Goal: Information Seeking & Learning: Learn about a topic

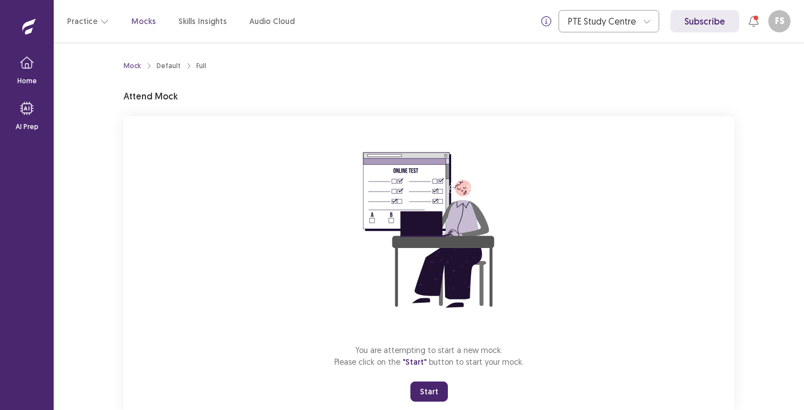
click at [424, 387] on button "Start" at bounding box center [428, 392] width 37 height 20
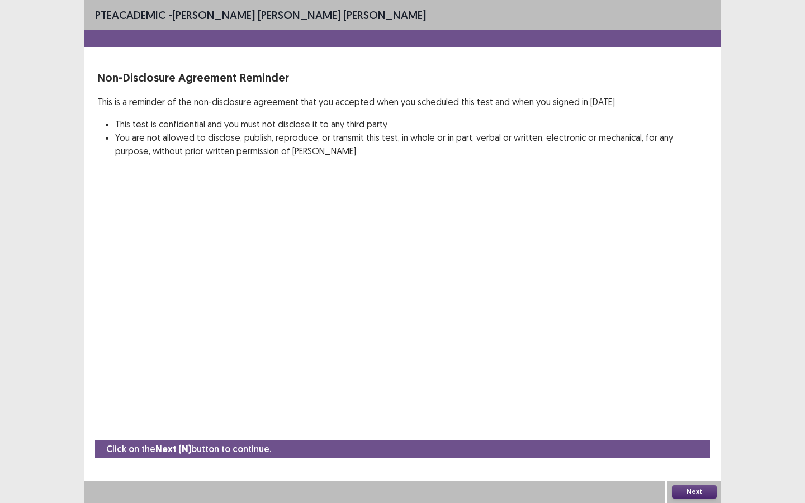
click at [701, 410] on button "Next" at bounding box center [694, 491] width 45 height 13
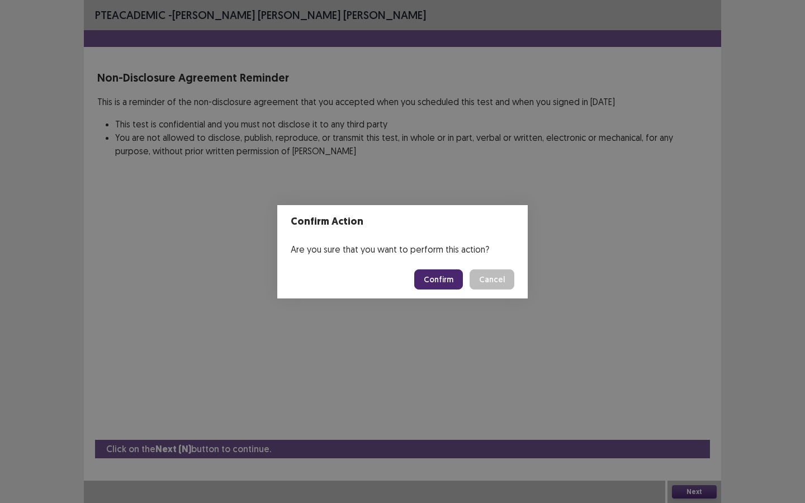
click at [432, 272] on button "Confirm" at bounding box center [438, 280] width 49 height 20
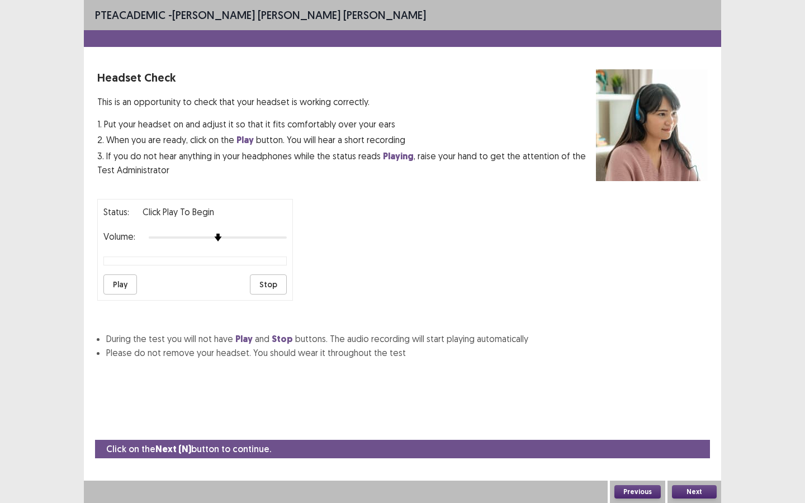
click at [119, 278] on button "Play" at bounding box center [120, 285] width 34 height 20
click at [237, 237] on div at bounding box center [218, 238] width 138 height 2
click at [243, 233] on div at bounding box center [218, 237] width 138 height 9
click at [124, 278] on button "Play" at bounding box center [120, 285] width 34 height 20
click at [257, 234] on div at bounding box center [218, 237] width 138 height 9
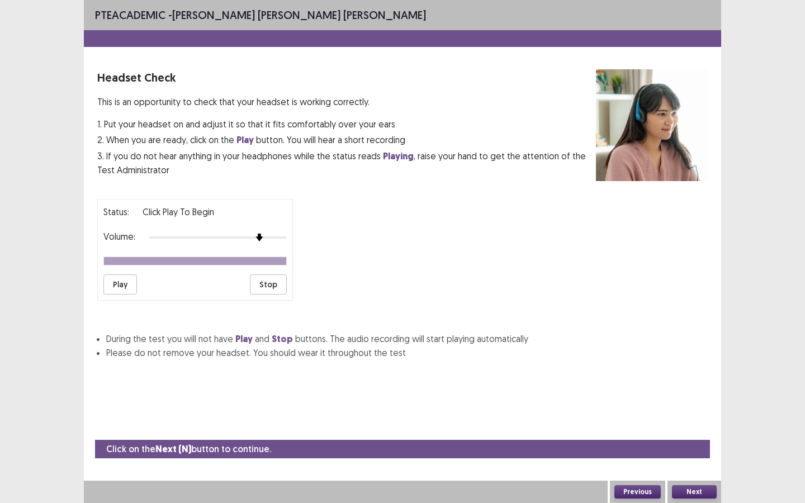
click at [120, 275] on button "Play" at bounding box center [120, 285] width 34 height 20
click at [276, 283] on button "Stop" at bounding box center [268, 285] width 37 height 20
click at [688, 410] on button "Next" at bounding box center [694, 491] width 45 height 13
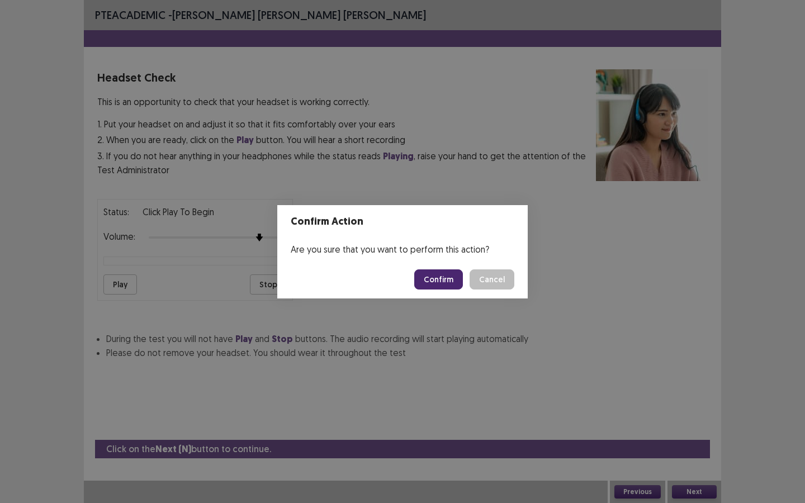
click at [442, 283] on button "Confirm" at bounding box center [438, 280] width 49 height 20
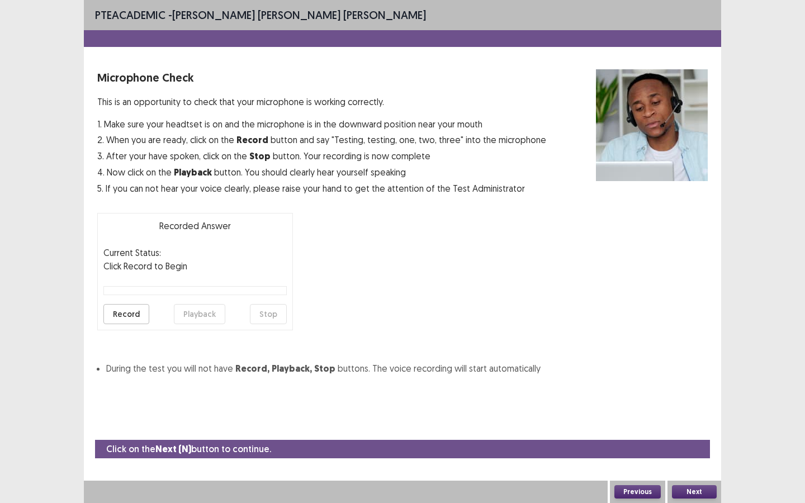
click at [129, 313] on button "Record" at bounding box center [126, 314] width 46 height 20
click at [272, 309] on button "Stop" at bounding box center [268, 314] width 37 height 20
click at [199, 311] on button "Playback" at bounding box center [199, 314] width 51 height 20
click at [699, 410] on button "Next" at bounding box center [694, 491] width 45 height 13
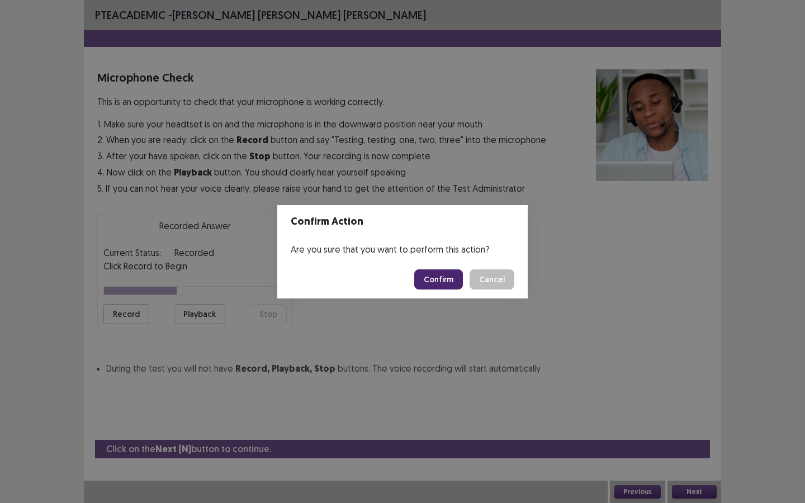
click at [437, 284] on button "Confirm" at bounding box center [438, 280] width 49 height 20
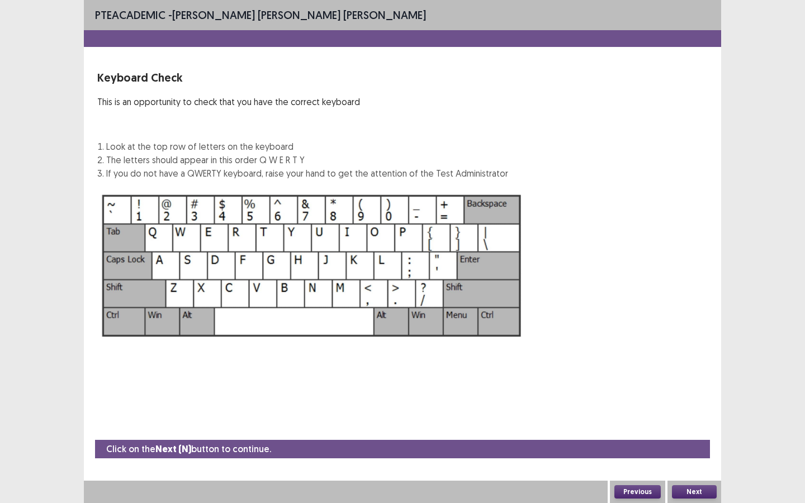
click at [692, 410] on button "Next" at bounding box center [694, 491] width 45 height 13
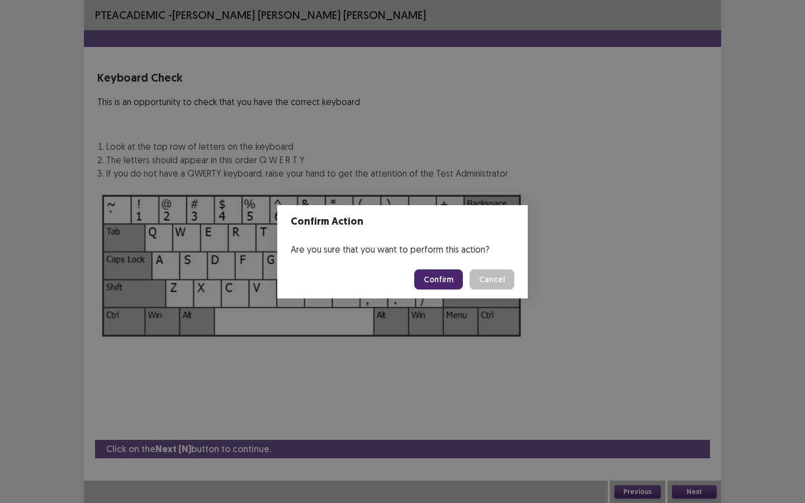
click at [443, 282] on button "Confirm" at bounding box center [438, 280] width 49 height 20
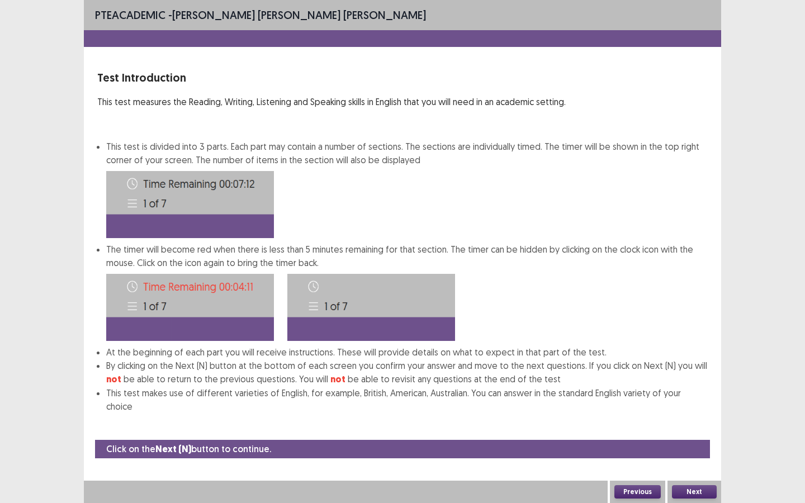
click at [689, 410] on button "Next" at bounding box center [694, 491] width 45 height 13
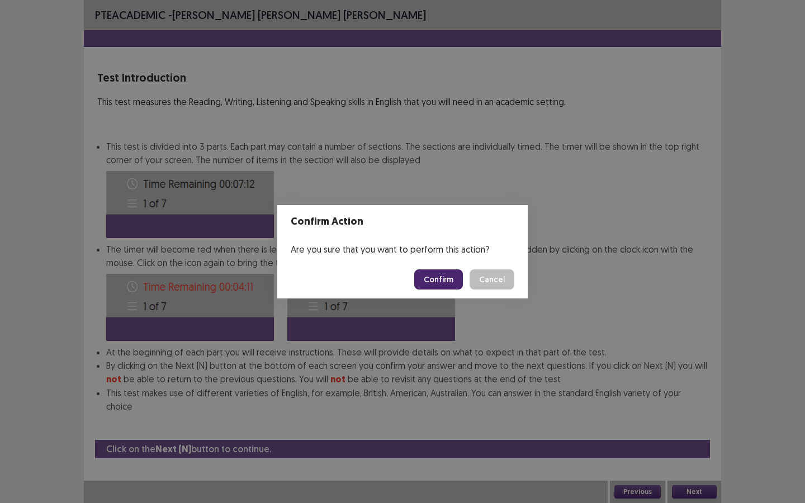
click at [438, 284] on button "Confirm" at bounding box center [438, 280] width 49 height 20
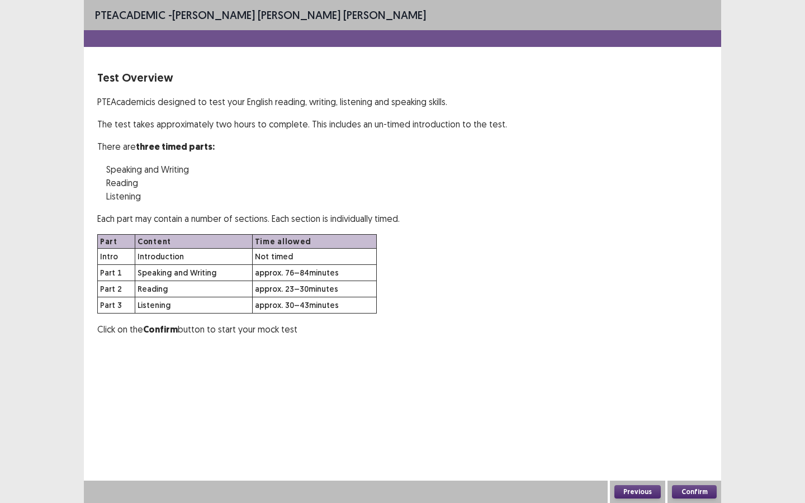
click at [700, 410] on button "Confirm" at bounding box center [694, 491] width 45 height 13
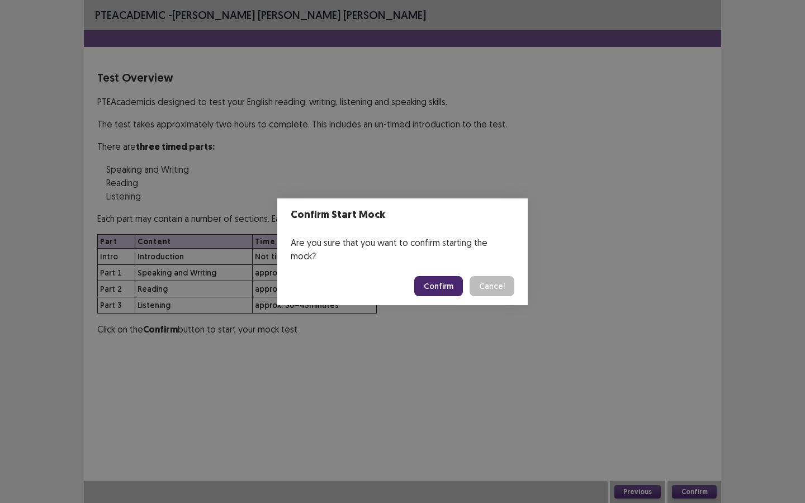
click at [431, 280] on button "Confirm" at bounding box center [438, 286] width 49 height 20
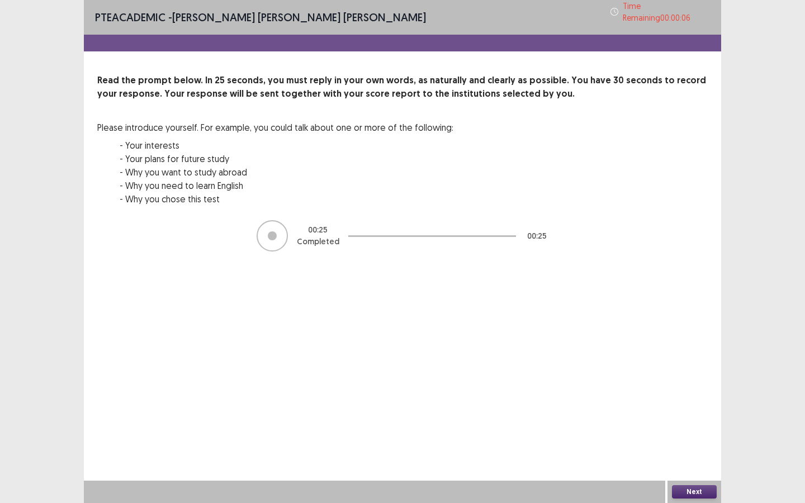
click at [683, 410] on button "Next" at bounding box center [694, 491] width 45 height 13
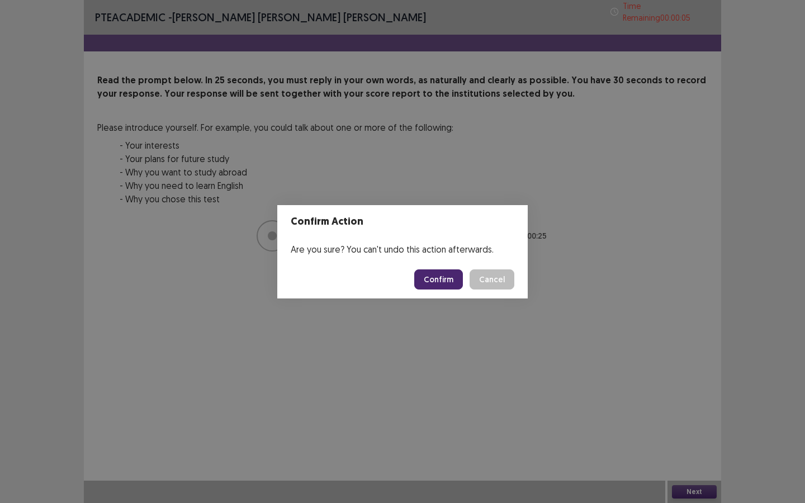
click at [442, 277] on button "Confirm" at bounding box center [438, 280] width 49 height 20
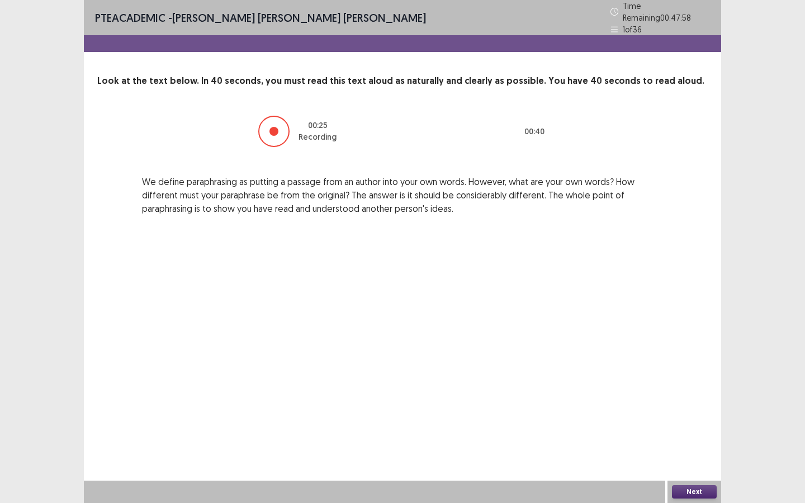
click at [711, 410] on button "Next" at bounding box center [694, 491] width 45 height 13
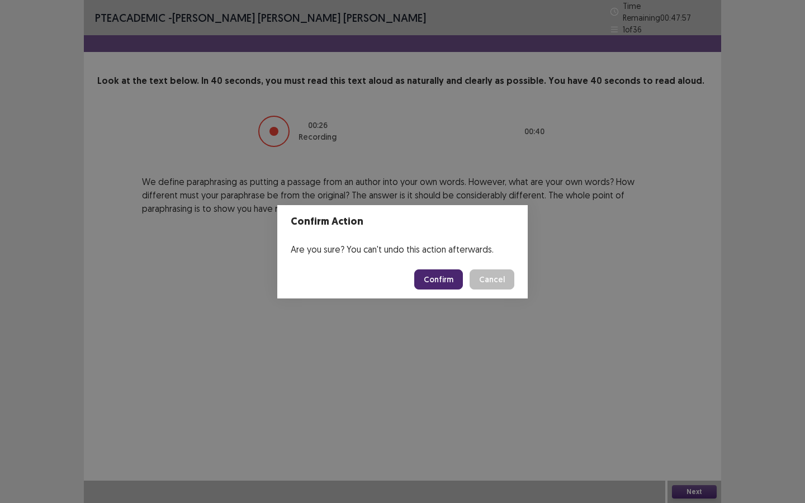
click at [438, 285] on button "Confirm" at bounding box center [438, 280] width 49 height 20
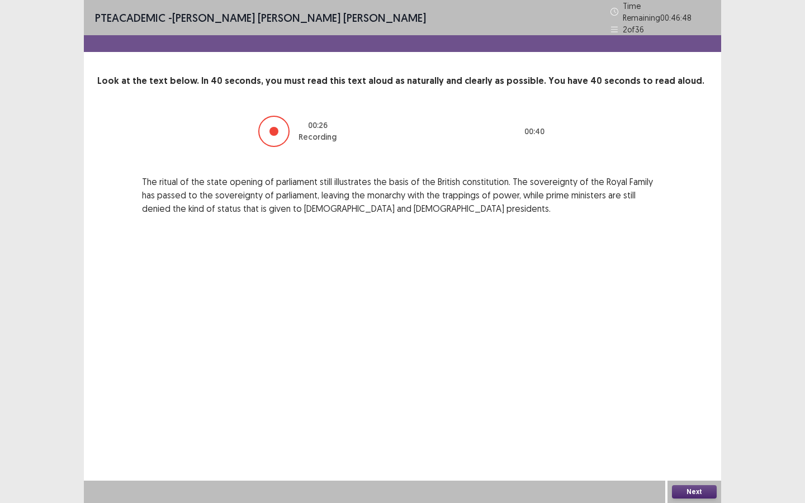
click at [689, 410] on button "Next" at bounding box center [694, 491] width 45 height 13
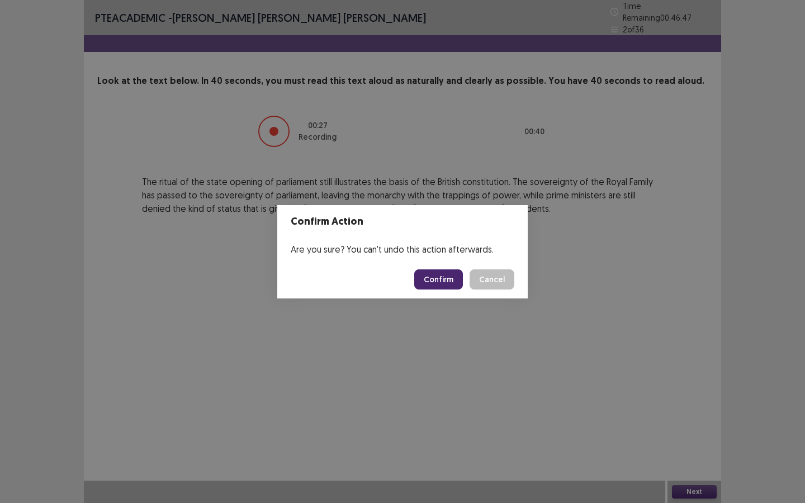
click at [448, 278] on button "Confirm" at bounding box center [438, 280] width 49 height 20
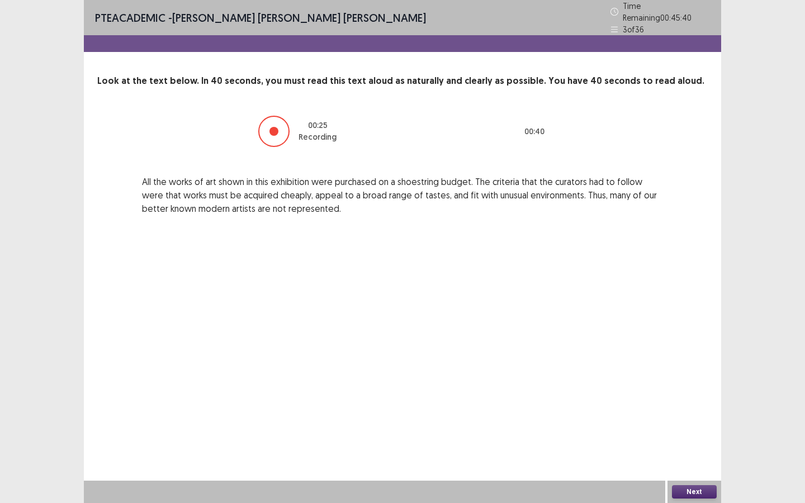
click at [692, 410] on button "Next" at bounding box center [694, 491] width 45 height 13
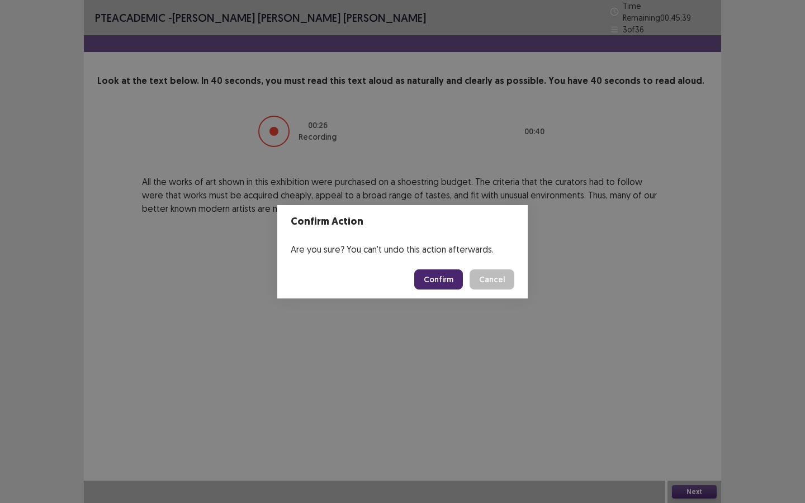
click at [441, 281] on button "Confirm" at bounding box center [438, 280] width 49 height 20
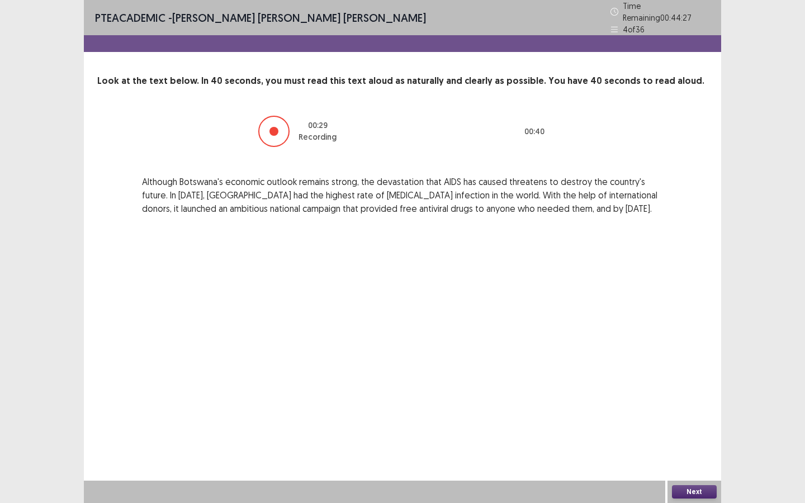
click at [690, 410] on button "Next" at bounding box center [694, 491] width 45 height 13
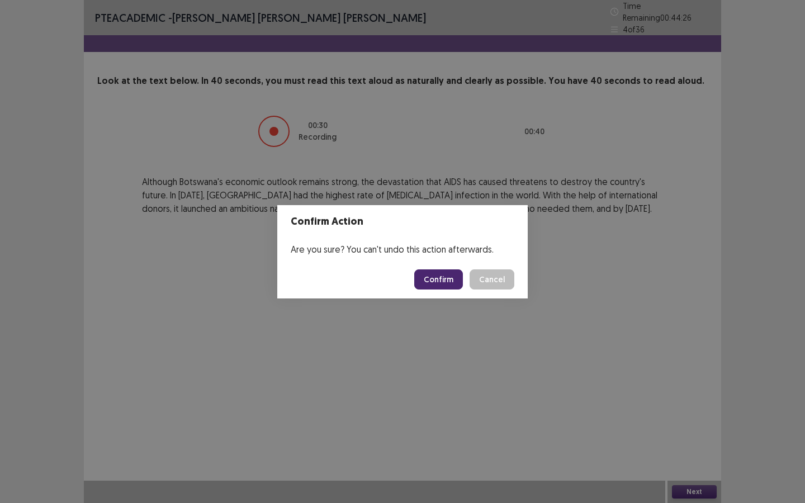
click at [436, 284] on button "Confirm" at bounding box center [438, 280] width 49 height 20
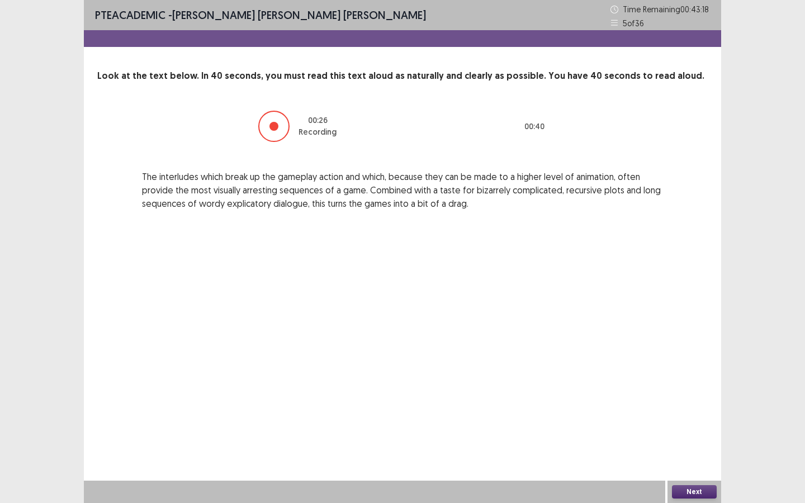
click at [707, 410] on div "Next" at bounding box center [695, 492] width 54 height 22
click at [699, 410] on button "Next" at bounding box center [694, 491] width 45 height 13
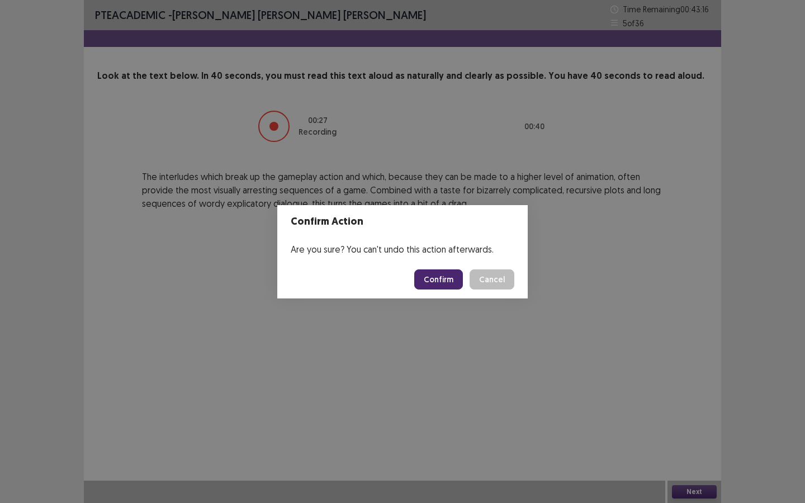
click at [438, 282] on button "Confirm" at bounding box center [438, 280] width 49 height 20
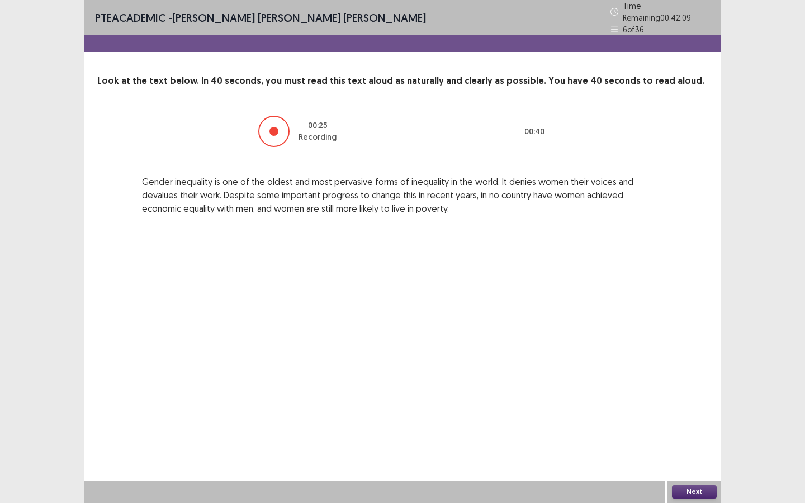
click at [706, 410] on button "Next" at bounding box center [694, 491] width 45 height 13
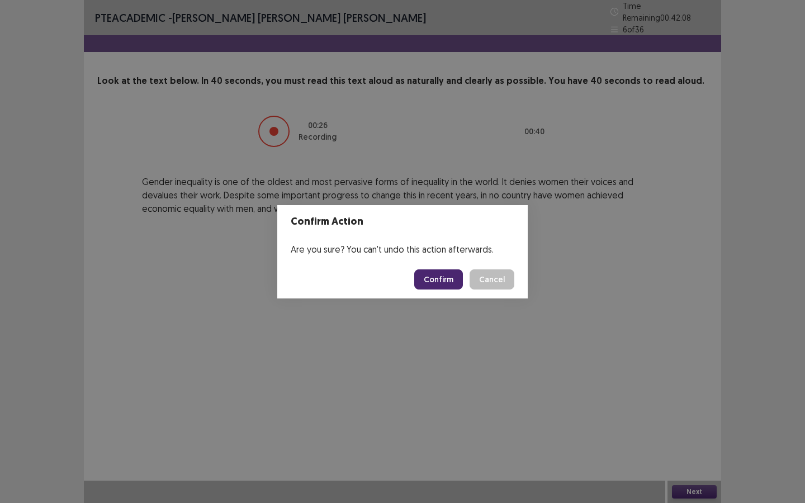
click at [452, 271] on button "Confirm" at bounding box center [438, 280] width 49 height 20
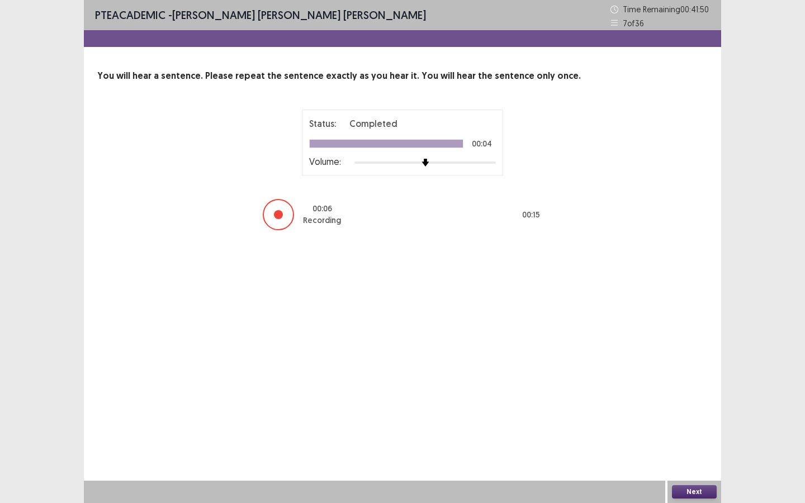
click at [702, 410] on button "Next" at bounding box center [694, 491] width 45 height 13
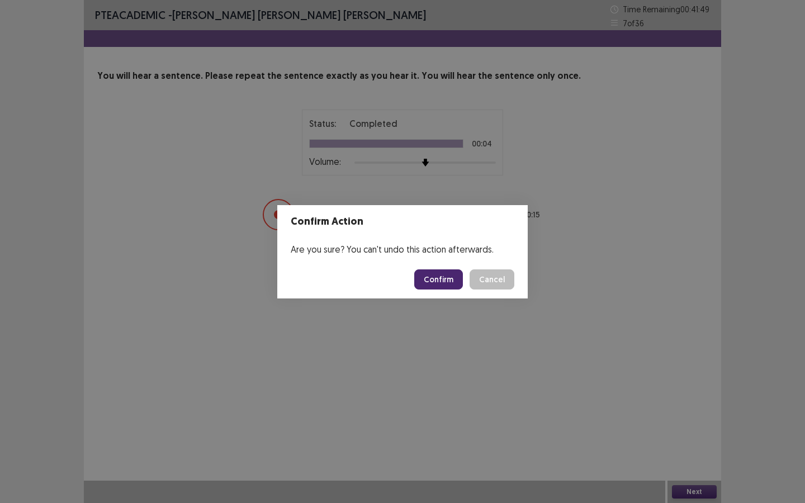
click at [438, 272] on button "Confirm" at bounding box center [438, 280] width 49 height 20
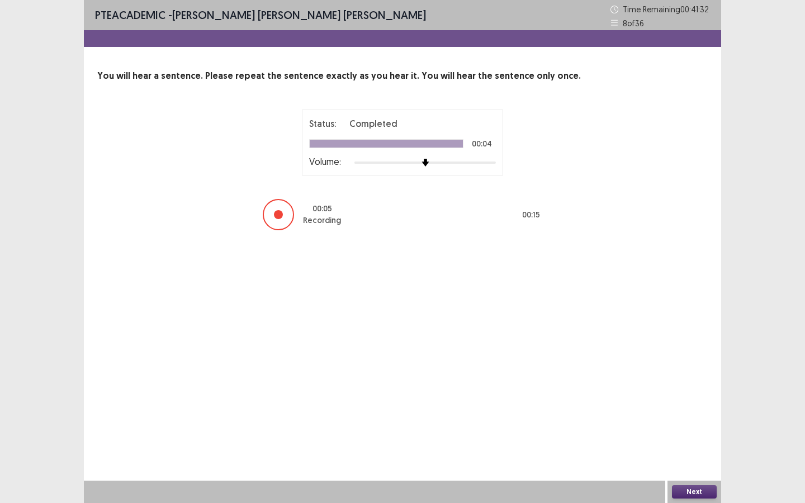
click at [693, 410] on button "Next" at bounding box center [694, 491] width 45 height 13
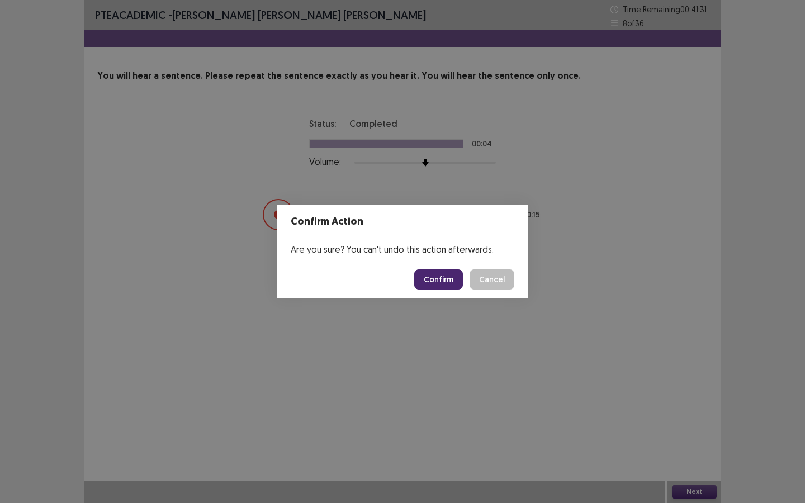
click at [434, 275] on button "Confirm" at bounding box center [438, 280] width 49 height 20
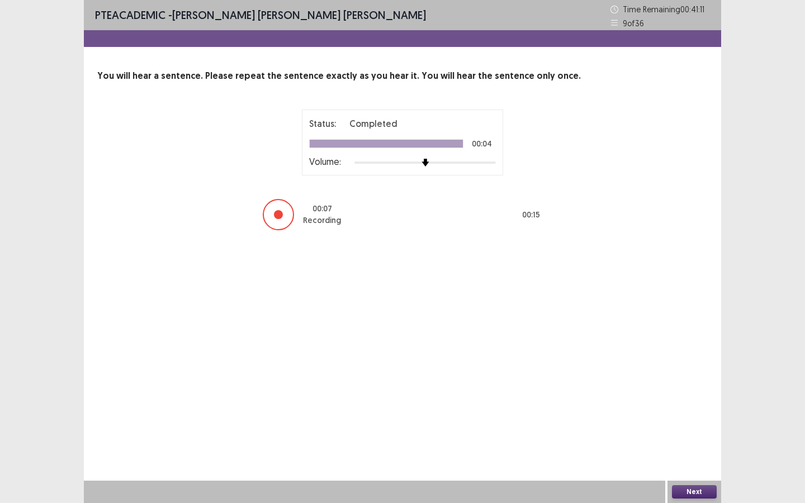
click at [689, 410] on button "Next" at bounding box center [694, 491] width 45 height 13
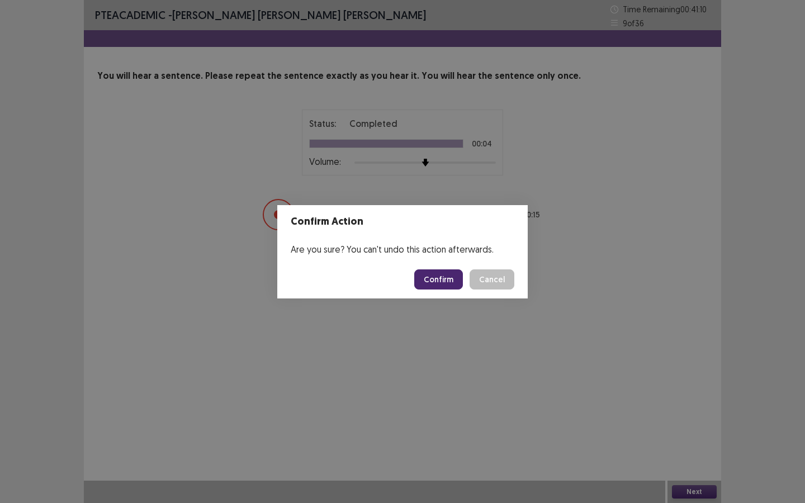
click at [444, 275] on button "Confirm" at bounding box center [438, 280] width 49 height 20
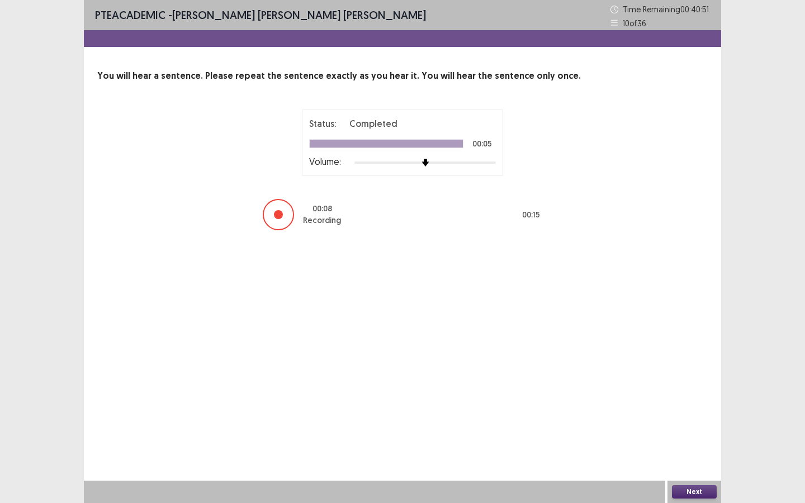
click at [688, 410] on button "Next" at bounding box center [694, 491] width 45 height 13
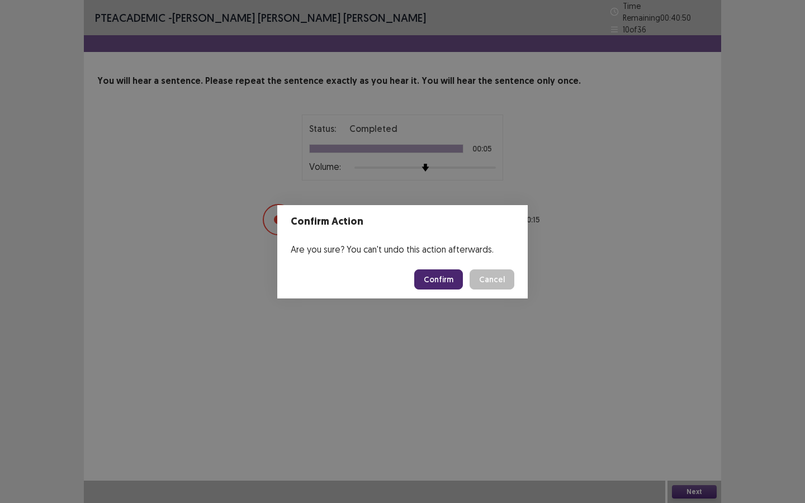
click at [436, 281] on button "Confirm" at bounding box center [438, 280] width 49 height 20
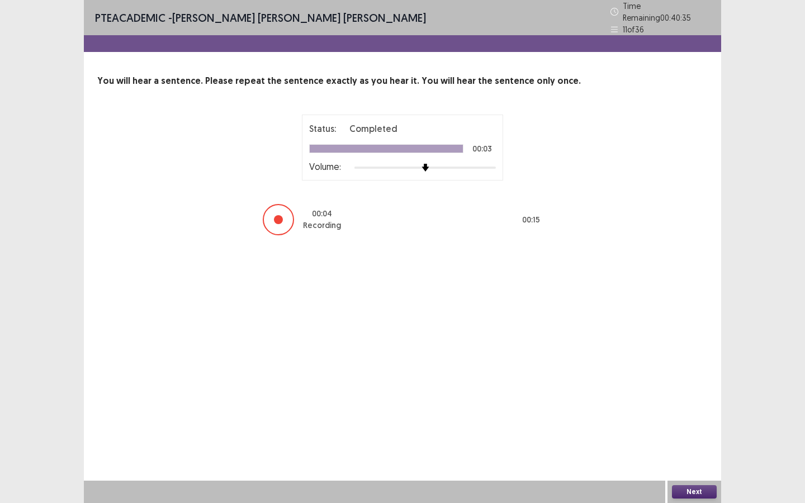
click at [691, 410] on button "Next" at bounding box center [694, 491] width 45 height 13
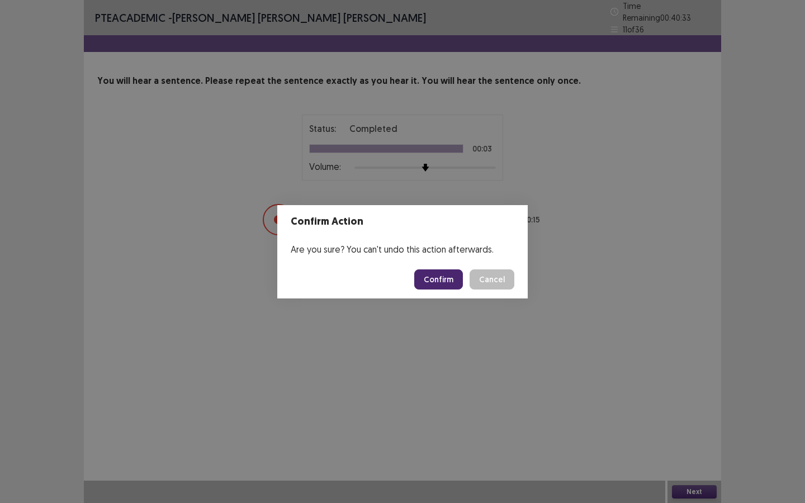
click at [436, 277] on button "Confirm" at bounding box center [438, 280] width 49 height 20
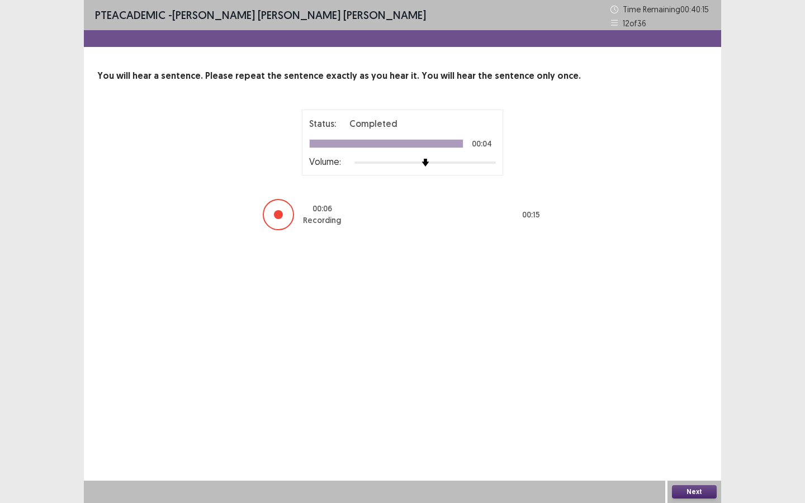
click at [690, 410] on button "Next" at bounding box center [694, 491] width 45 height 13
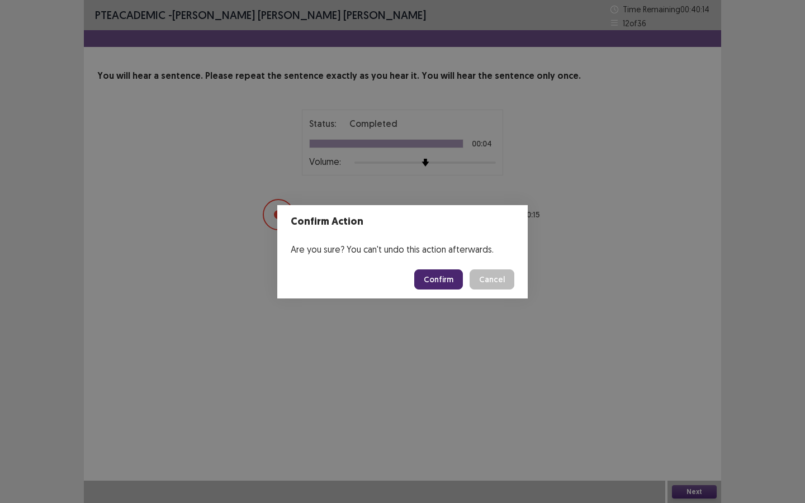
click at [439, 279] on button "Confirm" at bounding box center [438, 280] width 49 height 20
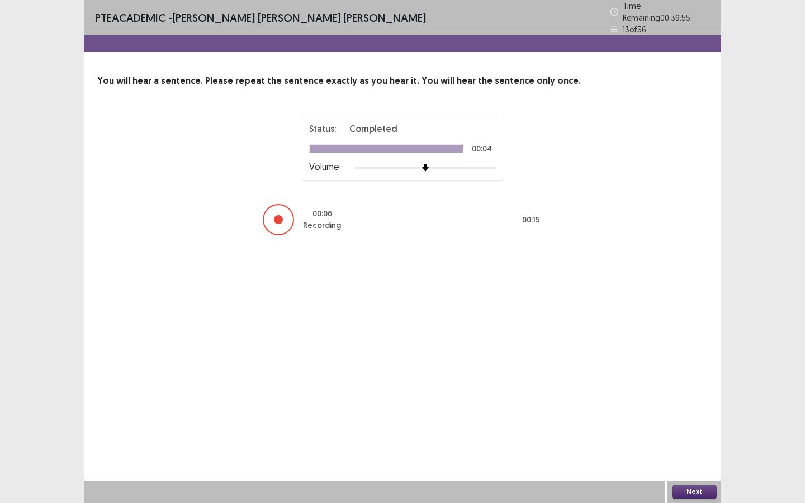
click at [693, 410] on button "Next" at bounding box center [694, 491] width 45 height 13
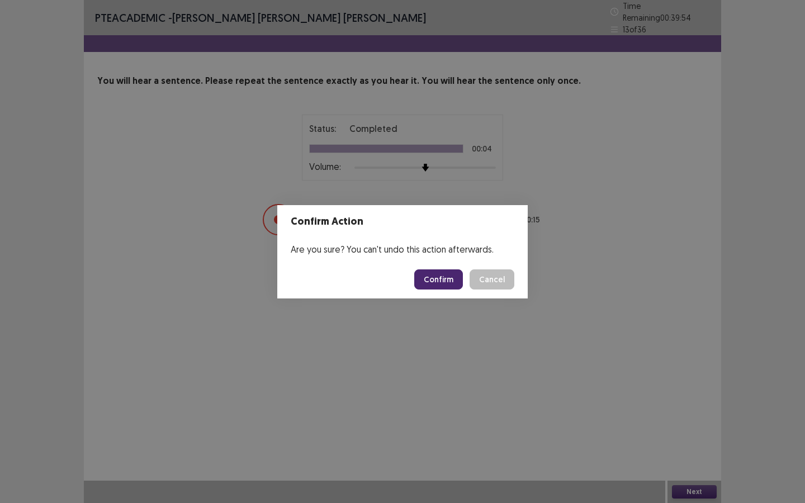
click at [438, 284] on button "Confirm" at bounding box center [438, 280] width 49 height 20
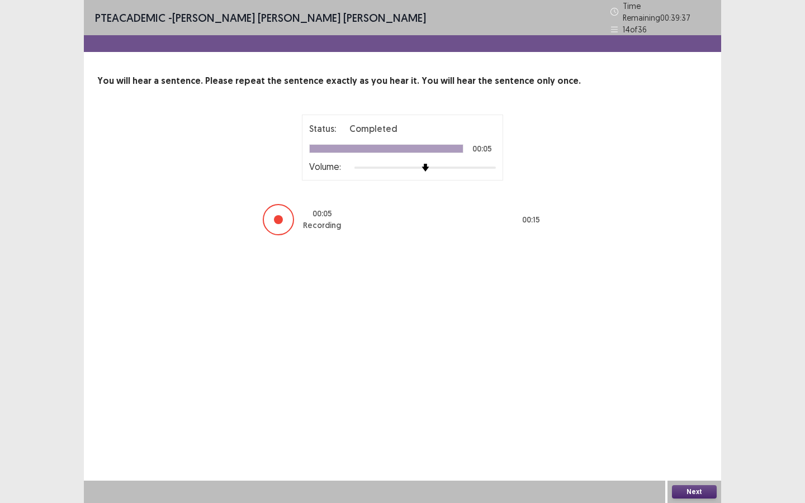
click at [691, 410] on button "Next" at bounding box center [694, 491] width 45 height 13
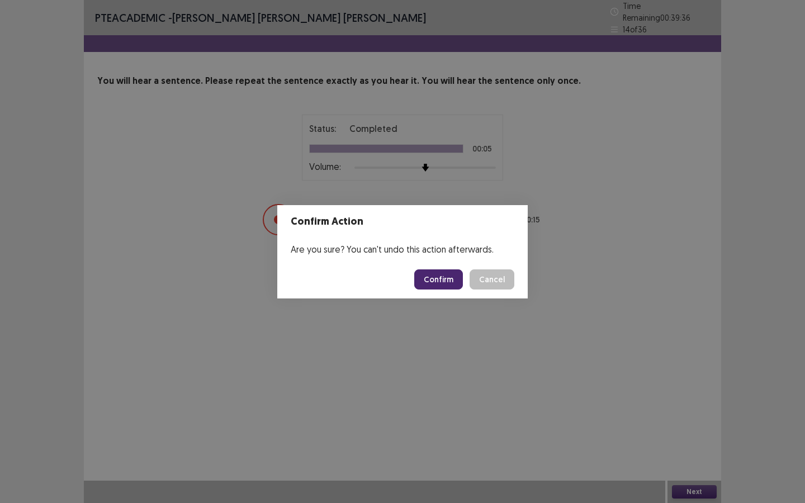
click at [448, 293] on footer "Confirm Cancel" at bounding box center [402, 280] width 251 height 38
click at [448, 281] on button "Confirm" at bounding box center [438, 280] width 49 height 20
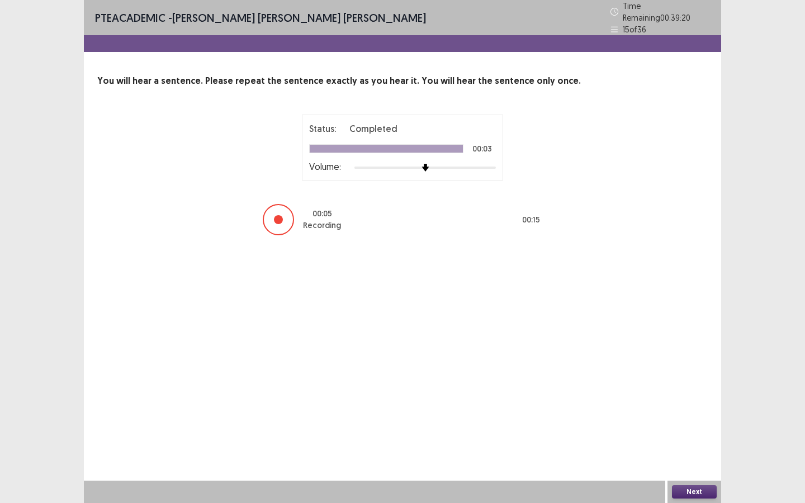
click at [696, 410] on button "Next" at bounding box center [694, 491] width 45 height 13
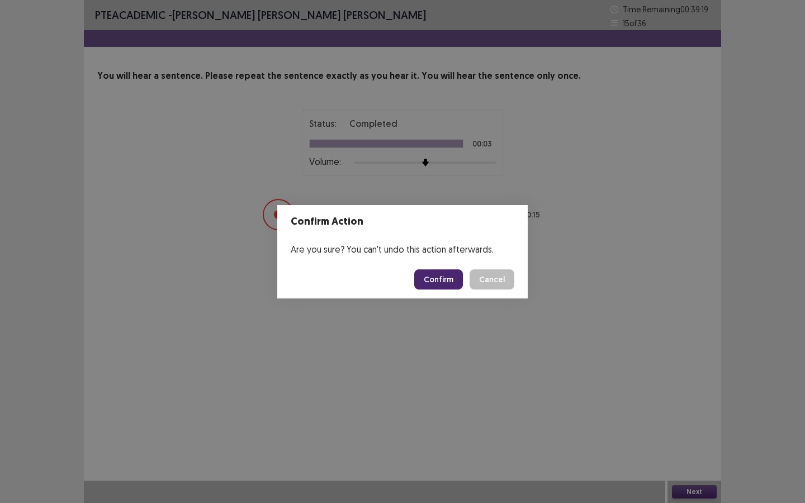
click at [453, 281] on button "Confirm" at bounding box center [438, 280] width 49 height 20
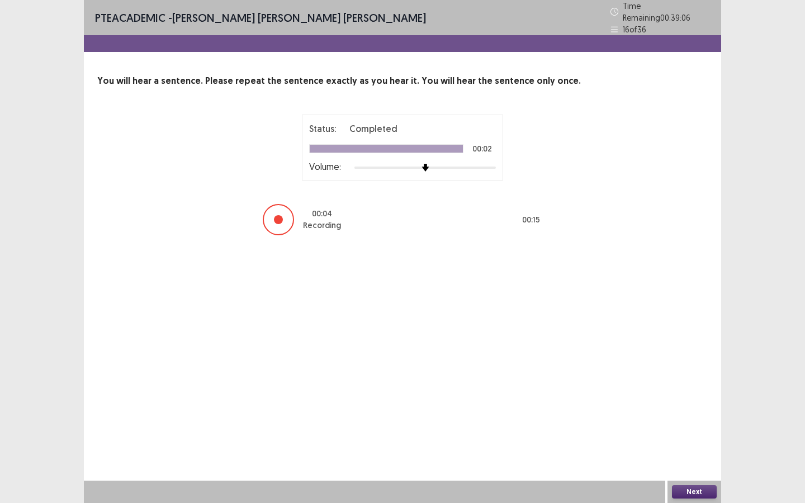
click at [688, 410] on button "Next" at bounding box center [694, 491] width 45 height 13
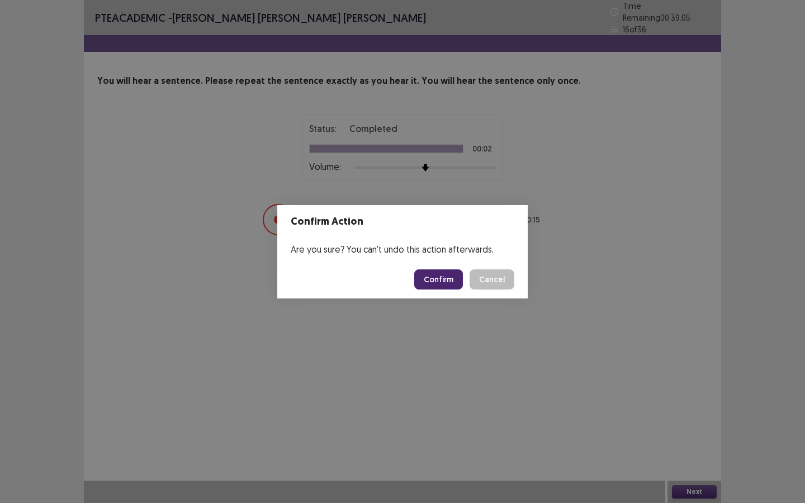
click at [436, 282] on button "Confirm" at bounding box center [438, 280] width 49 height 20
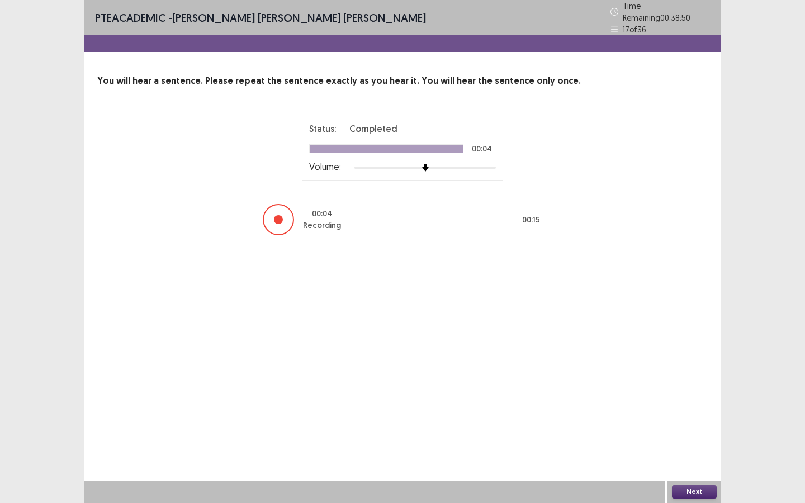
click at [691, 410] on button "Next" at bounding box center [694, 491] width 45 height 13
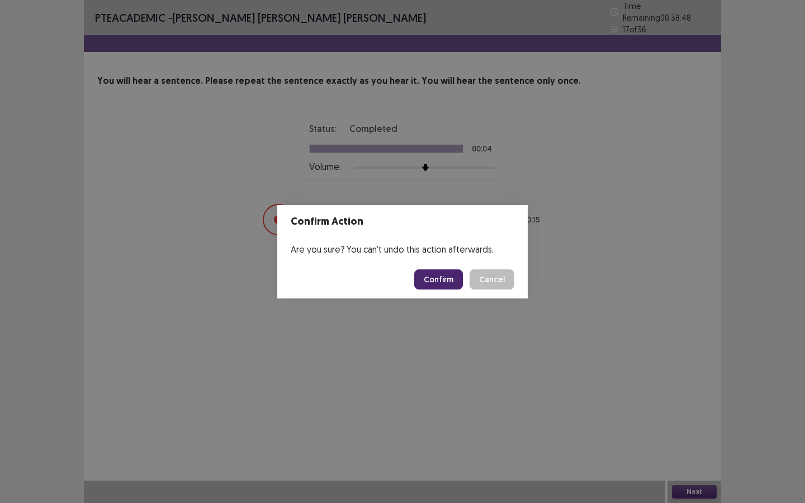
click at [442, 281] on button "Confirm" at bounding box center [438, 280] width 49 height 20
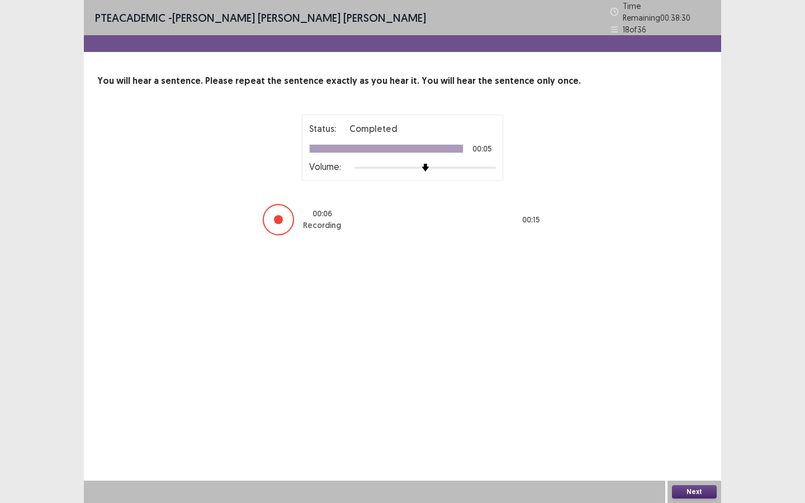
click at [700, 410] on button "Next" at bounding box center [694, 491] width 45 height 13
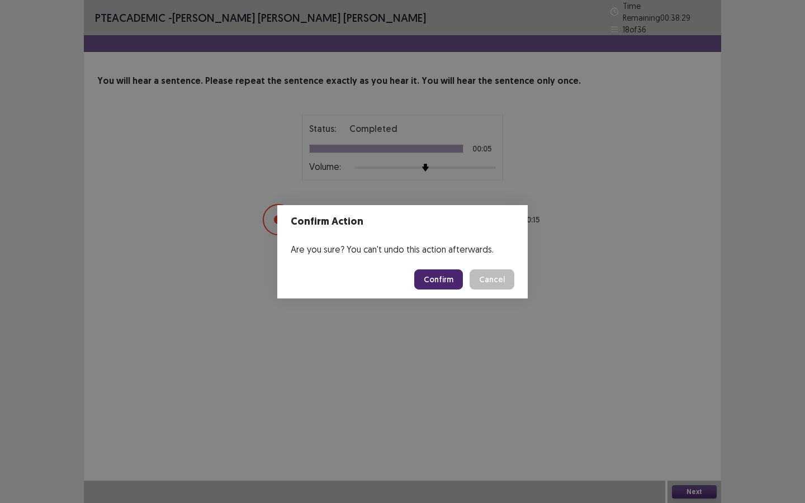
click at [443, 282] on button "Confirm" at bounding box center [438, 280] width 49 height 20
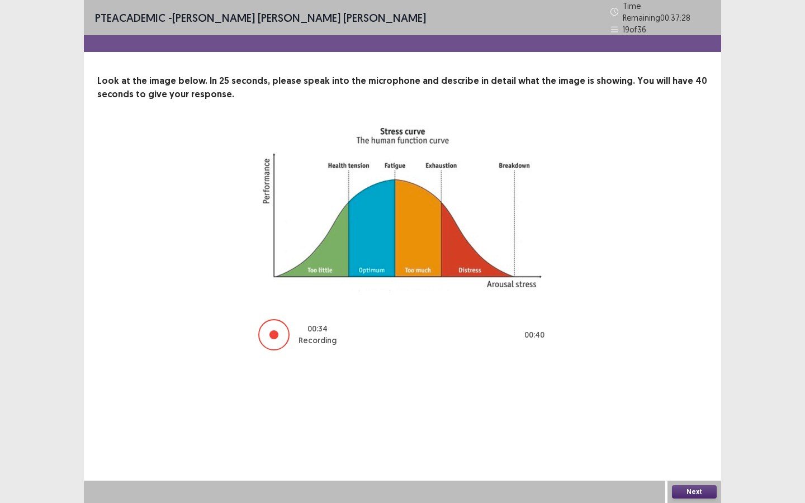
click at [691, 410] on button "Next" at bounding box center [694, 491] width 45 height 13
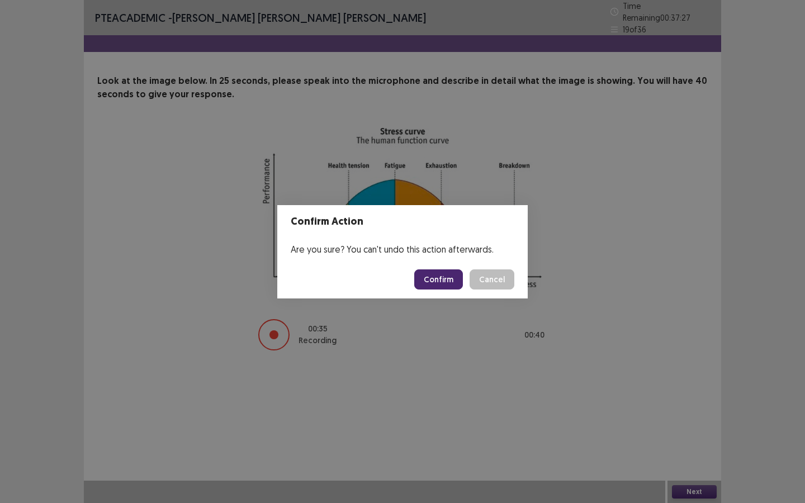
click at [443, 271] on button "Confirm" at bounding box center [438, 280] width 49 height 20
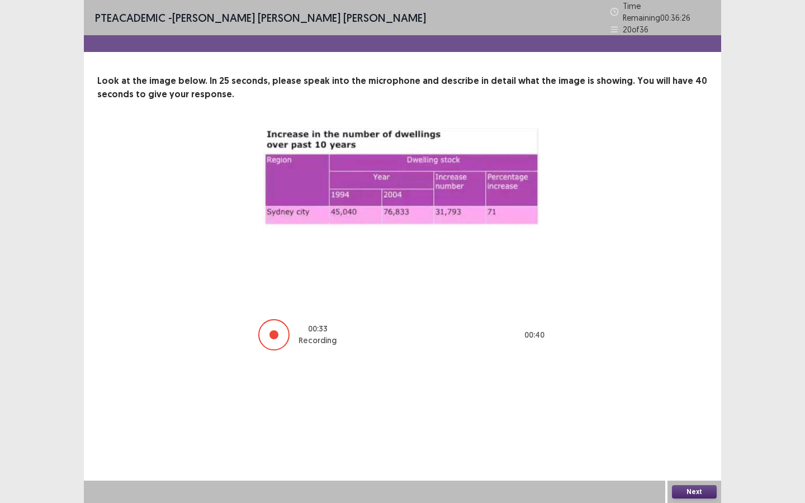
click at [695, 410] on button "Next" at bounding box center [694, 491] width 45 height 13
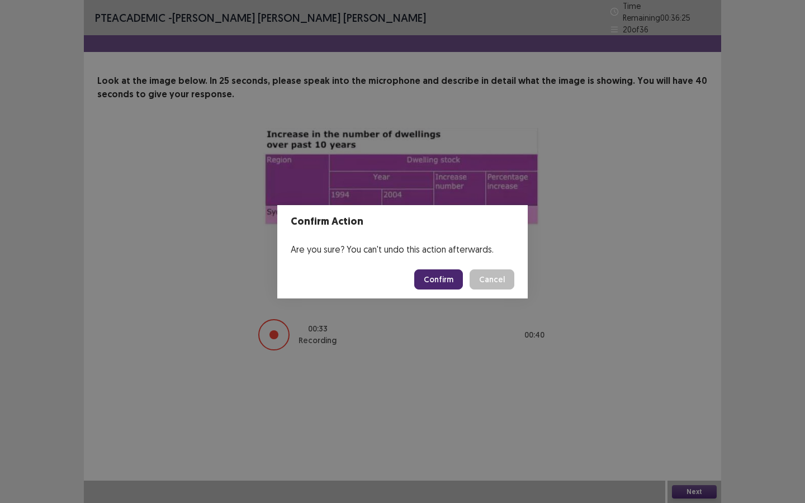
click at [445, 282] on button "Confirm" at bounding box center [438, 280] width 49 height 20
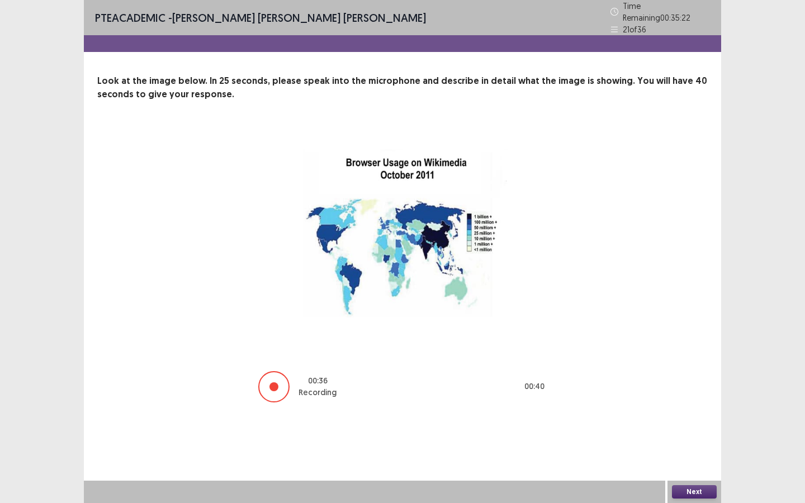
click at [690, 410] on button "Next" at bounding box center [694, 491] width 45 height 13
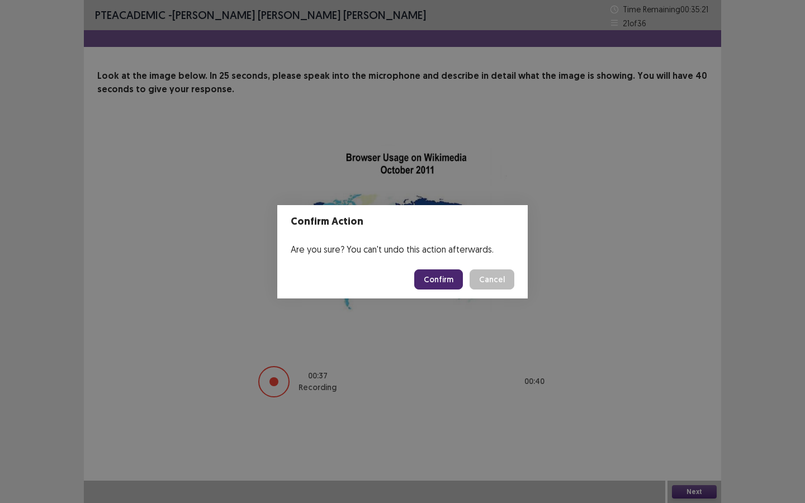
click at [441, 280] on button "Confirm" at bounding box center [438, 280] width 49 height 20
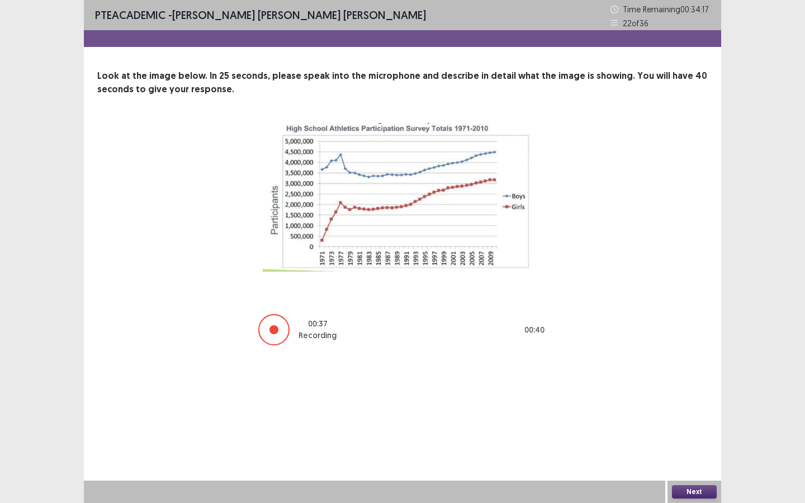
click at [696, 410] on button "Next" at bounding box center [694, 491] width 45 height 13
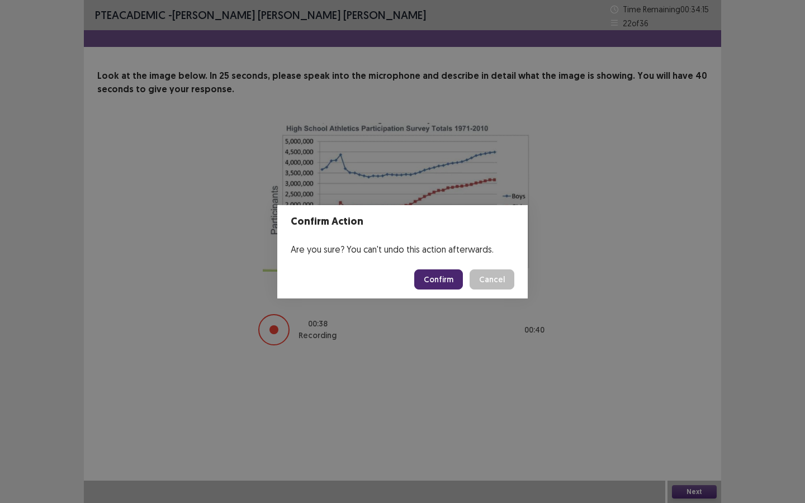
click at [440, 278] on button "Confirm" at bounding box center [438, 280] width 49 height 20
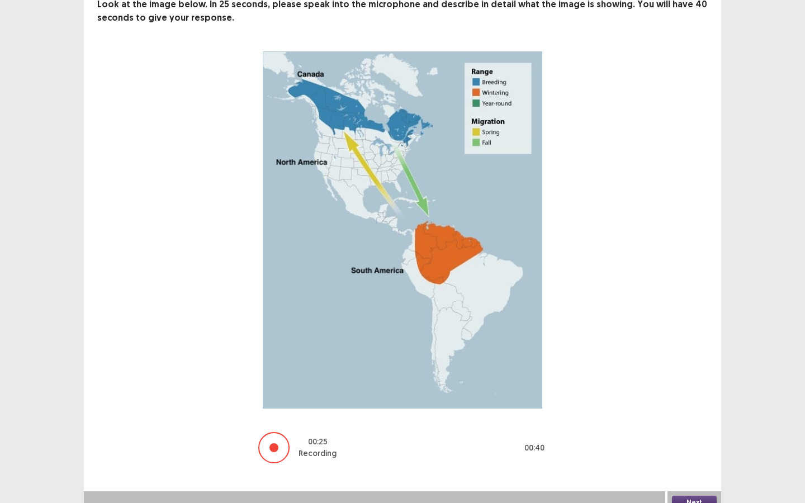
scroll to position [82, 0]
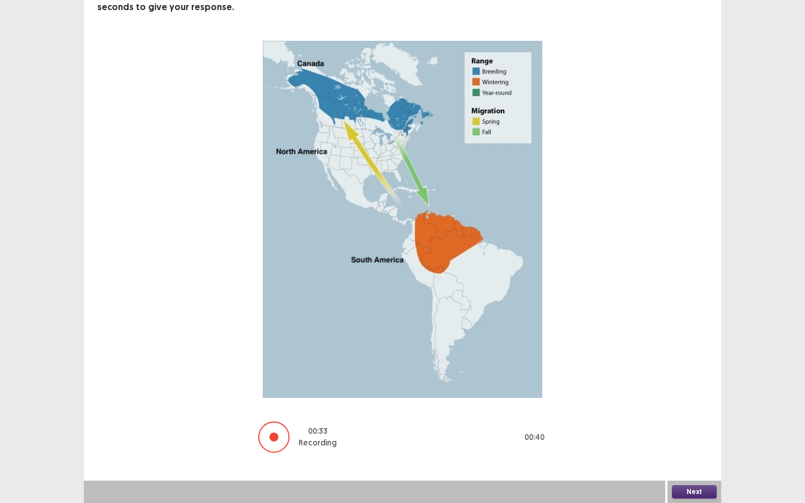
click at [691, 410] on button "Next" at bounding box center [694, 491] width 45 height 13
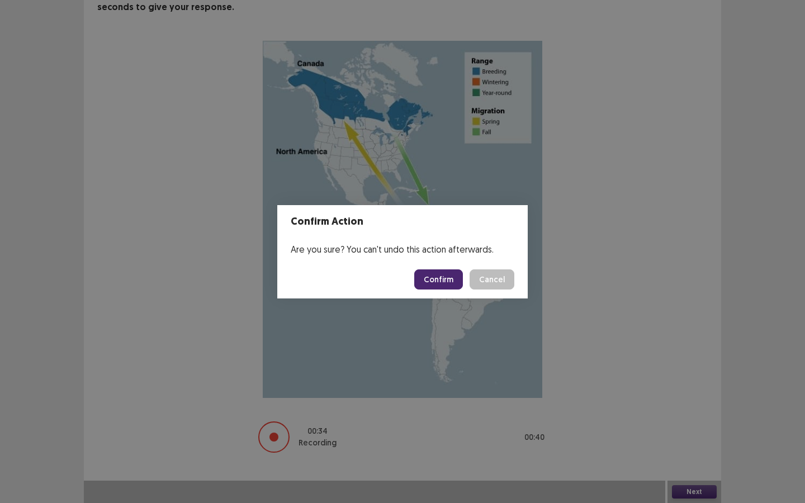
click at [442, 281] on button "Confirm" at bounding box center [438, 280] width 49 height 20
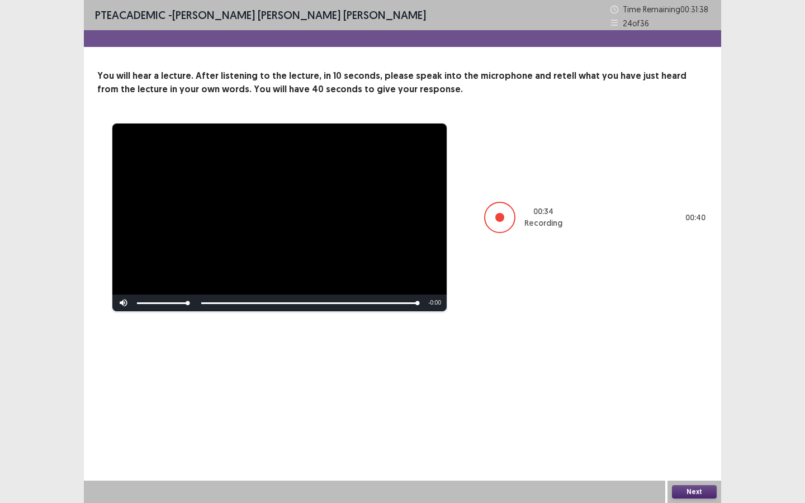
click at [699, 410] on button "Next" at bounding box center [694, 491] width 45 height 13
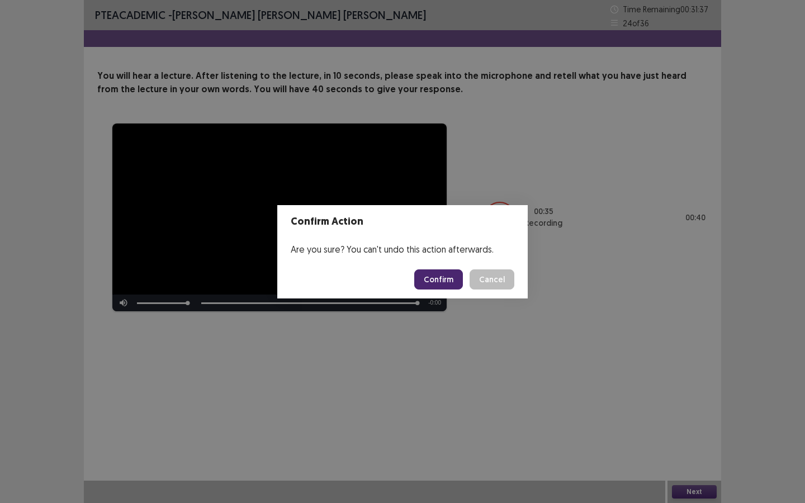
click at [444, 277] on button "Confirm" at bounding box center [438, 280] width 49 height 20
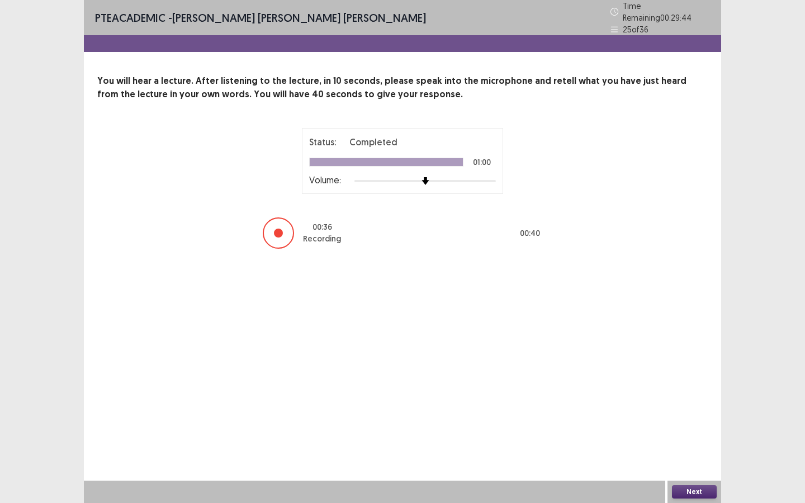
click at [698, 410] on button "Next" at bounding box center [694, 491] width 45 height 13
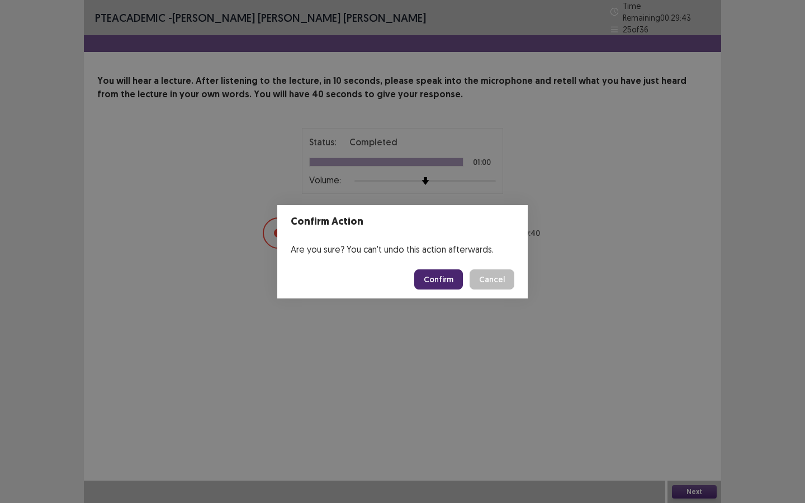
click at [440, 280] on button "Confirm" at bounding box center [438, 280] width 49 height 20
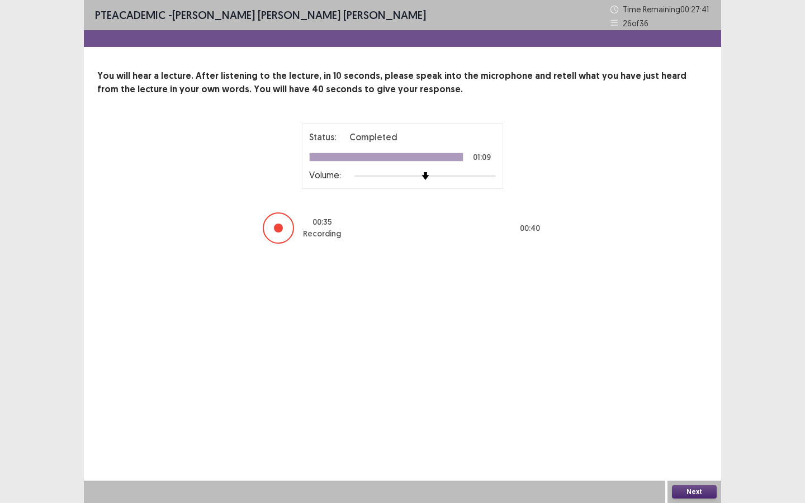
click at [695, 410] on button "Next" at bounding box center [694, 491] width 45 height 13
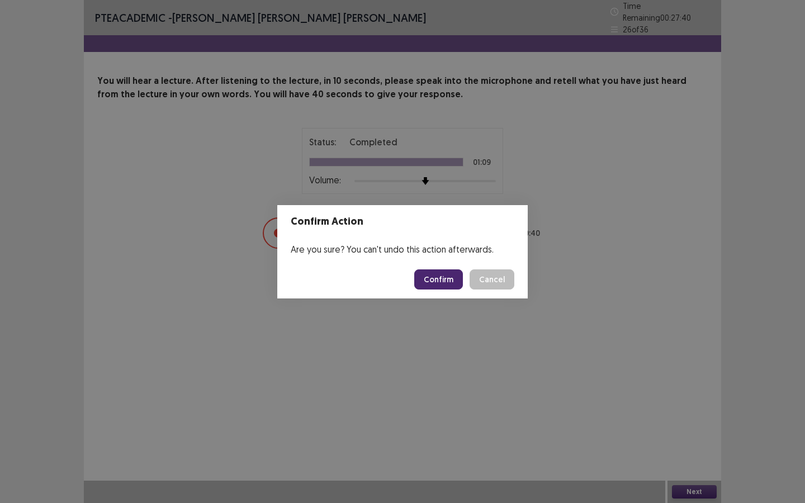
click at [431, 285] on button "Confirm" at bounding box center [438, 280] width 49 height 20
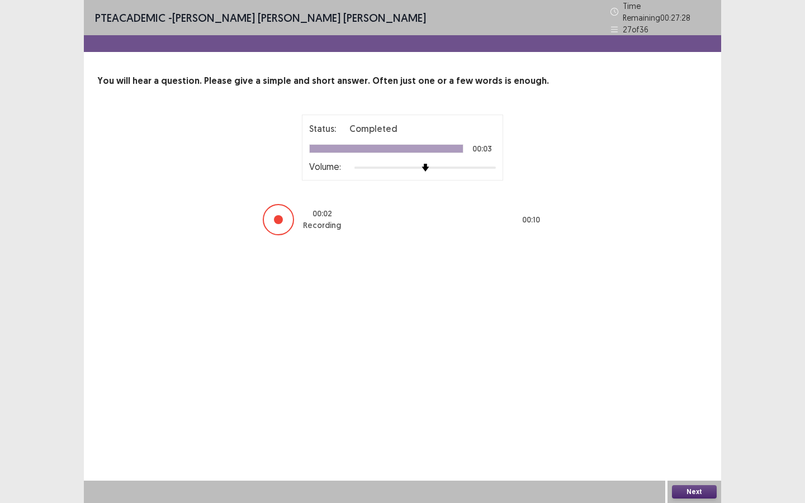
click at [686, 410] on button "Next" at bounding box center [694, 491] width 45 height 13
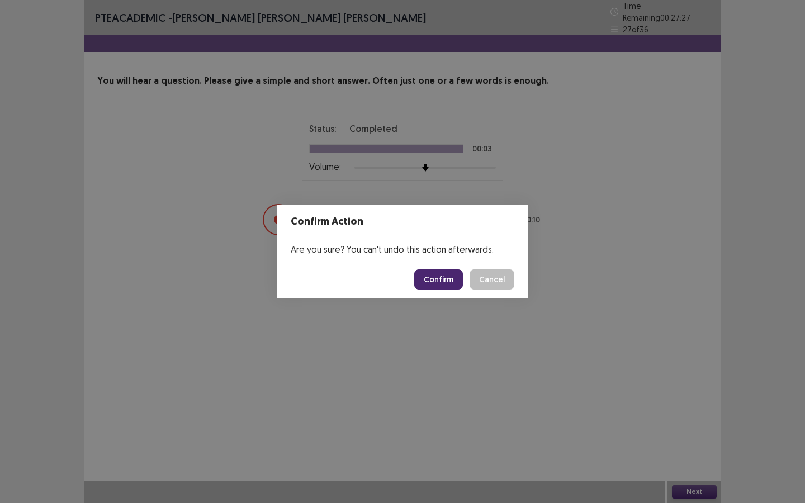
click at [426, 278] on button "Confirm" at bounding box center [438, 280] width 49 height 20
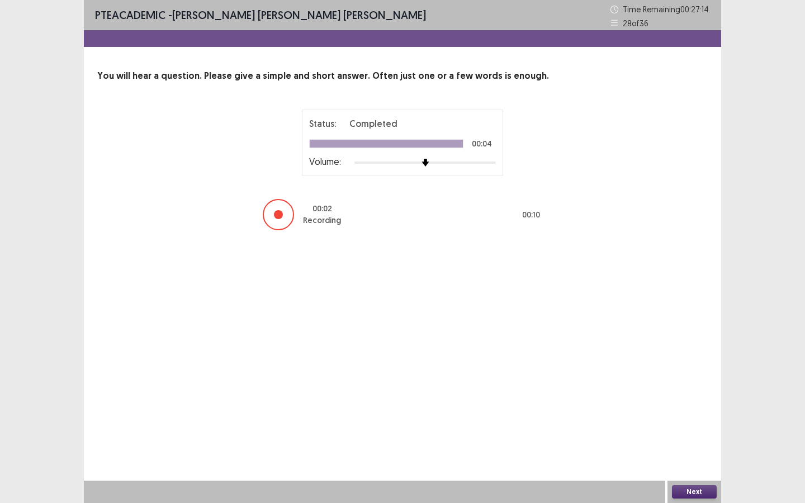
click at [696, 410] on button "Next" at bounding box center [694, 491] width 45 height 13
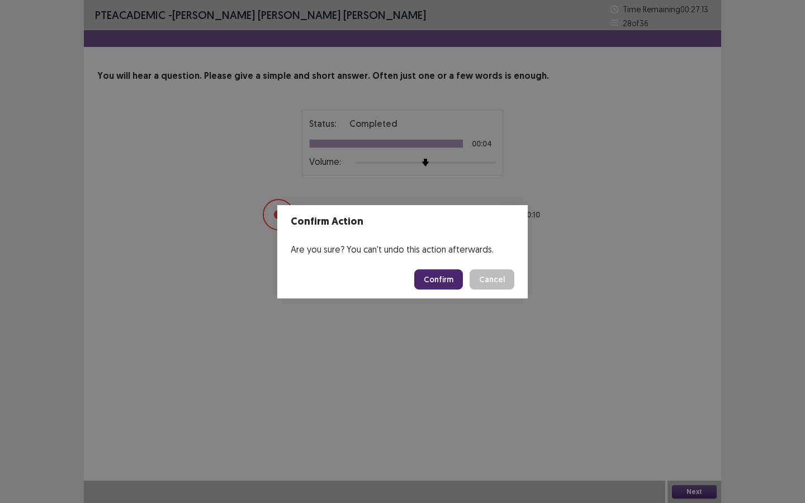
click at [450, 287] on button "Confirm" at bounding box center [438, 280] width 49 height 20
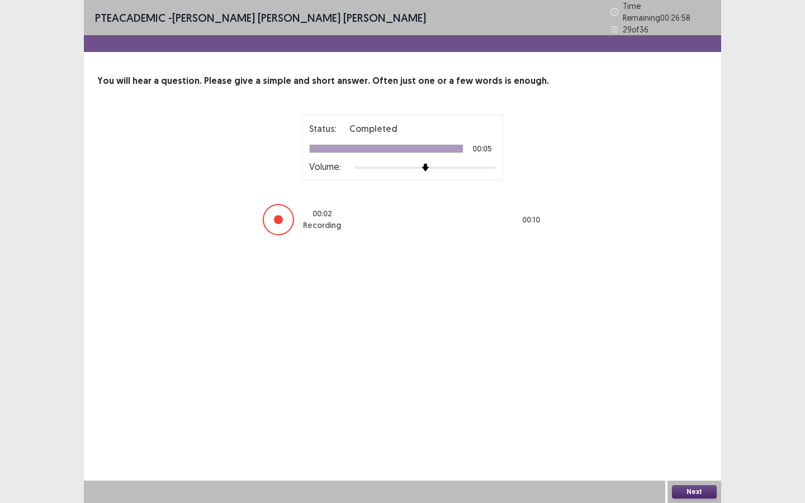
click at [695, 410] on button "Next" at bounding box center [694, 491] width 45 height 13
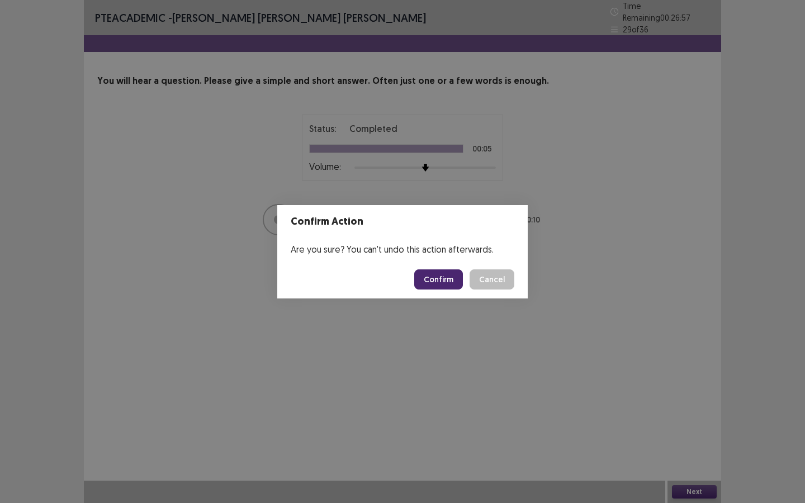
click at [441, 281] on button "Confirm" at bounding box center [438, 280] width 49 height 20
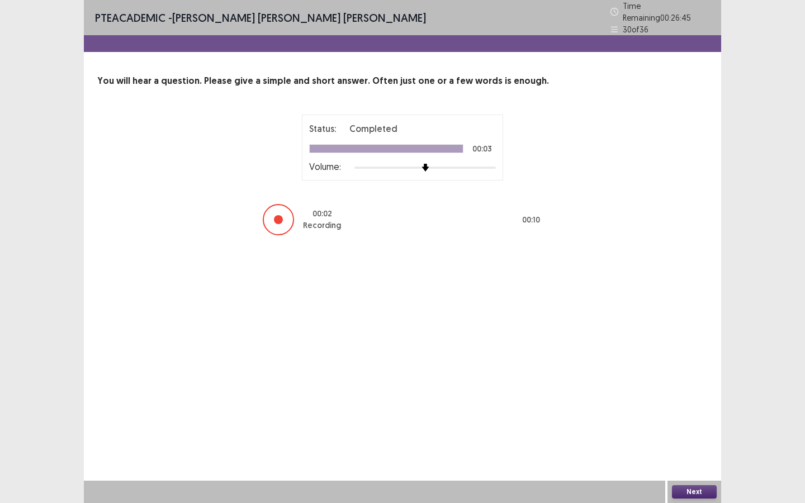
click at [698, 410] on button "Next" at bounding box center [694, 491] width 45 height 13
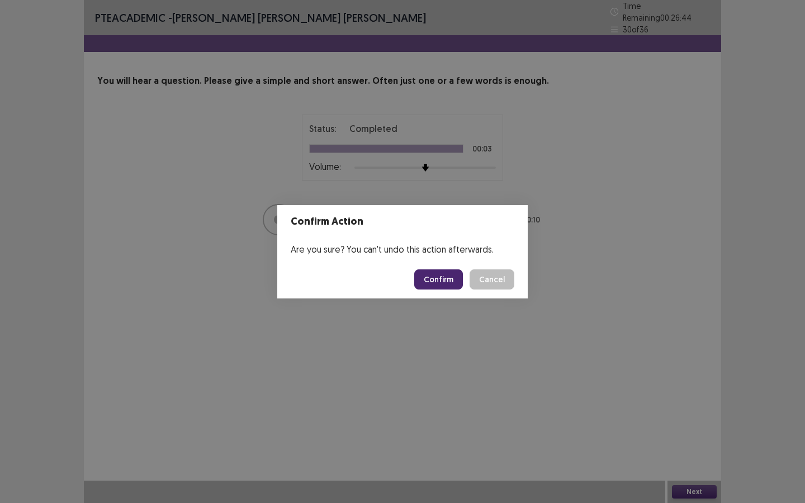
click at [455, 282] on button "Confirm" at bounding box center [438, 280] width 49 height 20
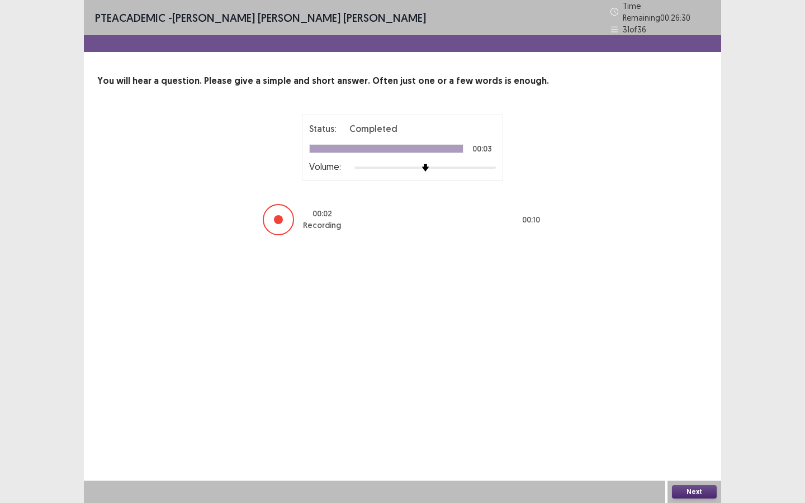
click at [689, 410] on button "Next" at bounding box center [694, 491] width 45 height 13
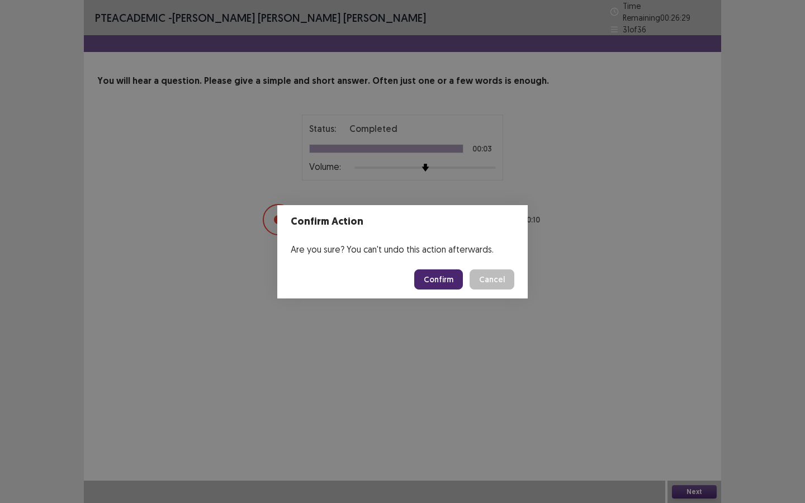
click at [447, 278] on button "Confirm" at bounding box center [438, 280] width 49 height 20
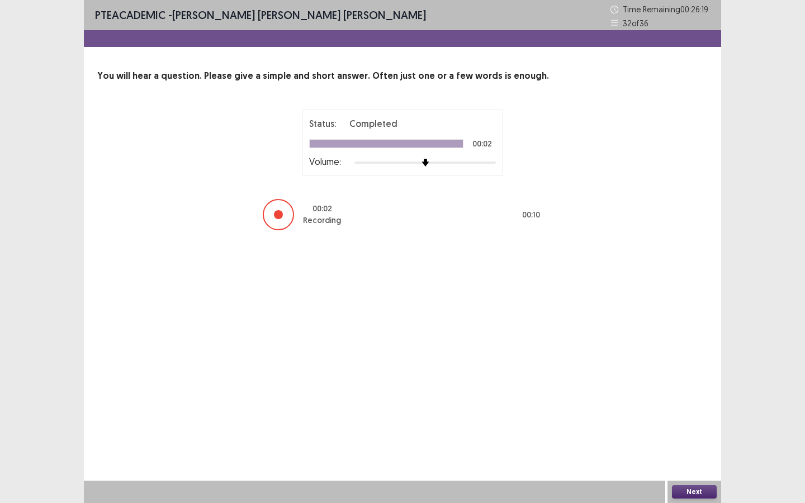
click at [684, 410] on button "Next" at bounding box center [694, 491] width 45 height 13
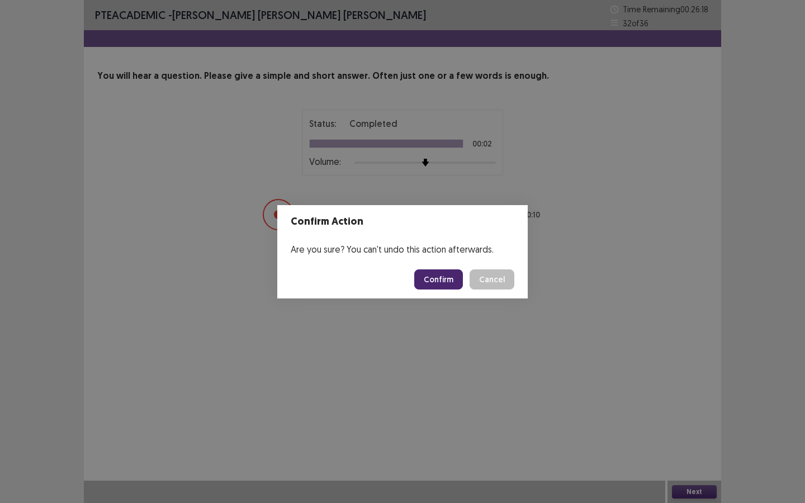
click at [424, 278] on button "Confirm" at bounding box center [438, 280] width 49 height 20
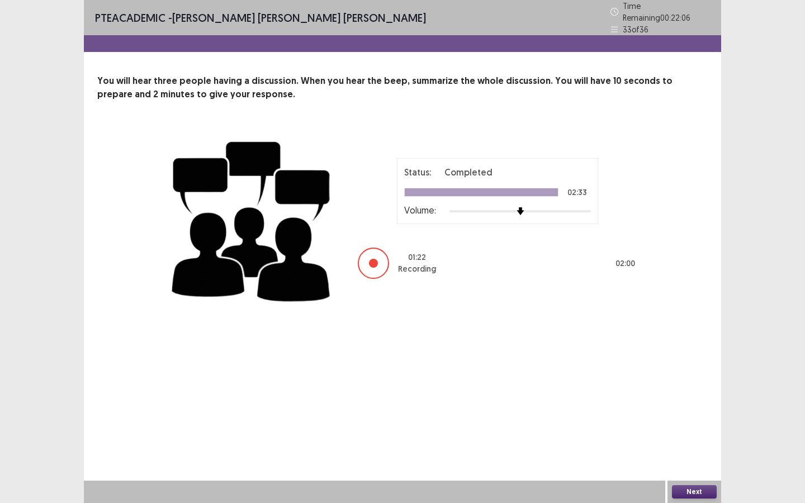
click at [697, 410] on button "Next" at bounding box center [694, 491] width 45 height 13
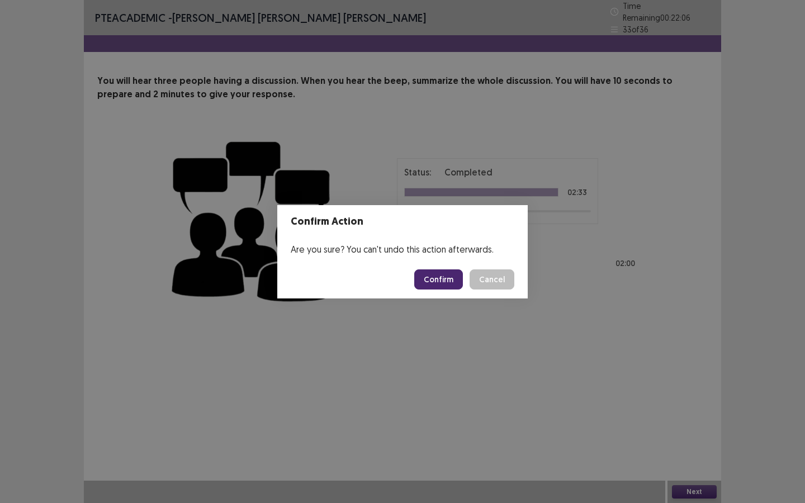
click at [446, 282] on button "Confirm" at bounding box center [438, 280] width 49 height 20
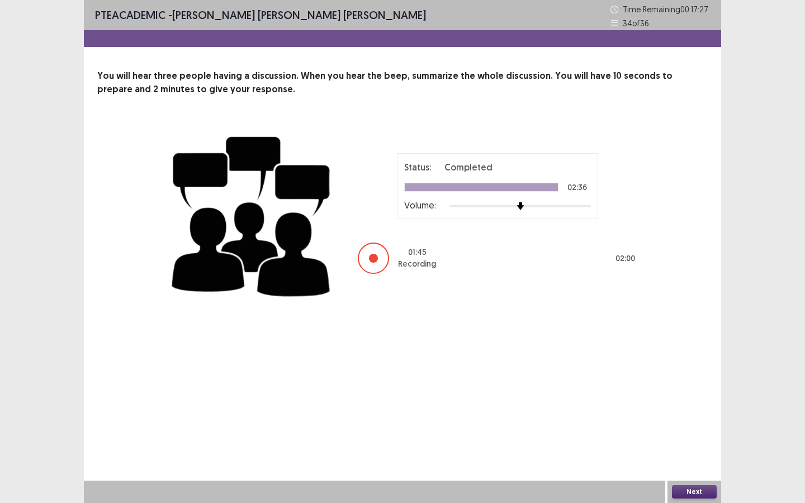
click at [699, 410] on button "Next" at bounding box center [694, 491] width 45 height 13
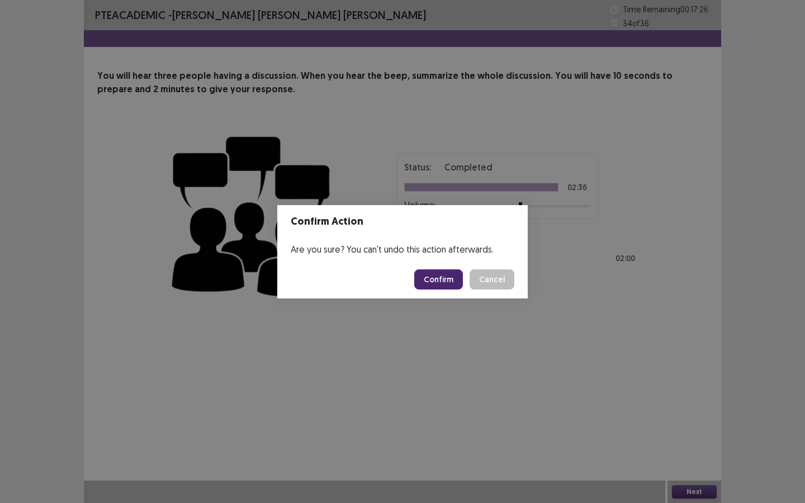
click at [440, 272] on button "Confirm" at bounding box center [438, 280] width 49 height 20
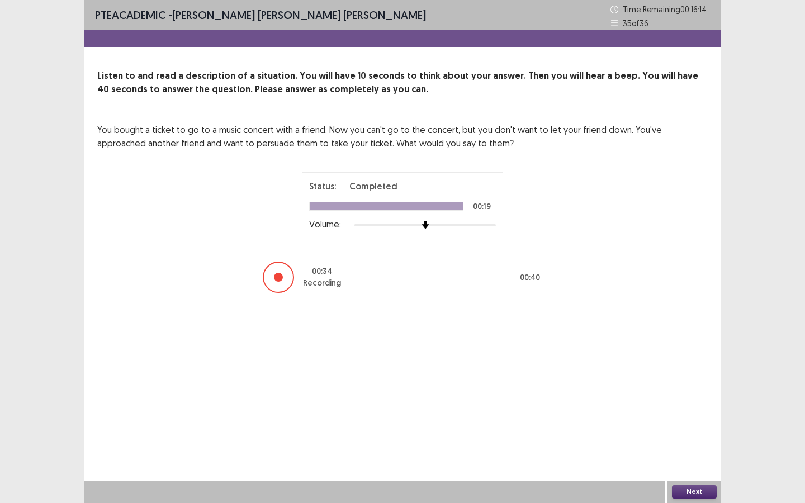
click at [700, 410] on button "Next" at bounding box center [694, 491] width 45 height 13
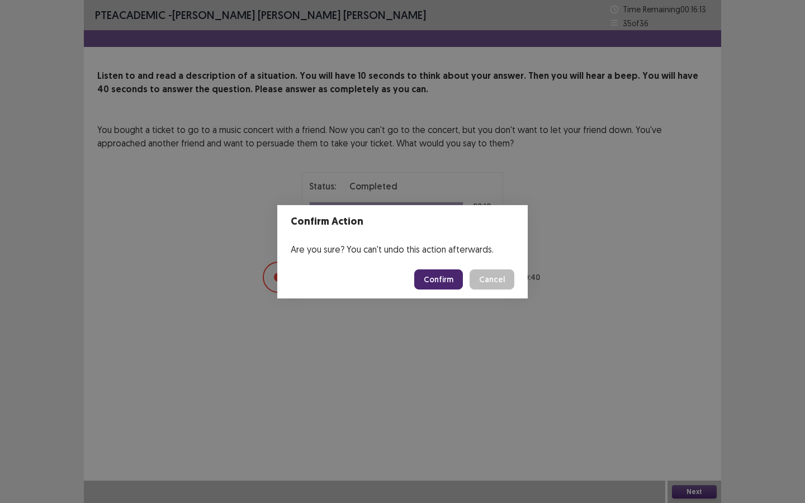
click at [433, 275] on button "Confirm" at bounding box center [438, 280] width 49 height 20
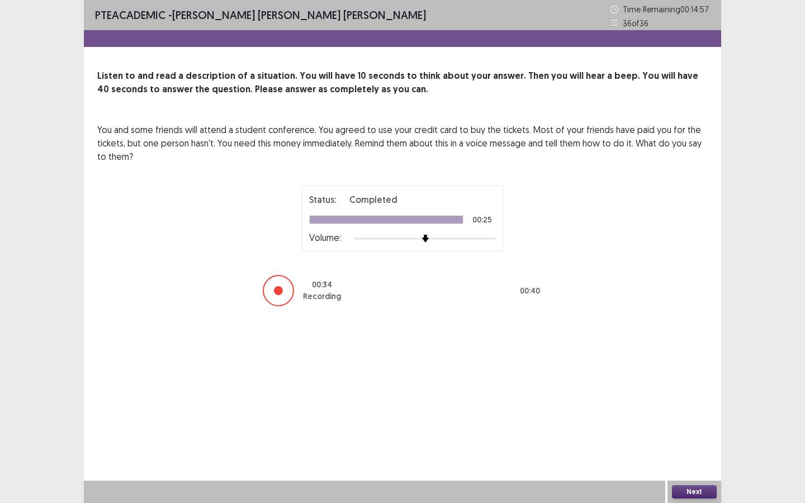
click at [700, 410] on div "Next" at bounding box center [695, 492] width 54 height 22
click at [694, 410] on button "Next" at bounding box center [694, 491] width 45 height 13
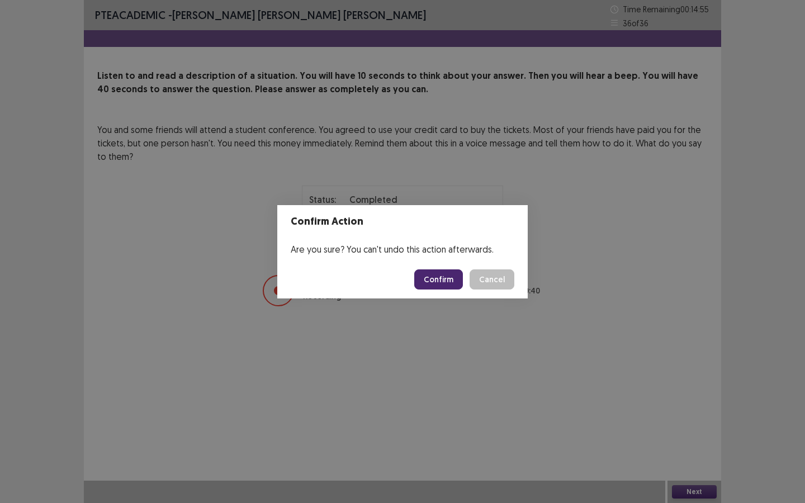
click at [446, 279] on button "Confirm" at bounding box center [438, 280] width 49 height 20
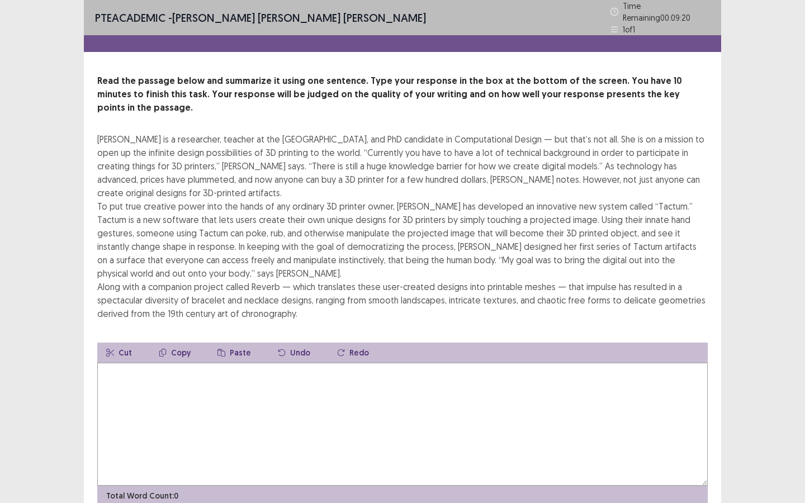
click at [494, 396] on textarea at bounding box center [402, 424] width 611 height 123
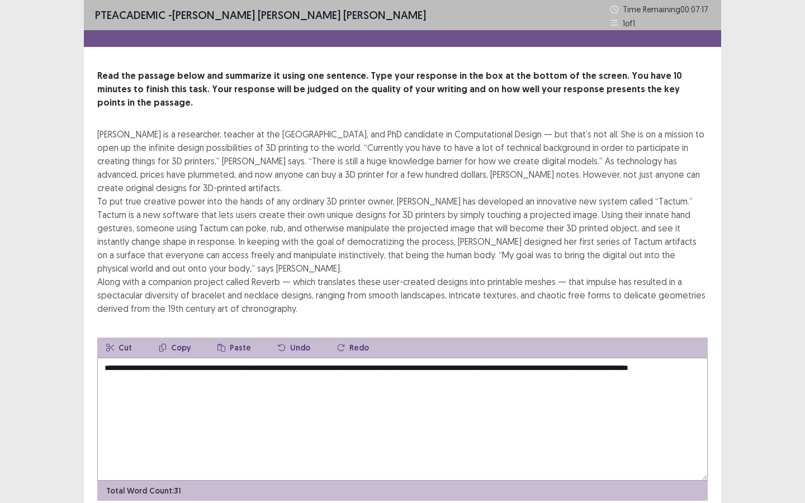
click at [672, 358] on textarea "**********" at bounding box center [402, 419] width 611 height 123
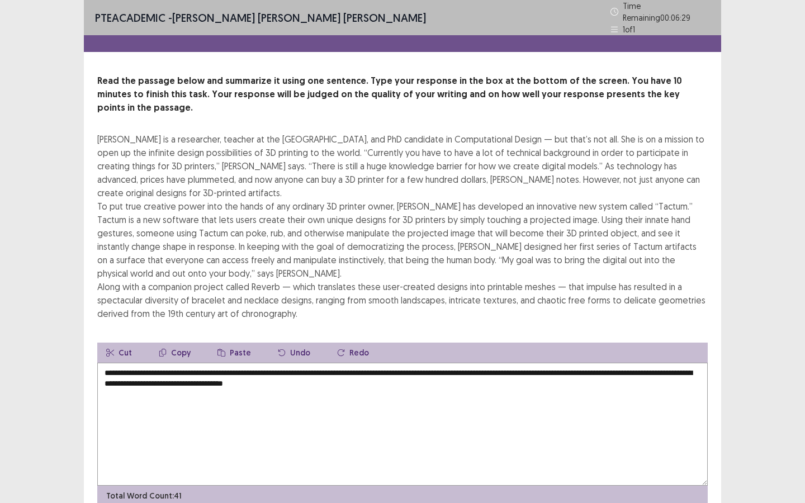
click at [104, 363] on textarea "**********" at bounding box center [402, 424] width 611 height 123
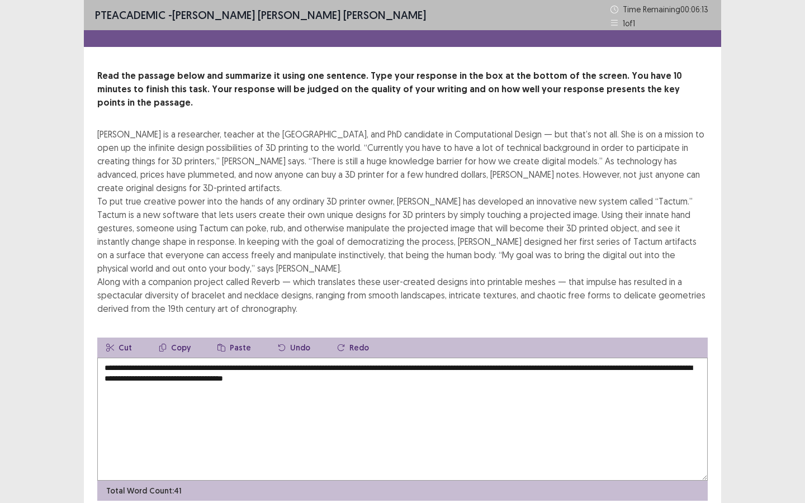
click at [405, 371] on textarea "**********" at bounding box center [402, 419] width 611 height 123
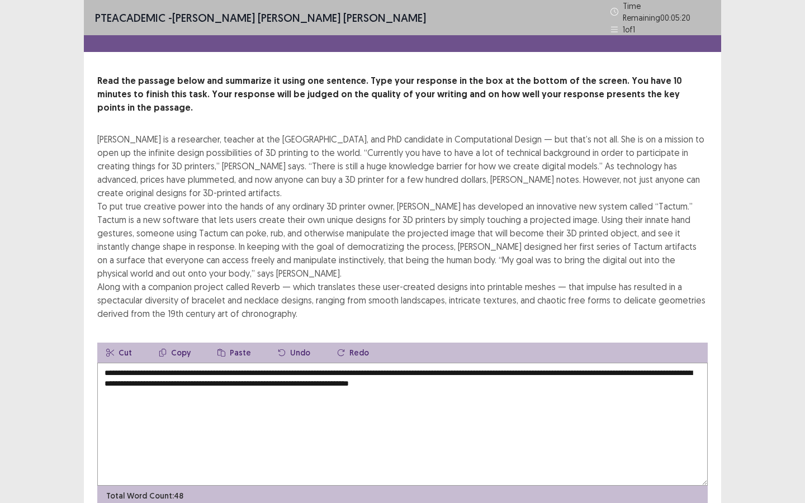
drag, startPoint x: 393, startPoint y: 367, endPoint x: 391, endPoint y: 388, distance: 20.8
click at [393, 367] on textarea "**********" at bounding box center [402, 424] width 611 height 123
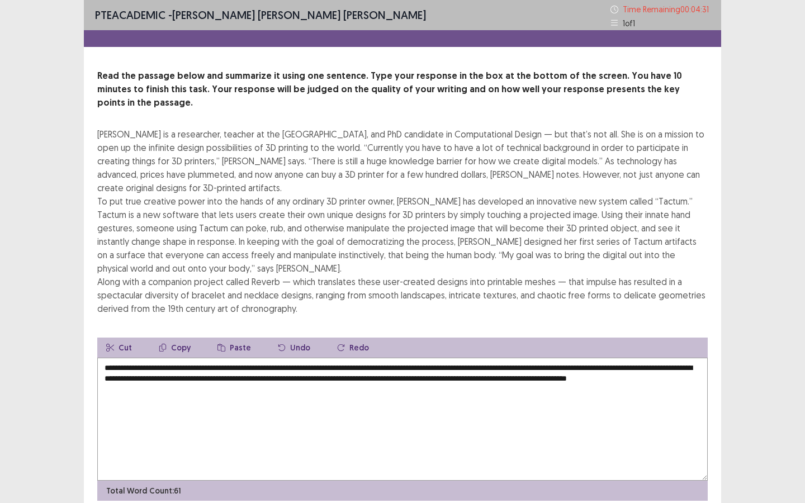
click at [237, 380] on textarea "**********" at bounding box center [402, 419] width 611 height 123
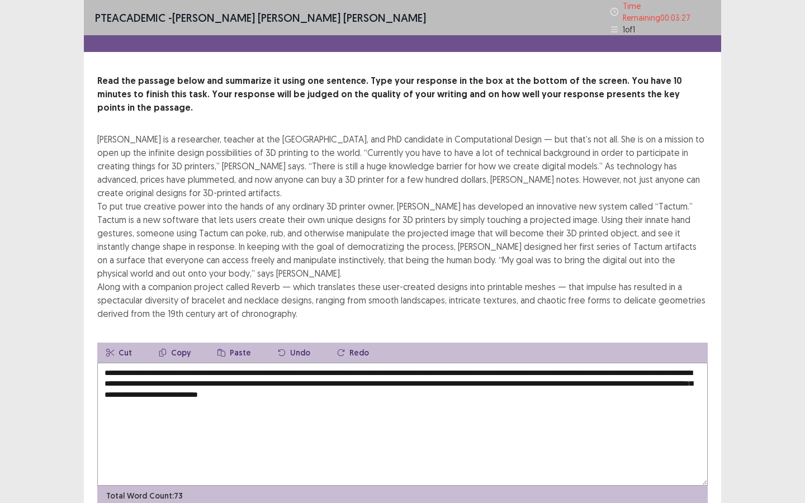
drag, startPoint x: 658, startPoint y: 366, endPoint x: 399, endPoint y: 369, distance: 258.9
click at [399, 369] on textarea "**********" at bounding box center [402, 424] width 611 height 123
click at [482, 367] on textarea "**********" at bounding box center [402, 424] width 611 height 123
click at [483, 390] on textarea "**********" at bounding box center [402, 424] width 611 height 123
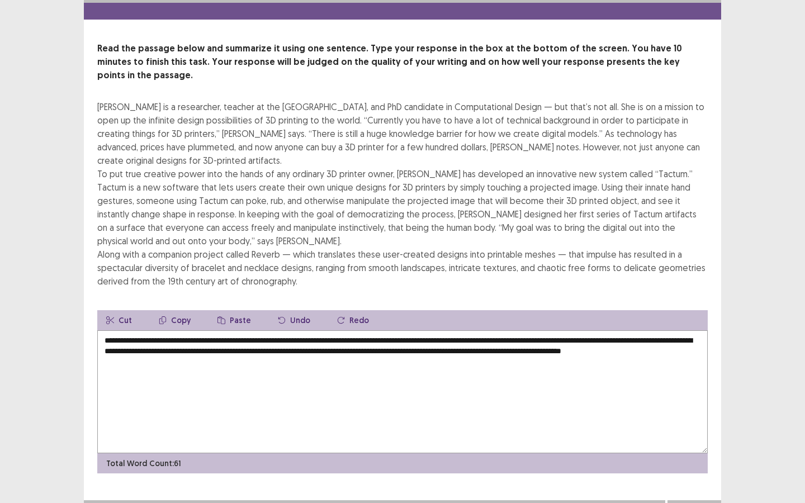
scroll to position [34, 0]
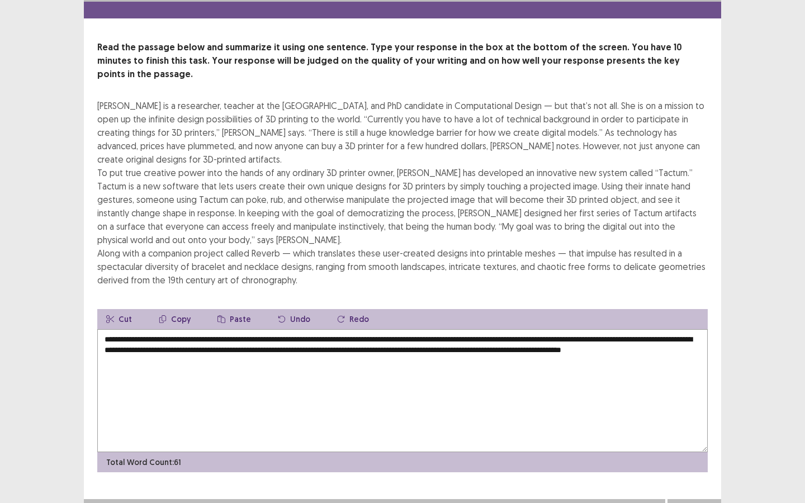
type textarea "**********"
click at [697, 410] on button "Next" at bounding box center [694, 510] width 45 height 13
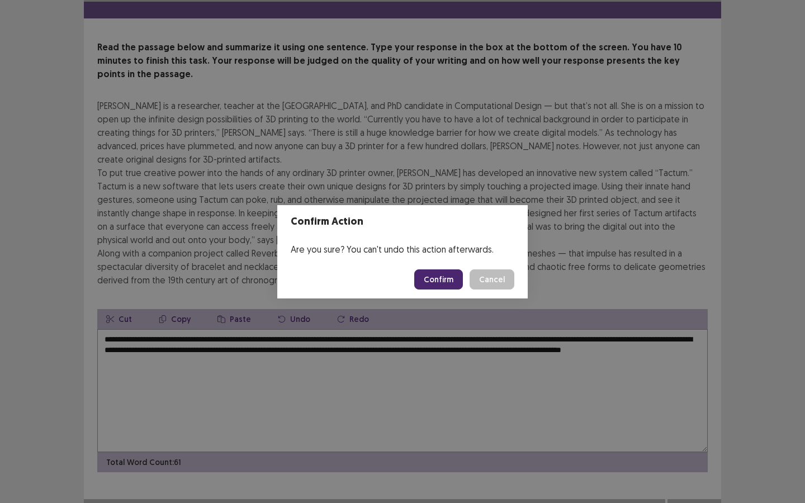
click at [446, 275] on button "Confirm" at bounding box center [438, 280] width 49 height 20
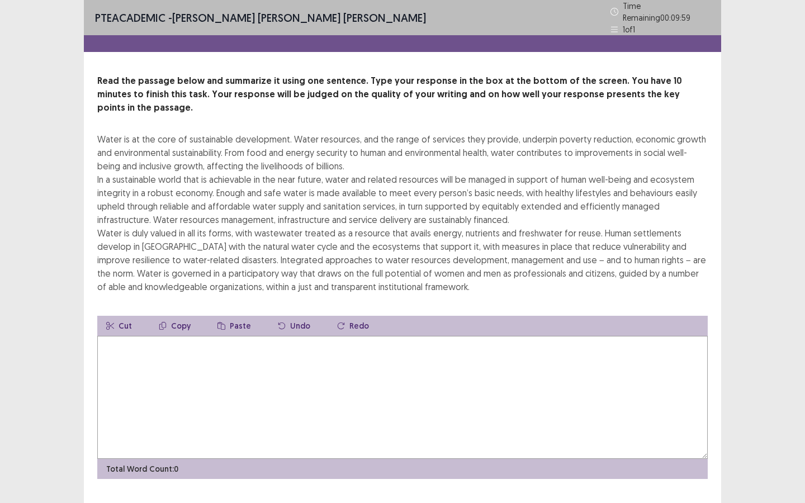
click at [417, 364] on textarea at bounding box center [402, 397] width 611 height 123
type textarea "*"
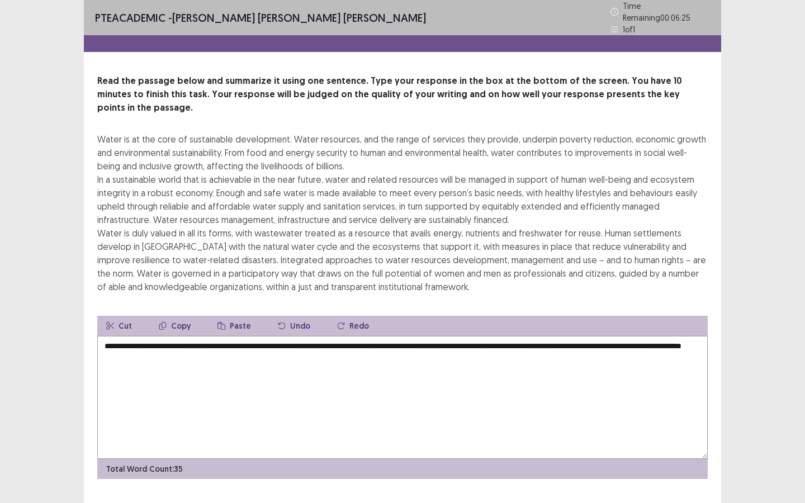
drag, startPoint x: 286, startPoint y: 329, endPoint x: 286, endPoint y: 362, distance: 32.4
click at [286, 336] on textarea "**********" at bounding box center [402, 397] width 611 height 123
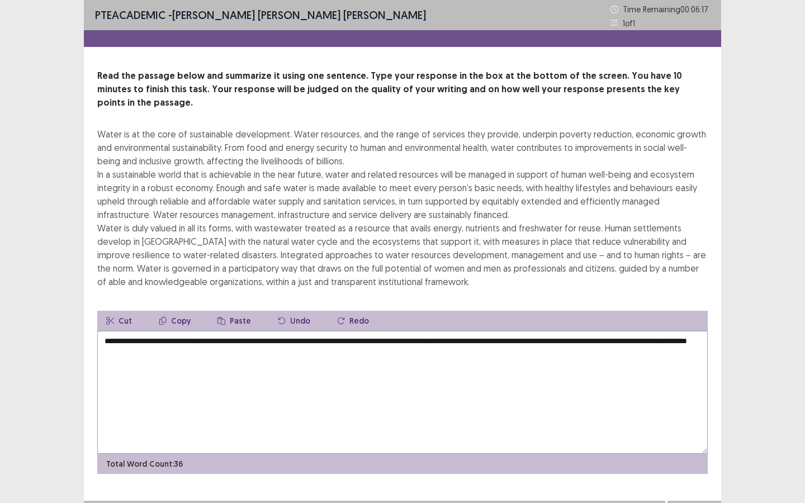
click at [303, 363] on textarea "**********" at bounding box center [402, 392] width 611 height 123
drag, startPoint x: 283, startPoint y: 331, endPoint x: 280, endPoint y: 369, distance: 37.6
click at [283, 334] on textarea "**********" at bounding box center [402, 392] width 611 height 123
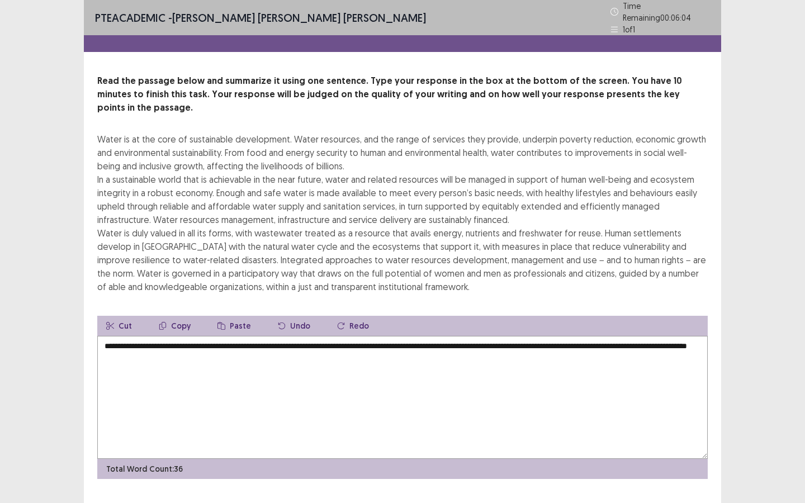
click at [355, 336] on textarea "**********" at bounding box center [402, 397] width 611 height 123
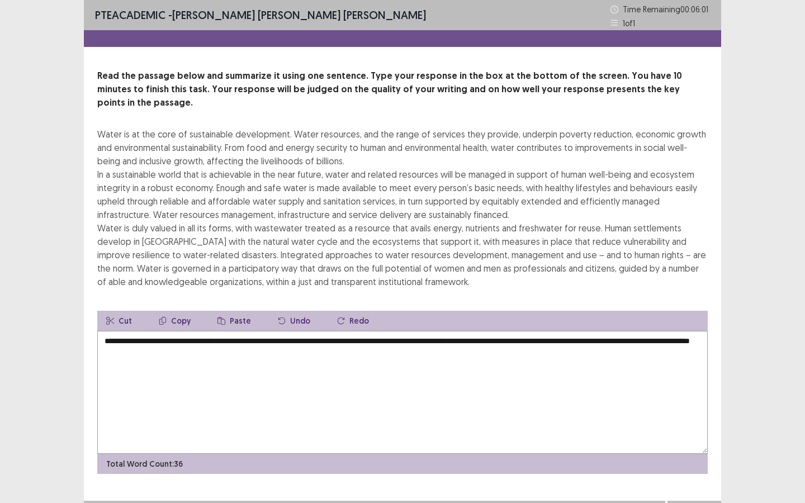
click at [382, 339] on textarea "**********" at bounding box center [402, 392] width 611 height 123
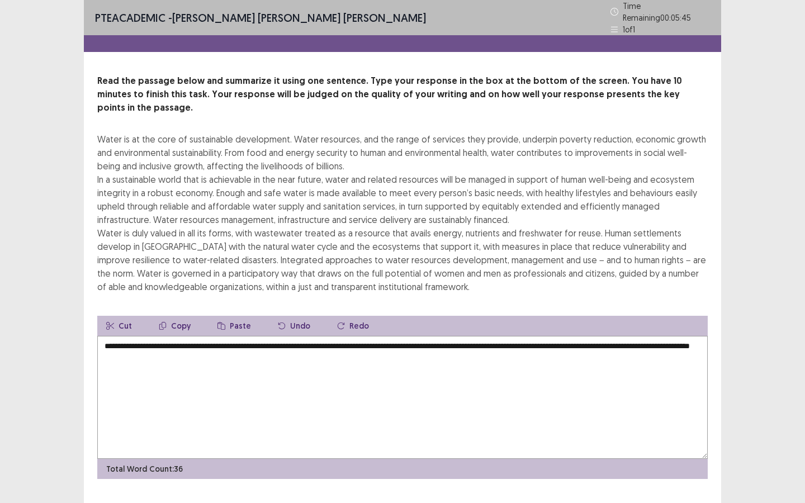
click at [681, 336] on textarea "**********" at bounding box center [402, 397] width 611 height 123
click at [368, 344] on textarea "**********" at bounding box center [402, 397] width 611 height 123
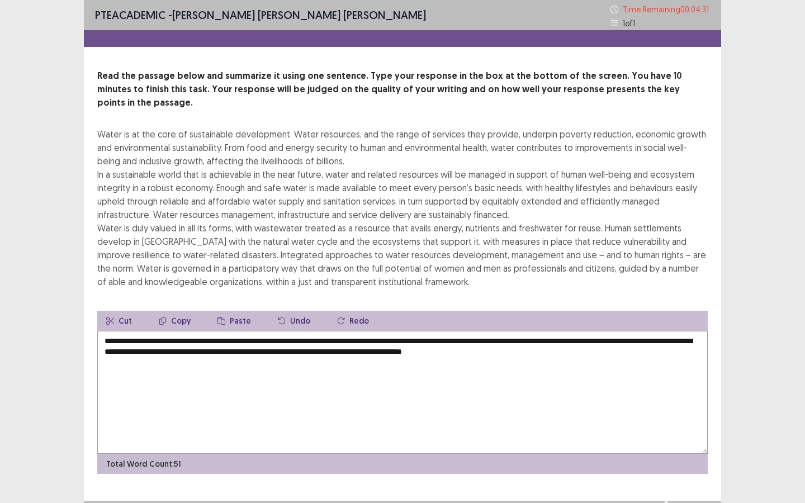
drag, startPoint x: 432, startPoint y: 337, endPoint x: 427, endPoint y: 365, distance: 28.5
click at [432, 339] on textarea "**********" at bounding box center [402, 392] width 611 height 123
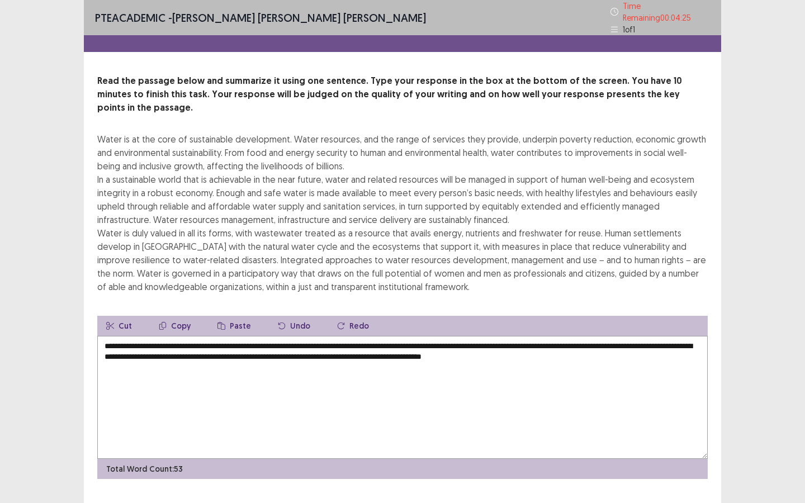
click at [650, 337] on textarea "**********" at bounding box center [402, 397] width 611 height 123
type textarea "**********"
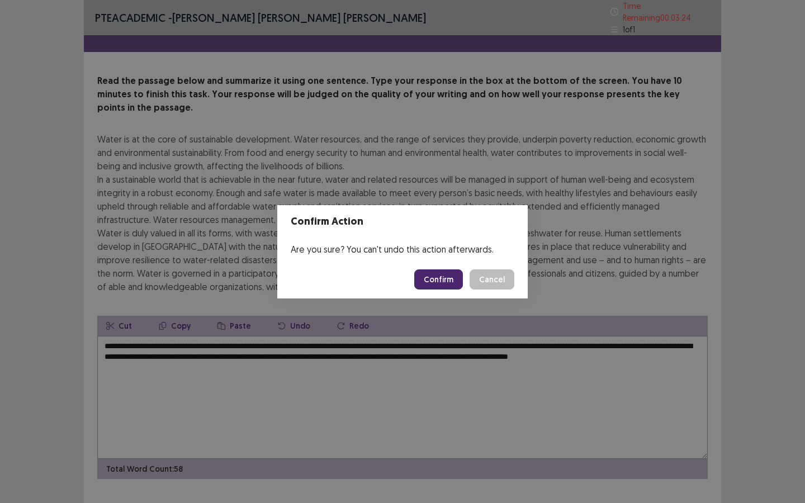
click at [433, 274] on button "Confirm" at bounding box center [438, 280] width 49 height 20
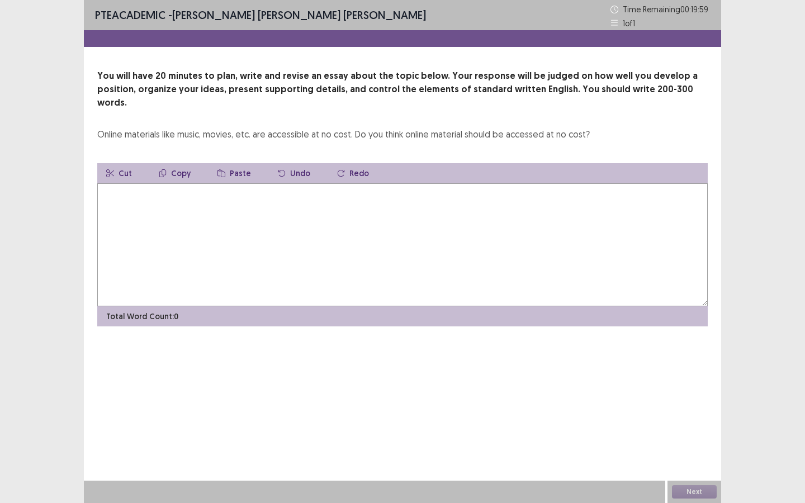
click at [433, 220] on textarea at bounding box center [402, 244] width 611 height 123
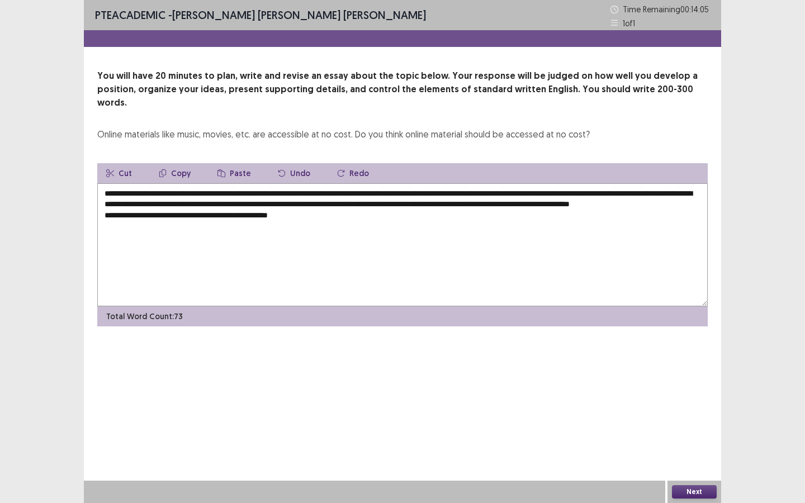
drag, startPoint x: 157, startPoint y: 182, endPoint x: 157, endPoint y: 201, distance: 19.0
click at [157, 191] on textarea "**********" at bounding box center [402, 244] width 611 height 123
click at [319, 214] on textarea "**********" at bounding box center [402, 244] width 611 height 123
click at [433, 191] on textarea "**********" at bounding box center [402, 244] width 611 height 123
drag, startPoint x: 167, startPoint y: 181, endPoint x: 166, endPoint y: 208, distance: 26.9
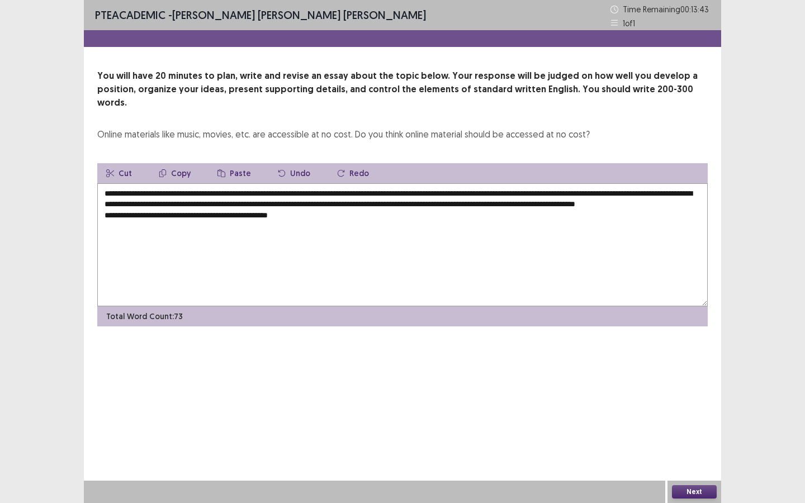
click at [167, 183] on textarea "**********" at bounding box center [402, 244] width 611 height 123
click at [324, 214] on textarea "**********" at bounding box center [402, 244] width 611 height 123
click at [685, 192] on textarea "**********" at bounding box center [402, 244] width 611 height 123
click at [527, 220] on textarea "**********" at bounding box center [402, 244] width 611 height 123
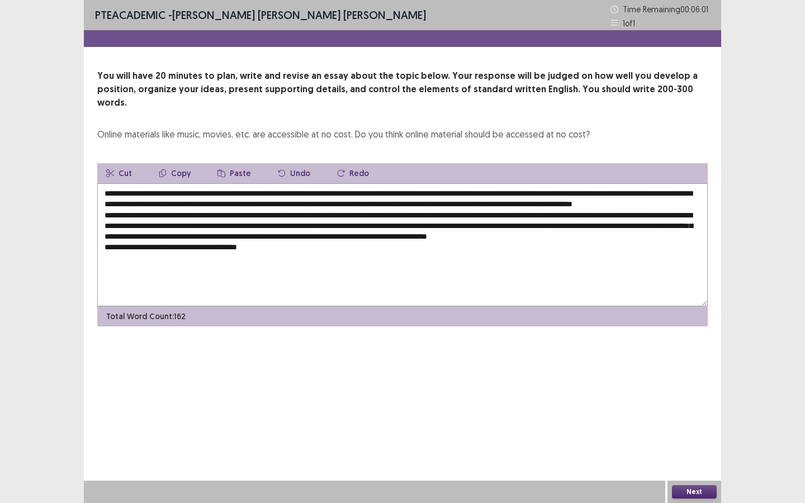
click at [522, 193] on textarea "**********" at bounding box center [402, 244] width 611 height 123
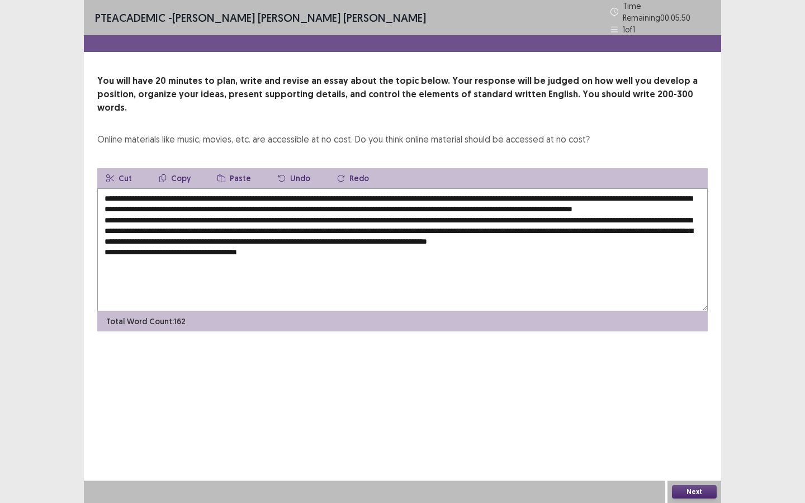
click at [292, 260] on textarea "**********" at bounding box center [402, 249] width 611 height 123
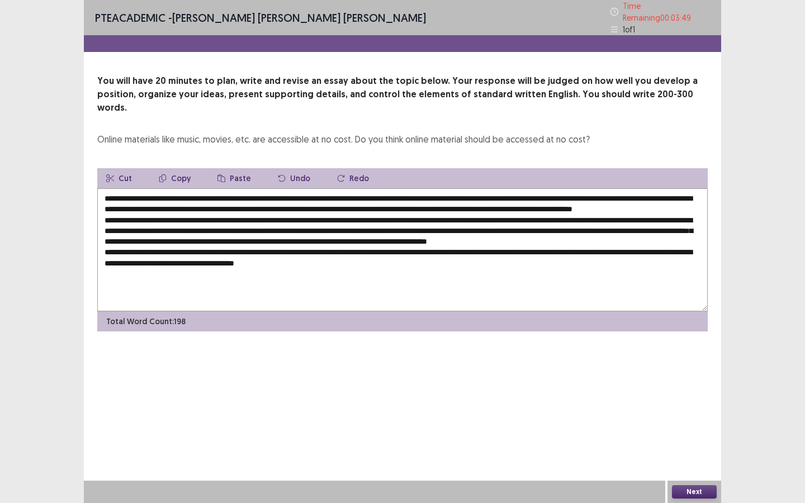
drag, startPoint x: 258, startPoint y: 269, endPoint x: 258, endPoint y: 277, distance: 8.4
click at [258, 270] on textarea at bounding box center [402, 249] width 611 height 123
click at [399, 264] on textarea at bounding box center [402, 249] width 611 height 123
click at [459, 265] on textarea at bounding box center [402, 249] width 611 height 123
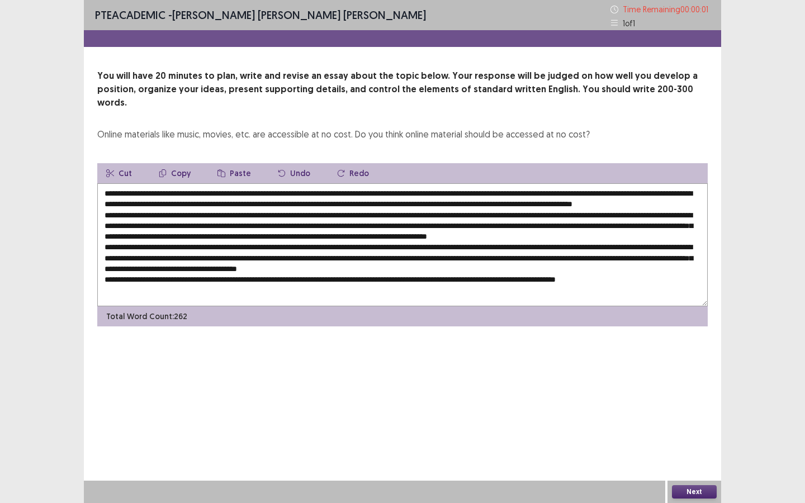
type textarea "**********"
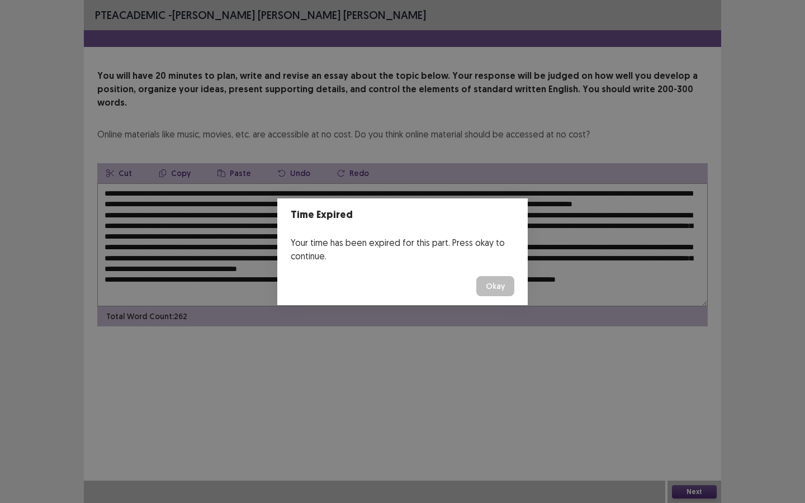
click at [497, 289] on button "Okay" at bounding box center [495, 286] width 38 height 20
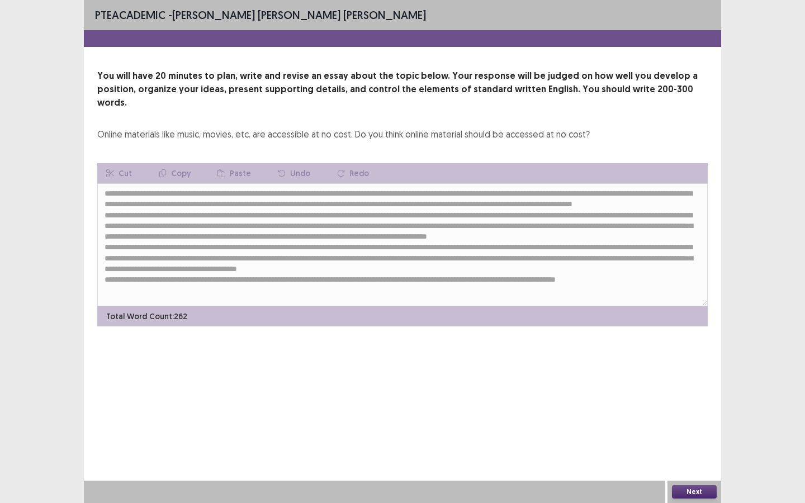
click at [701, 410] on button "Next" at bounding box center [694, 491] width 45 height 13
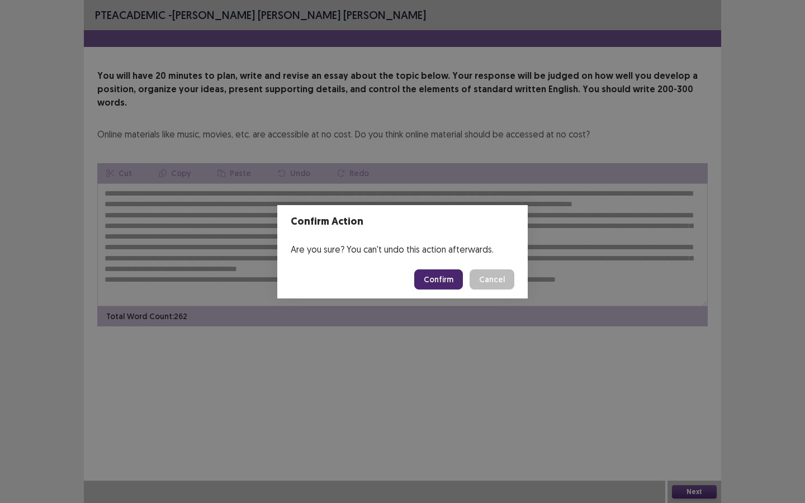
click at [432, 267] on footer "Confirm Cancel" at bounding box center [402, 280] width 251 height 38
click at [433, 273] on button "Confirm" at bounding box center [438, 280] width 49 height 20
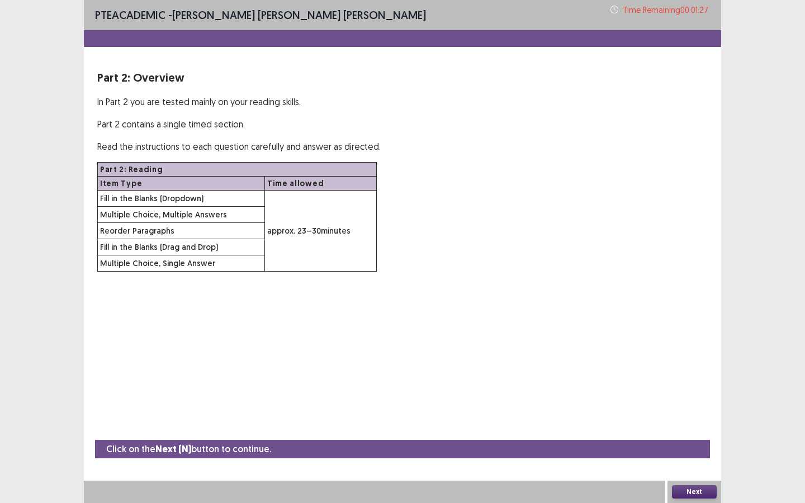
click at [693, 410] on button "Next" at bounding box center [694, 491] width 45 height 13
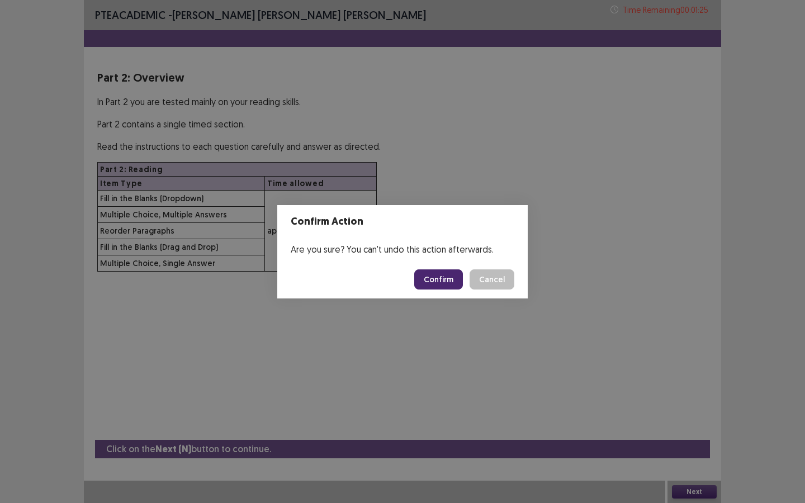
click at [436, 275] on button "Confirm" at bounding box center [438, 280] width 49 height 20
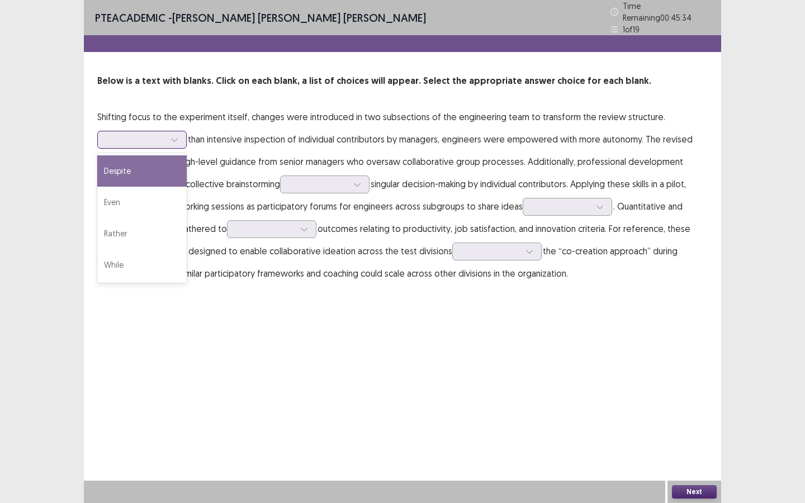
click at [157, 134] on div at bounding box center [136, 139] width 58 height 11
click at [136, 173] on div "Despite" at bounding box center [141, 170] width 89 height 31
click at [169, 132] on div at bounding box center [174, 139] width 17 height 17
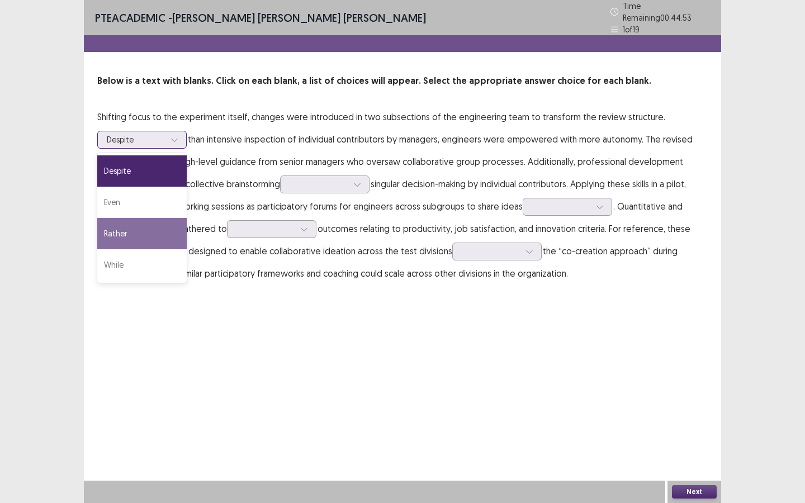
click at [155, 230] on div "Rather" at bounding box center [141, 233] width 89 height 31
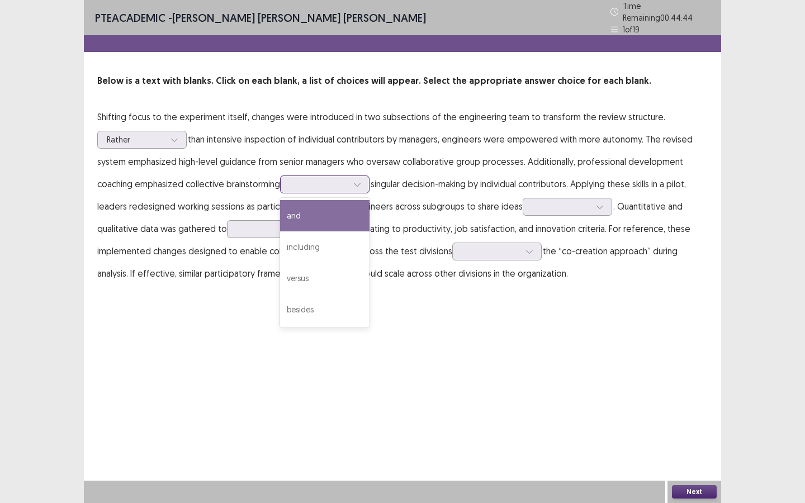
click at [349, 178] on div at bounding box center [319, 184] width 60 height 13
click at [322, 223] on div "and" at bounding box center [324, 215] width 89 height 31
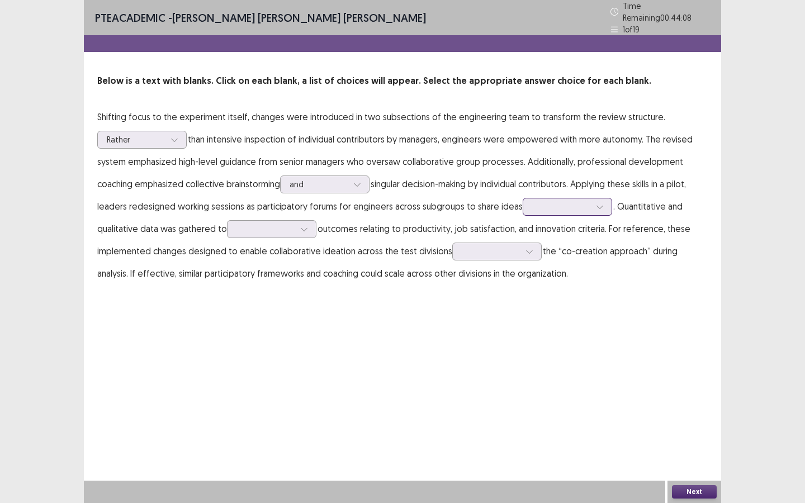
click at [581, 201] on div at bounding box center [561, 206] width 58 height 11
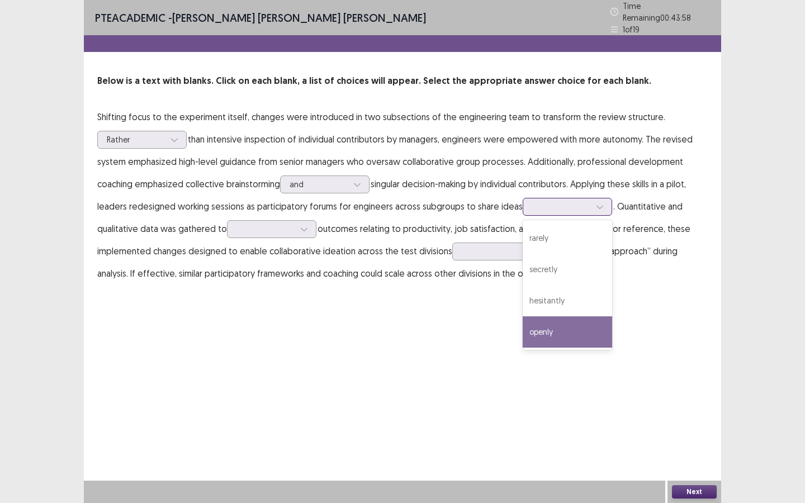
click at [547, 322] on div "openly" at bounding box center [567, 332] width 89 height 31
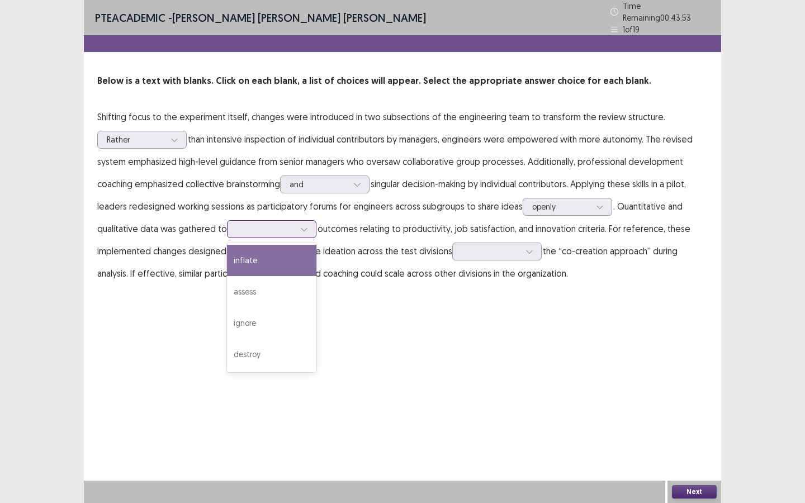
click at [270, 224] on div at bounding box center [266, 229] width 58 height 11
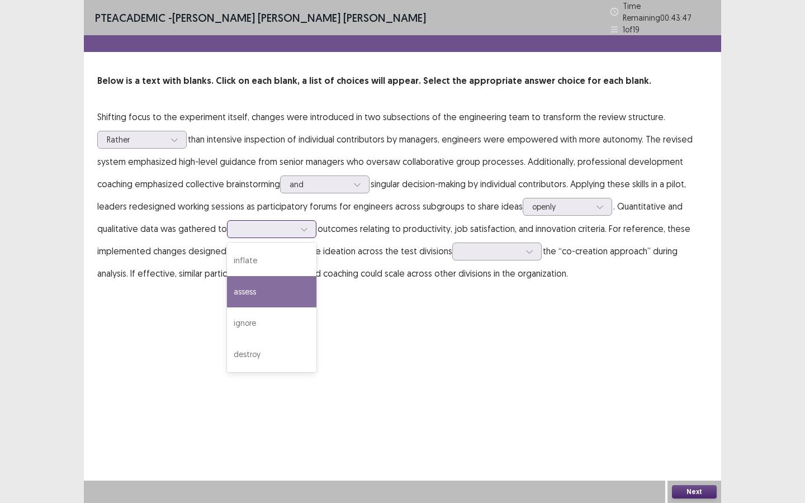
click at [261, 284] on div "assess" at bounding box center [271, 291] width 89 height 31
click at [291, 224] on div at bounding box center [266, 229] width 58 height 11
click at [294, 223] on div "assess" at bounding box center [265, 229] width 60 height 17
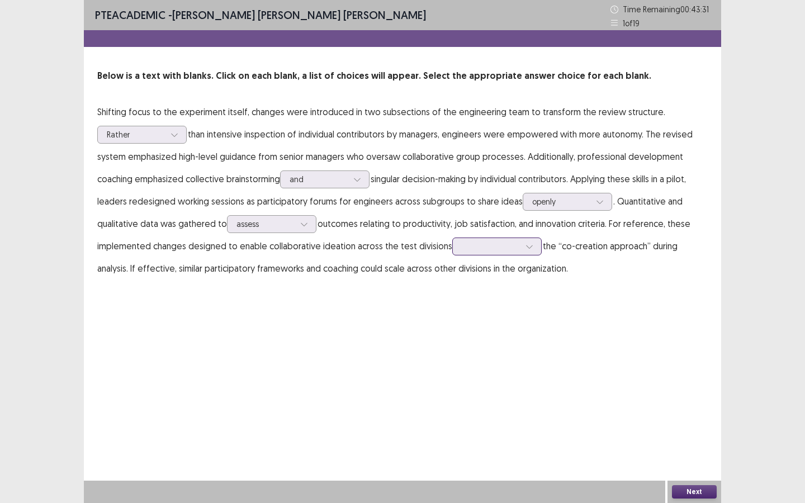
click at [489, 251] on div at bounding box center [491, 246] width 58 height 11
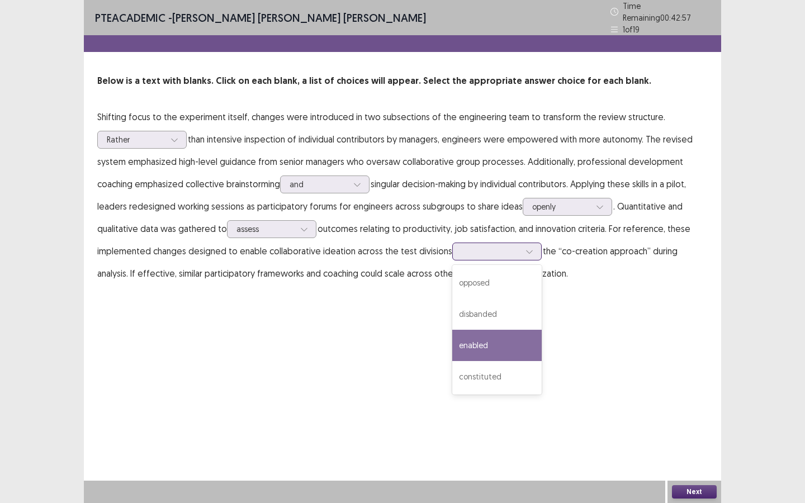
click at [492, 341] on div "enabled" at bounding box center [496, 345] width 89 height 31
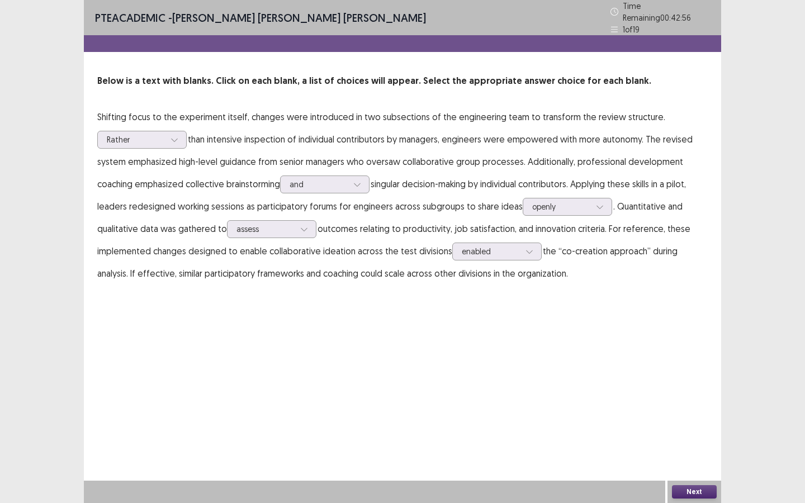
click at [705, 410] on button "Next" at bounding box center [694, 491] width 45 height 13
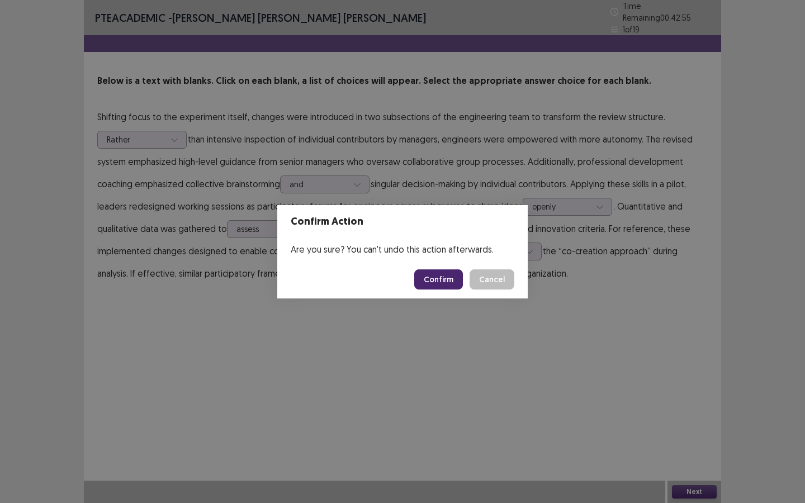
click at [437, 280] on button "Confirm" at bounding box center [438, 280] width 49 height 20
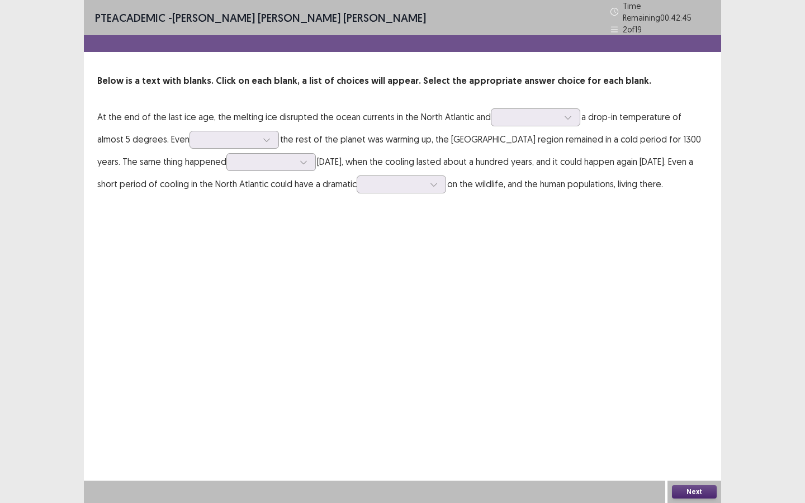
click at [531, 106] on p "At the end of the last ice age, the melting ice disrupted the ocean currents in…" at bounding box center [402, 150] width 611 height 89
click at [529, 116] on div at bounding box center [529, 117] width 58 height 11
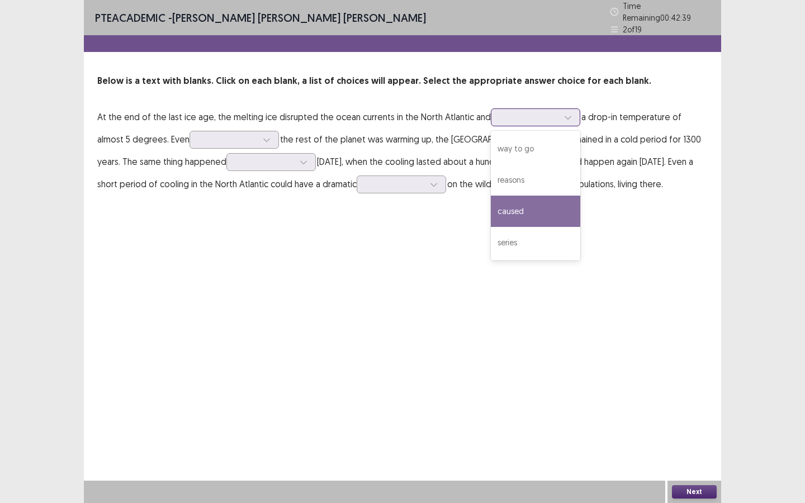
click at [523, 201] on div "caused" at bounding box center [535, 211] width 89 height 31
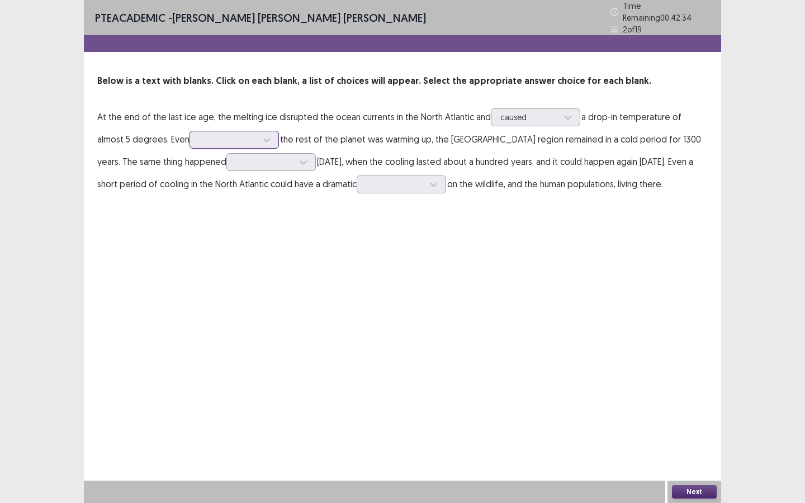
click at [227, 134] on div at bounding box center [228, 139] width 58 height 11
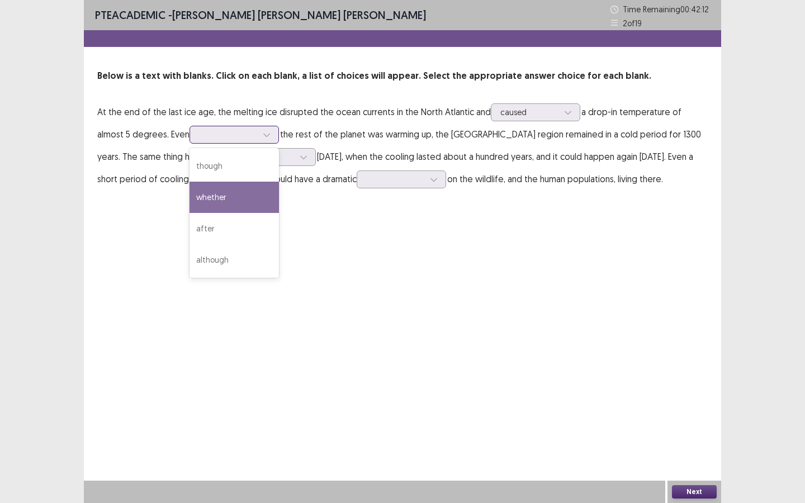
click at [206, 201] on div "whether" at bounding box center [234, 197] width 89 height 31
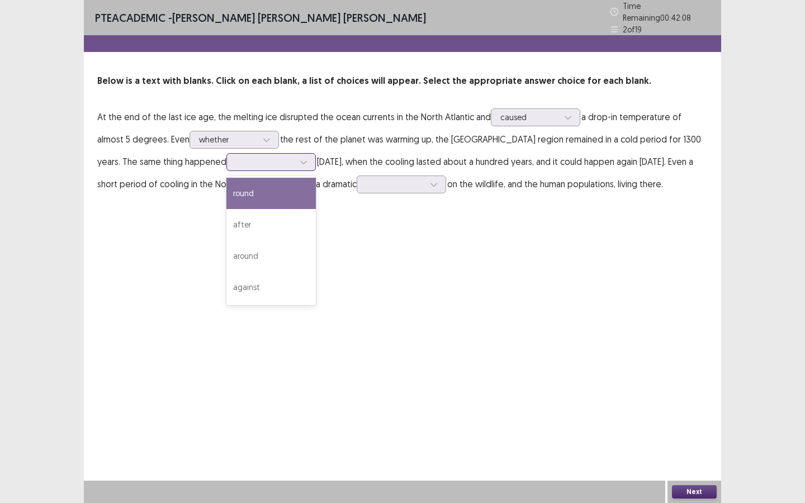
click at [236, 157] on div at bounding box center [265, 162] width 58 height 11
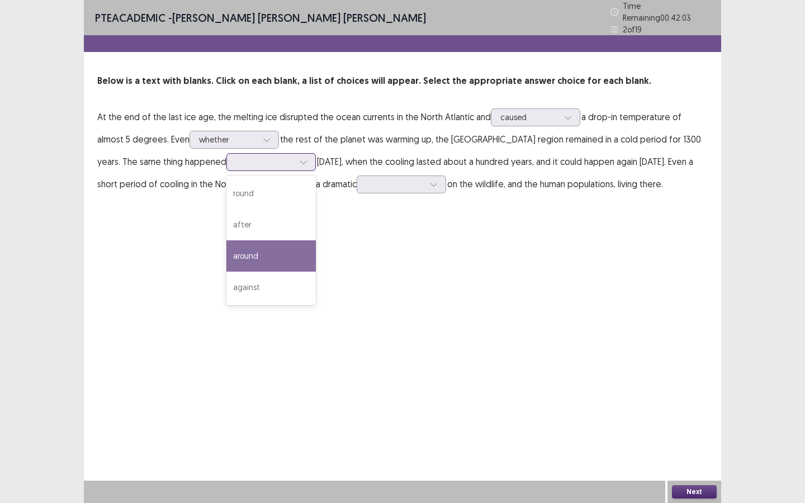
click at [226, 244] on div "around" at bounding box center [270, 255] width 89 height 31
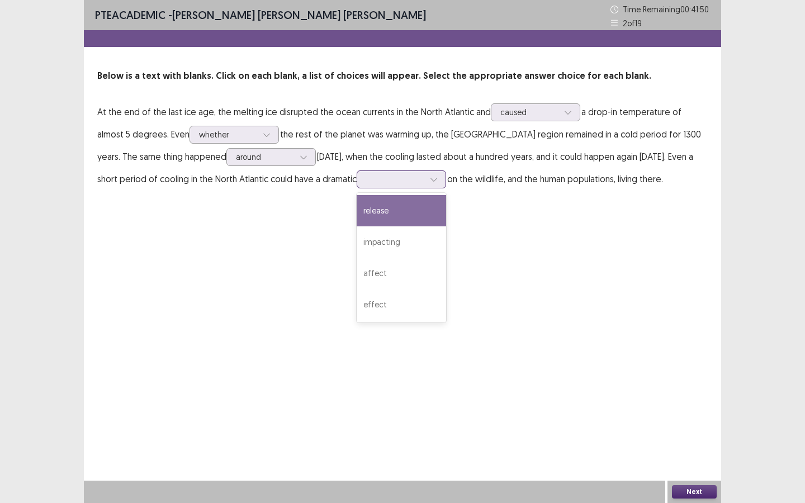
click at [393, 183] on div at bounding box center [395, 179] width 58 height 11
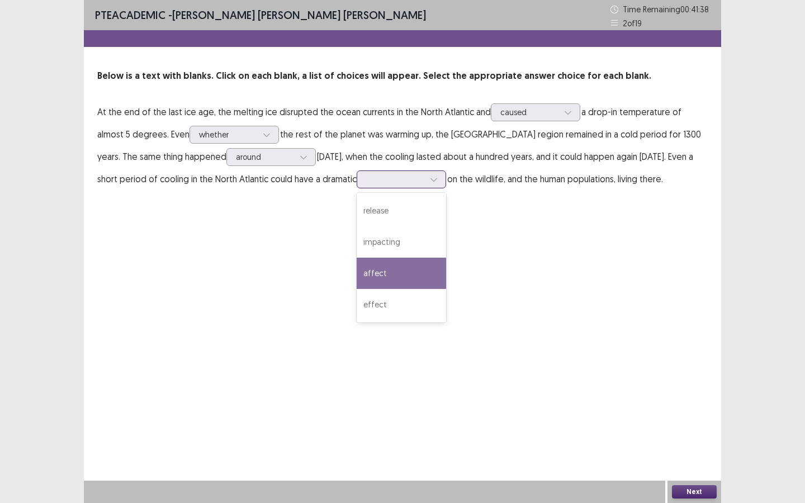
click at [381, 274] on div "affect" at bounding box center [401, 273] width 89 height 31
click at [396, 176] on div at bounding box center [395, 179] width 58 height 11
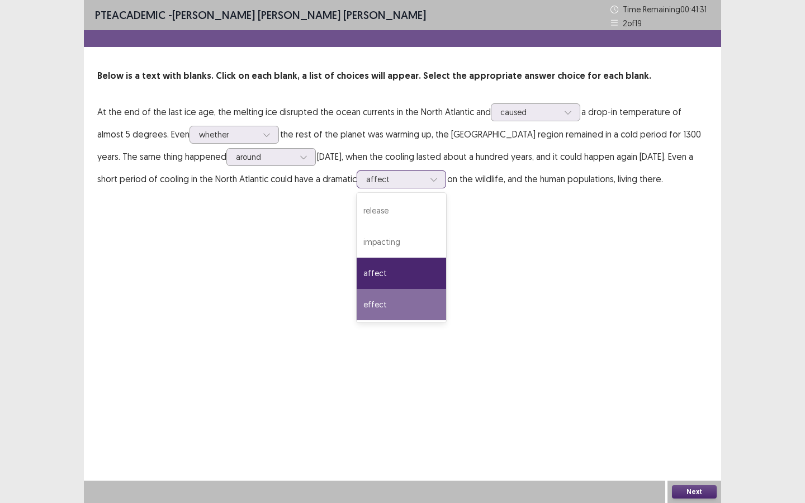
click at [376, 303] on div "effect" at bounding box center [401, 304] width 89 height 31
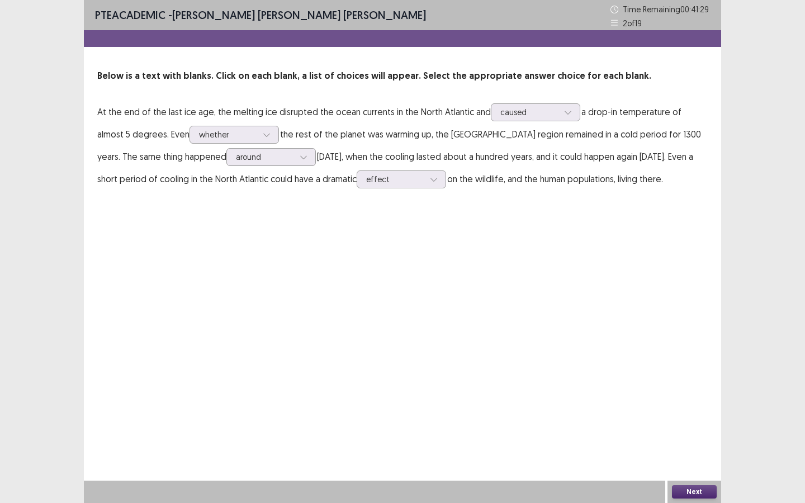
click at [688, 410] on button "Next" at bounding box center [694, 491] width 45 height 13
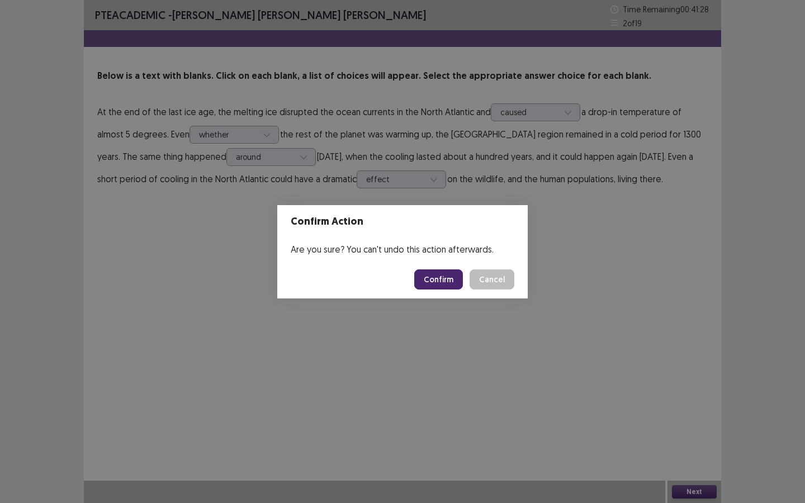
click at [448, 270] on button "Confirm" at bounding box center [438, 280] width 49 height 20
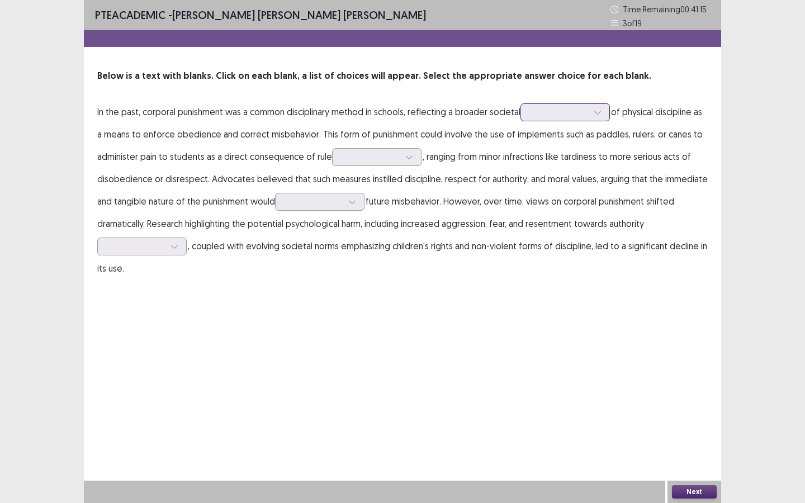
click at [570, 113] on div at bounding box center [559, 112] width 58 height 11
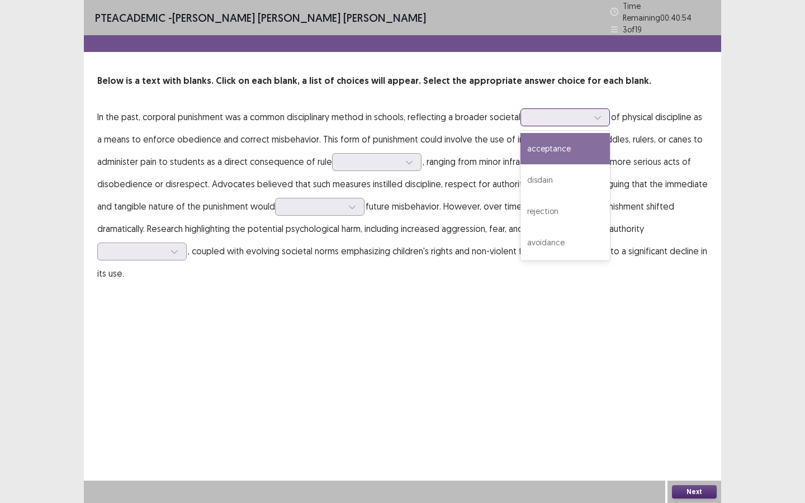
click at [561, 151] on div "acceptance" at bounding box center [565, 148] width 89 height 31
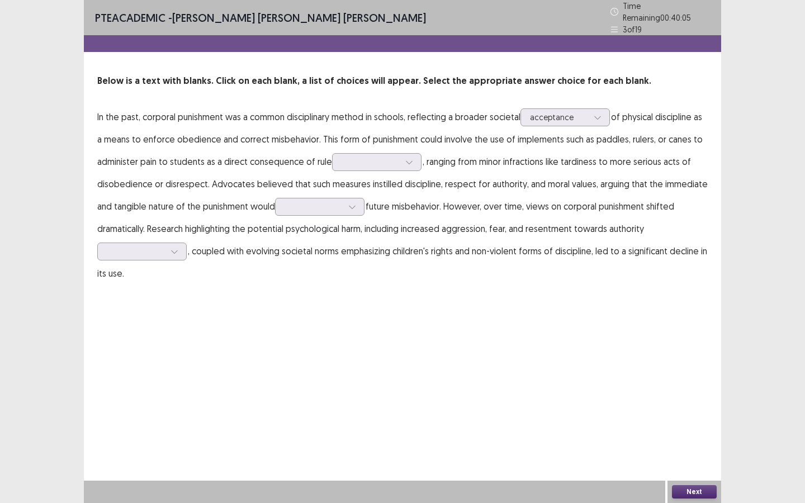
click at [372, 146] on p "In the past, corporal punishment was a common disciplinary method in schools, r…" at bounding box center [402, 195] width 611 height 179
click at [372, 157] on div at bounding box center [371, 162] width 58 height 11
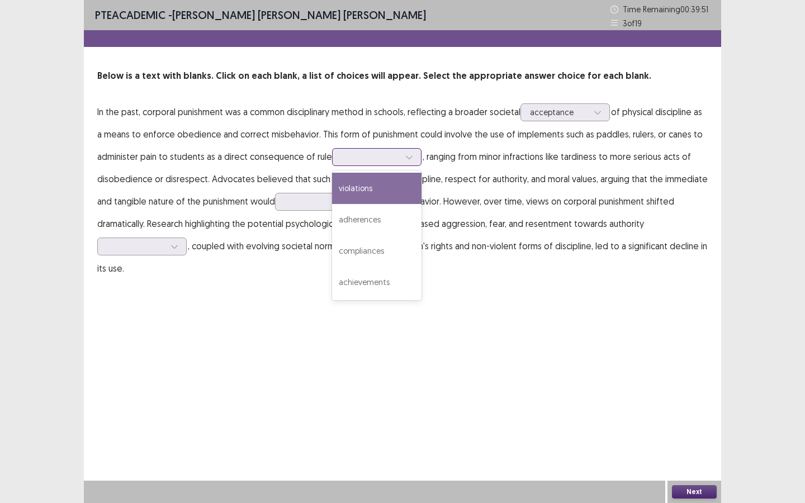
click at [362, 185] on div "violations" at bounding box center [376, 188] width 89 height 31
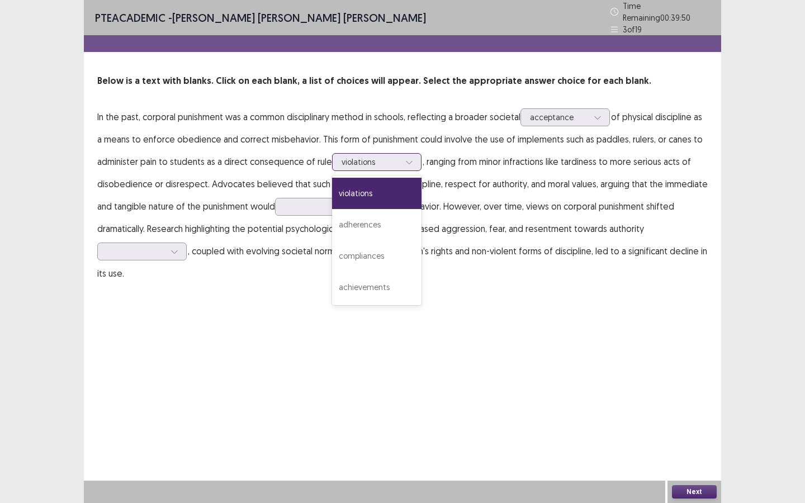
click at [378, 157] on div at bounding box center [371, 162] width 58 height 11
click at [371, 182] on div "violations" at bounding box center [376, 193] width 89 height 31
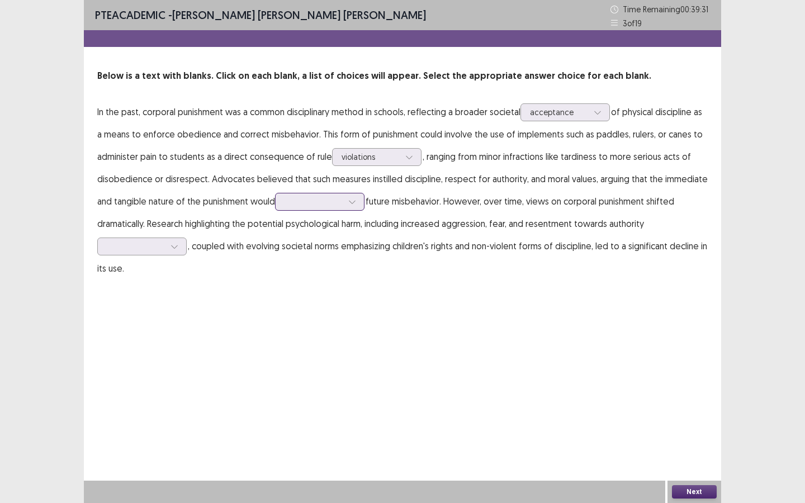
click at [317, 205] on div at bounding box center [314, 201] width 58 height 11
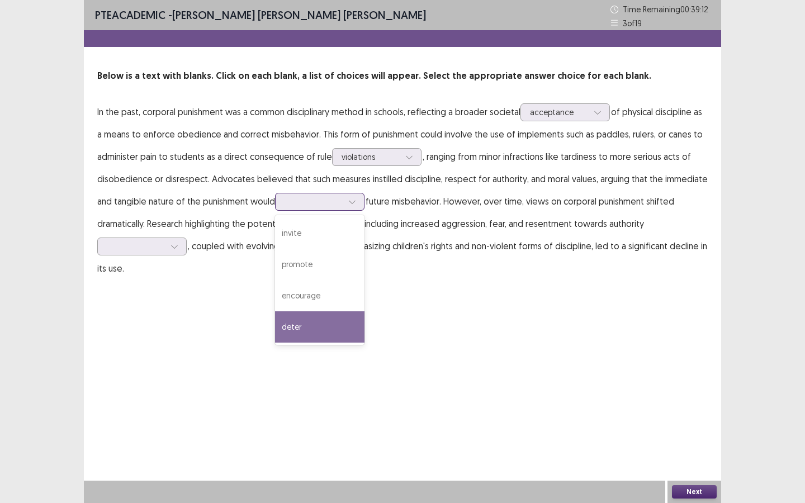
click at [297, 324] on div "deter" at bounding box center [319, 326] width 89 height 31
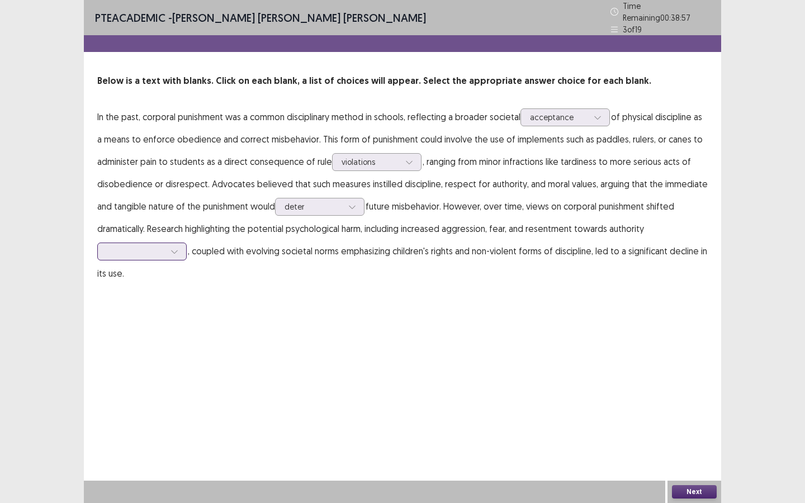
click at [147, 249] on div at bounding box center [136, 251] width 58 height 11
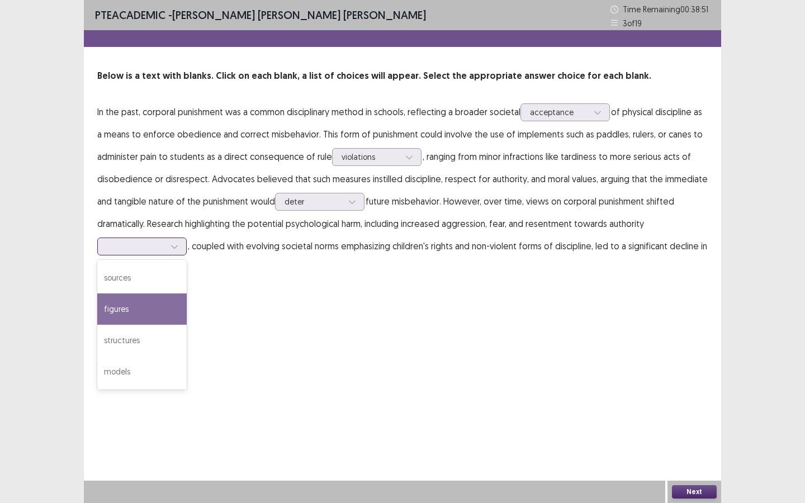
click at [139, 303] on div "figures" at bounding box center [141, 309] width 89 height 31
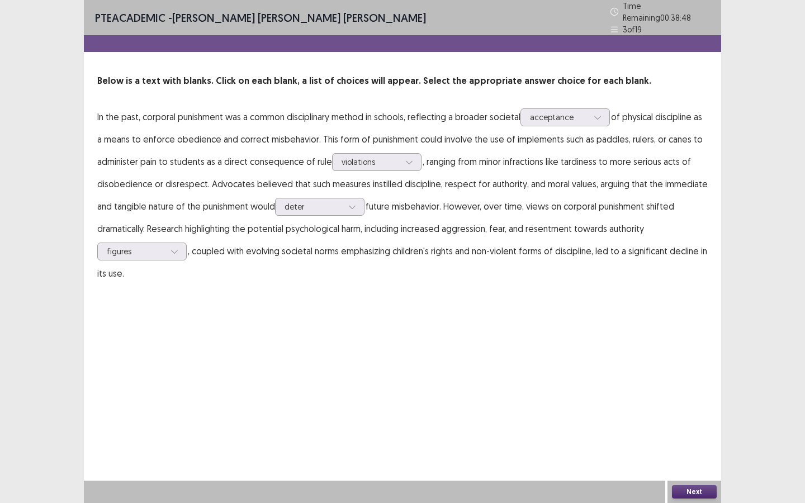
click at [695, 410] on button "Next" at bounding box center [694, 491] width 45 height 13
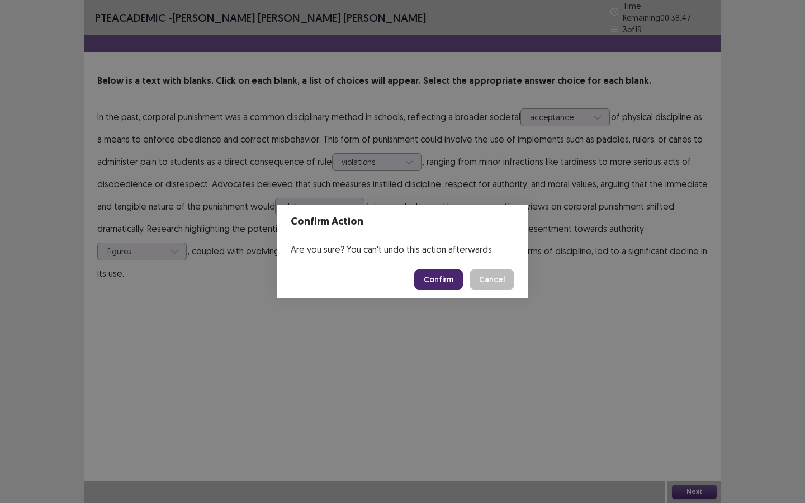
click at [434, 285] on button "Confirm" at bounding box center [438, 280] width 49 height 20
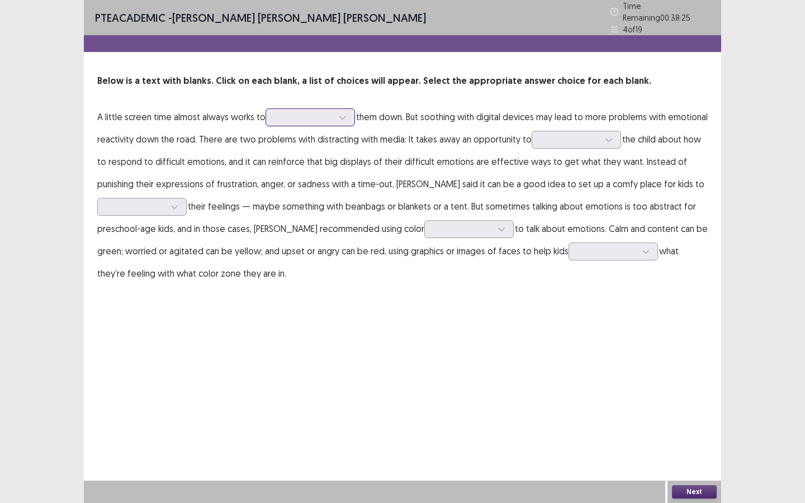
click at [308, 117] on div at bounding box center [304, 117] width 58 height 11
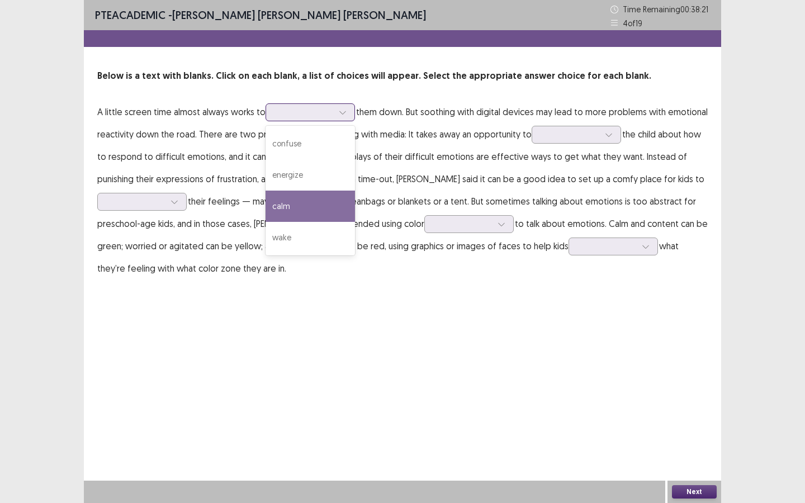
click at [301, 205] on div "calm" at bounding box center [310, 206] width 89 height 31
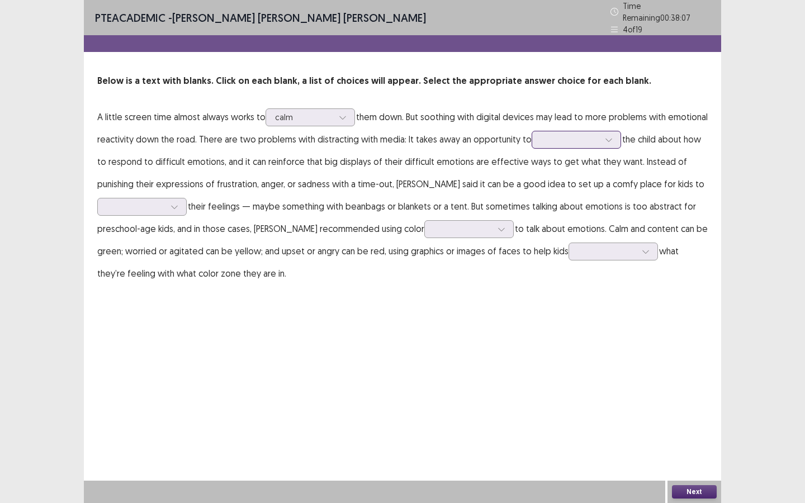
click at [568, 135] on div at bounding box center [570, 139] width 58 height 11
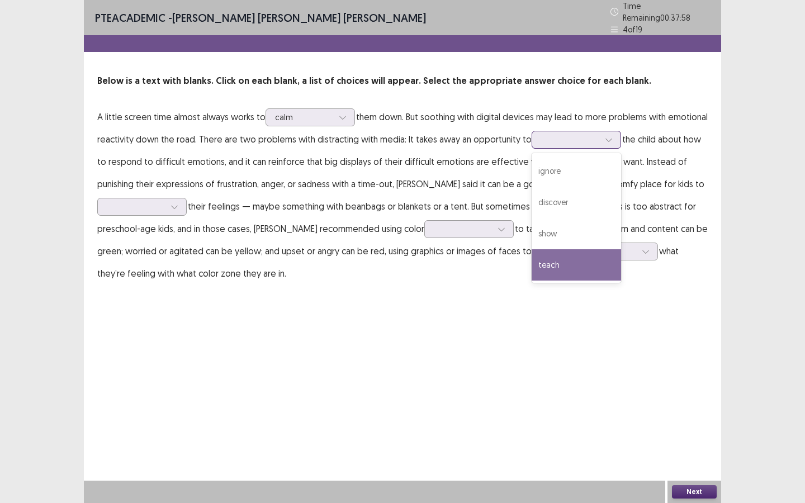
click at [563, 259] on div "teach" at bounding box center [576, 264] width 89 height 31
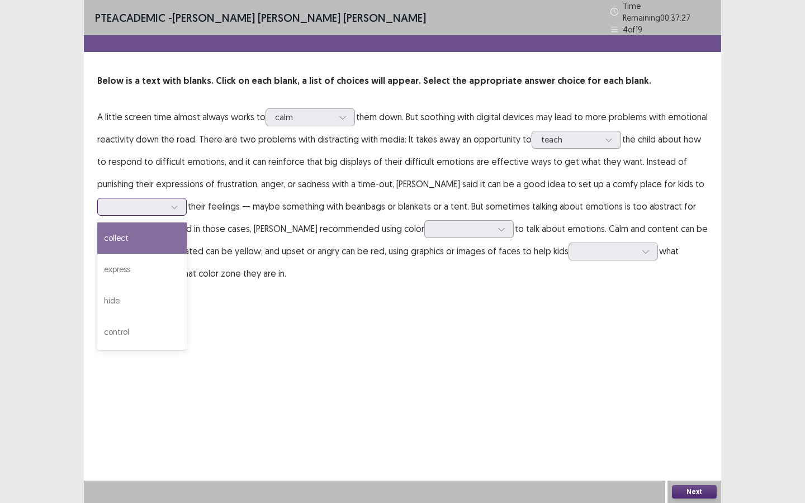
click at [166, 205] on div at bounding box center [174, 207] width 17 height 17
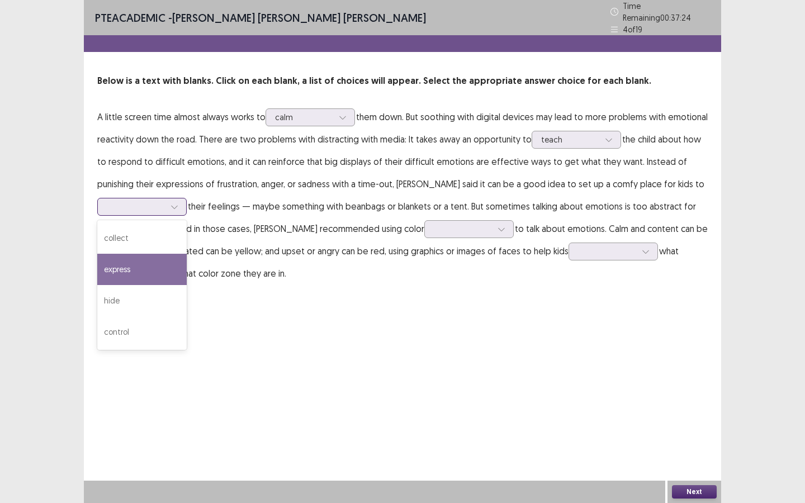
click at [156, 266] on div "express" at bounding box center [141, 269] width 89 height 31
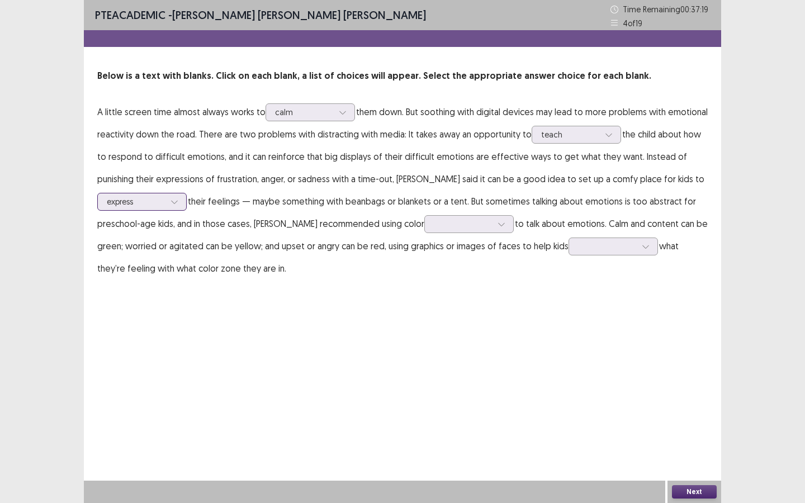
click at [172, 197] on div at bounding box center [174, 201] width 17 height 17
click at [162, 270] on div "express" at bounding box center [141, 264] width 89 height 31
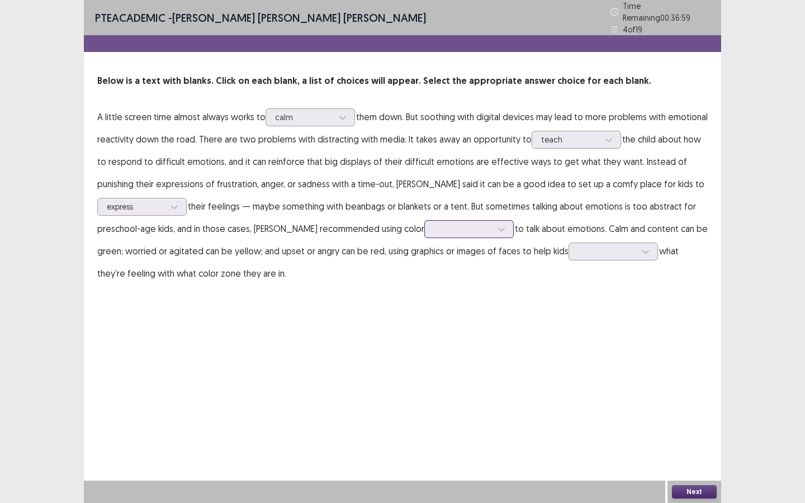
click at [498, 226] on icon at bounding box center [502, 229] width 8 height 8
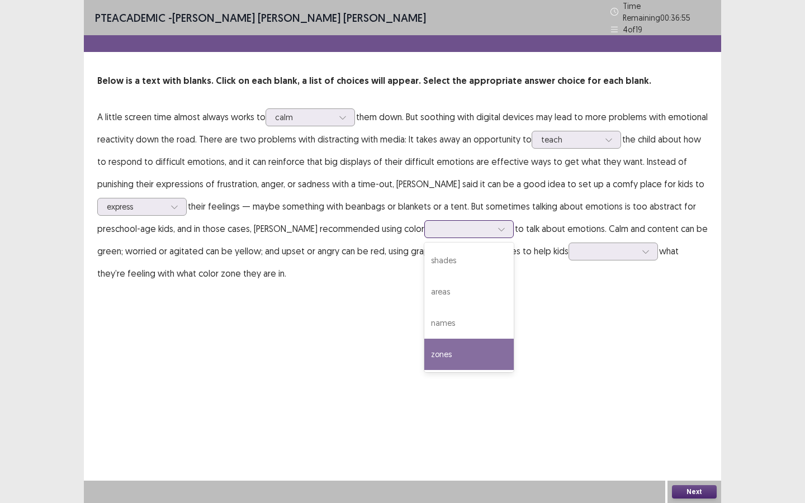
click at [435, 350] on div "zones" at bounding box center [468, 354] width 89 height 31
click at [457, 224] on div at bounding box center [463, 229] width 58 height 11
click at [454, 352] on div "zones" at bounding box center [468, 354] width 89 height 31
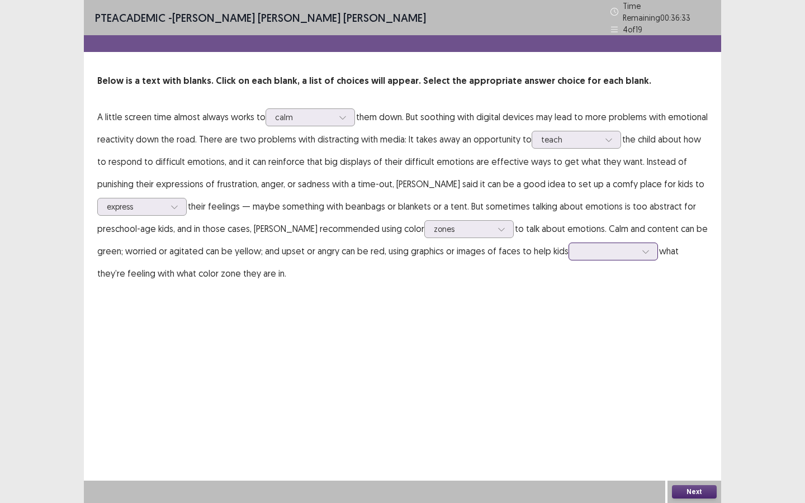
click at [582, 249] on div at bounding box center [607, 251] width 58 height 11
click at [569, 366] on div "separate" at bounding box center [613, 376] width 89 height 31
click at [697, 410] on div "Next" at bounding box center [695, 492] width 54 height 22
click at [589, 249] on div at bounding box center [607, 251] width 58 height 11
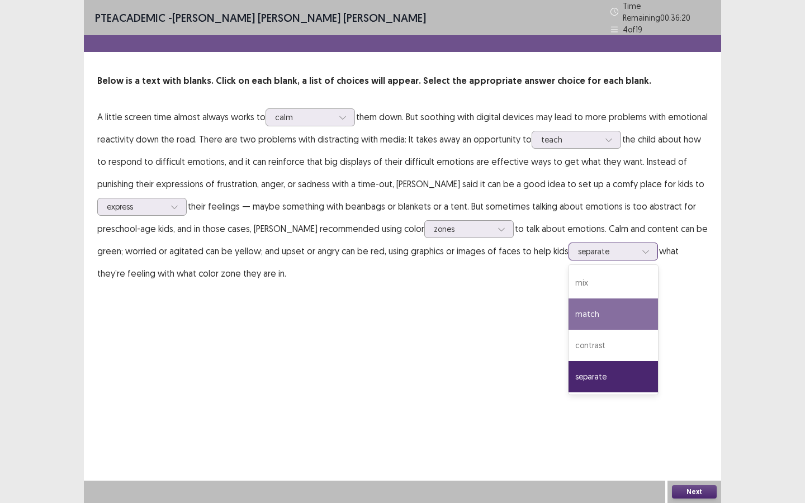
click at [591, 303] on div "match" at bounding box center [613, 314] width 89 height 31
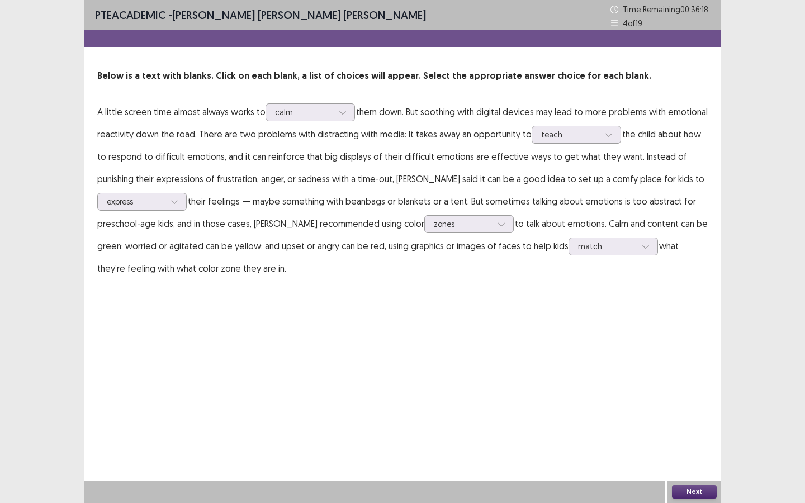
click at [684, 410] on button "Next" at bounding box center [694, 491] width 45 height 13
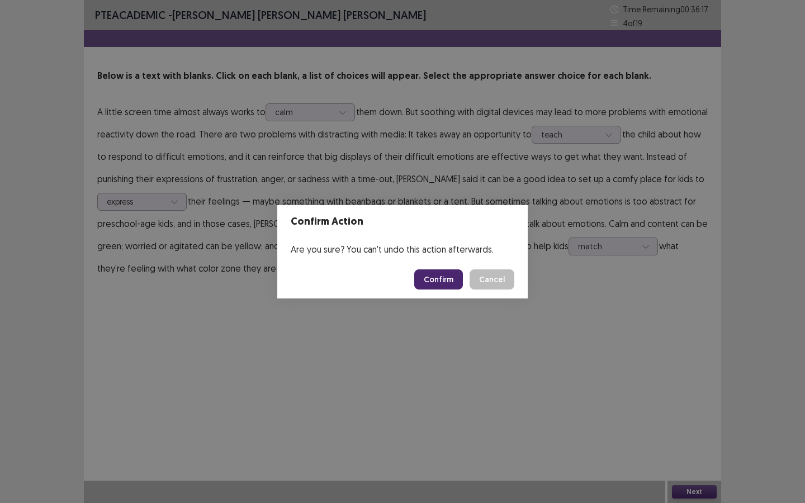
click at [441, 279] on button "Confirm" at bounding box center [438, 280] width 49 height 20
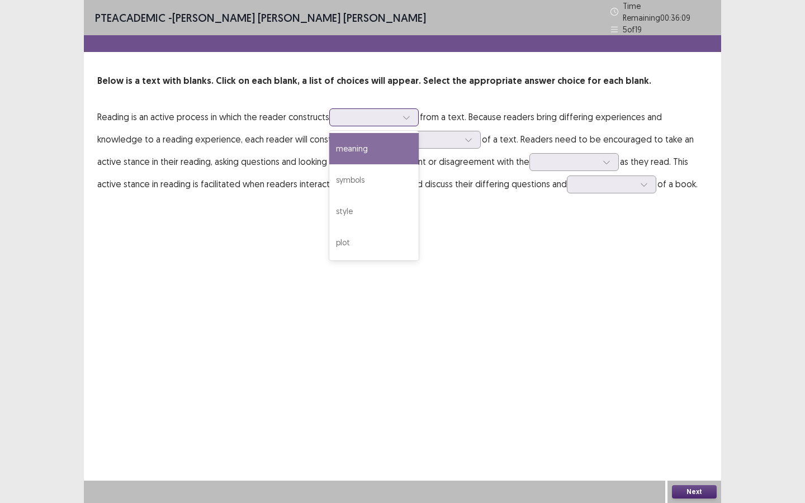
click at [384, 112] on div at bounding box center [368, 117] width 58 height 11
click at [374, 152] on div "meaning" at bounding box center [373, 148] width 89 height 31
click at [393, 112] on div at bounding box center [368, 117] width 58 height 11
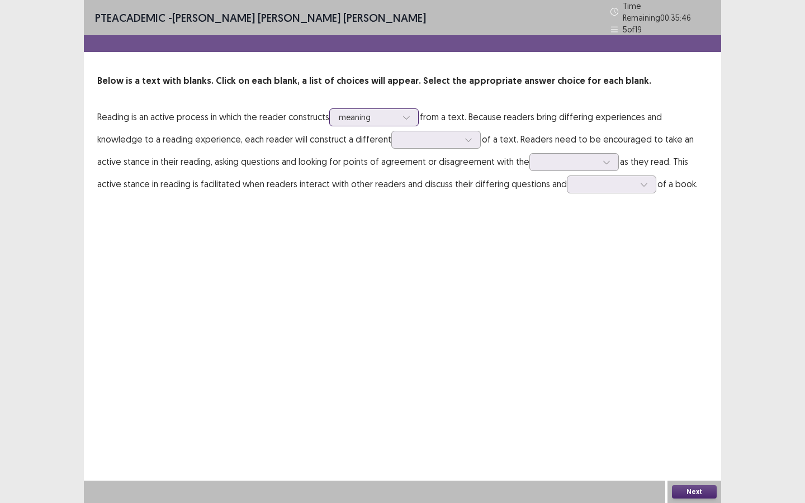
click at [393, 112] on div at bounding box center [368, 117] width 58 height 11
click at [401, 135] on div at bounding box center [430, 139] width 58 height 11
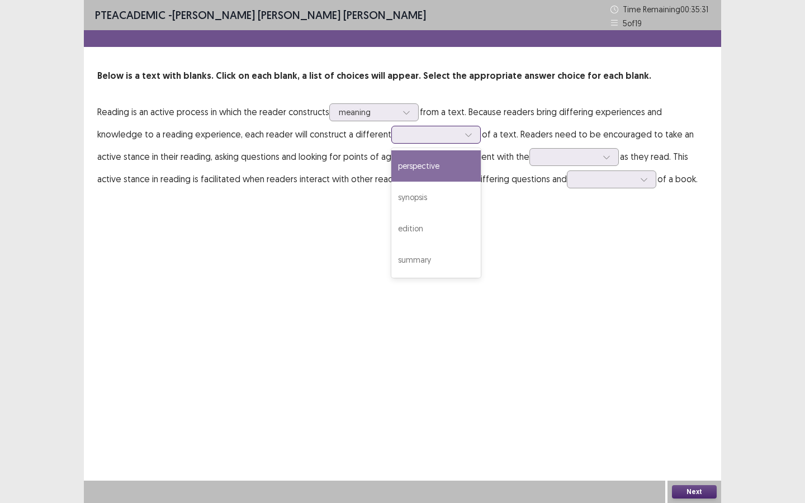
click at [391, 167] on div "perspective" at bounding box center [435, 165] width 89 height 31
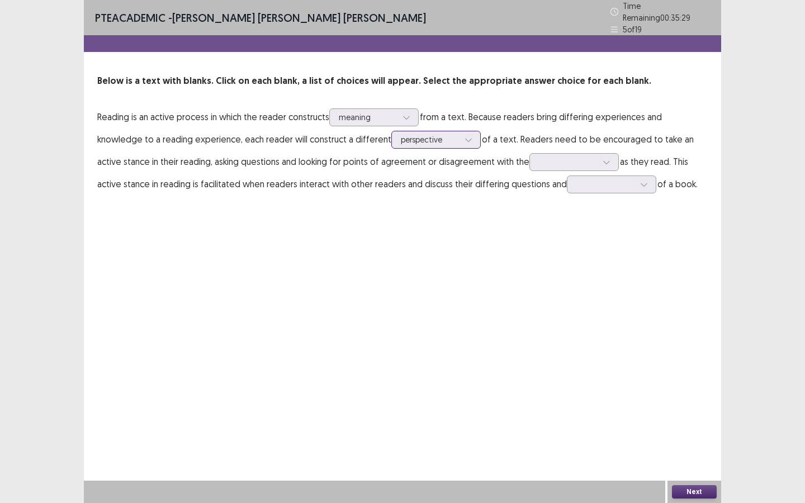
click at [403, 134] on div at bounding box center [430, 139] width 58 height 11
click at [397, 165] on div "perspective" at bounding box center [435, 170] width 89 height 31
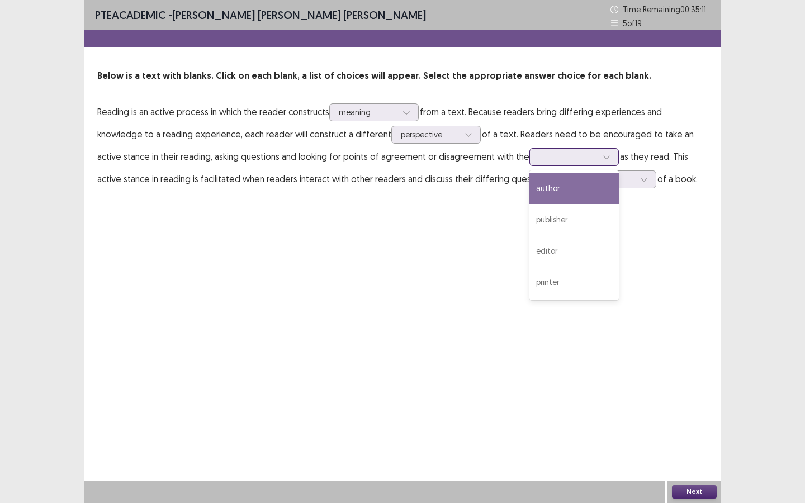
click at [530, 166] on div at bounding box center [574, 157] width 89 height 18
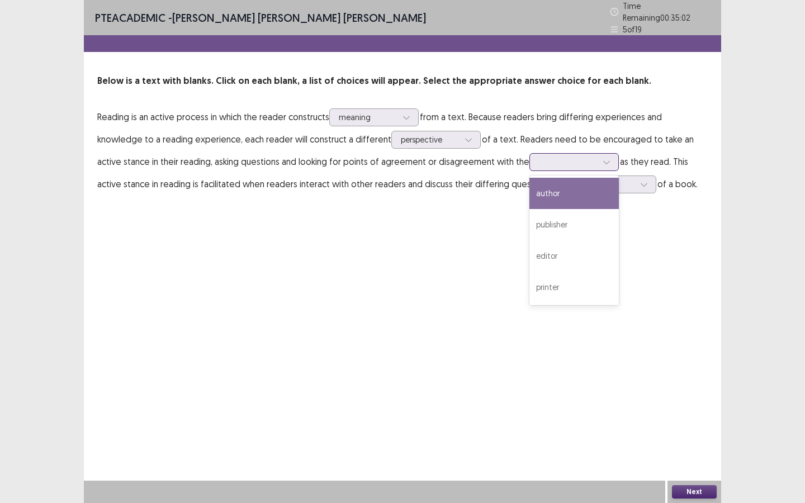
click at [530, 191] on div "author" at bounding box center [574, 193] width 89 height 31
click at [539, 160] on div at bounding box center [568, 162] width 58 height 11
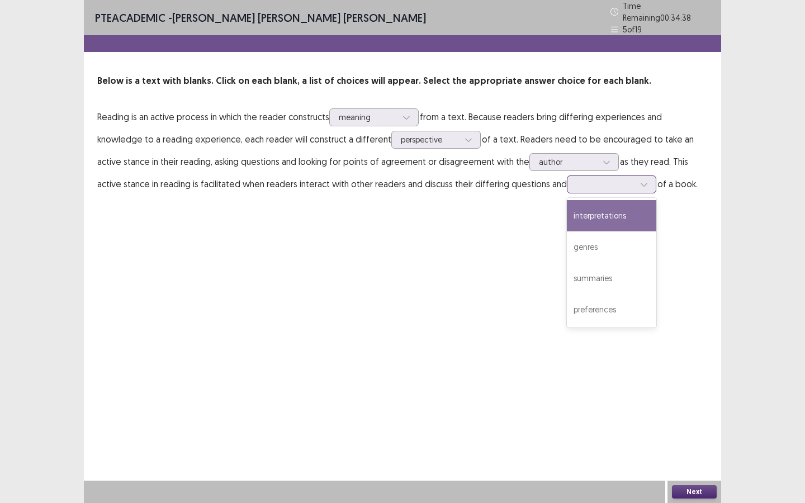
click at [577, 180] on div at bounding box center [606, 184] width 58 height 11
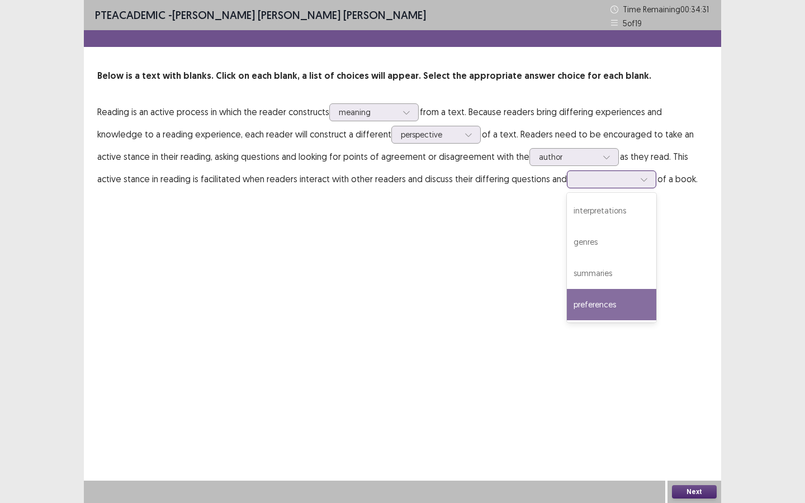
click at [567, 299] on div "preferences" at bounding box center [611, 304] width 89 height 31
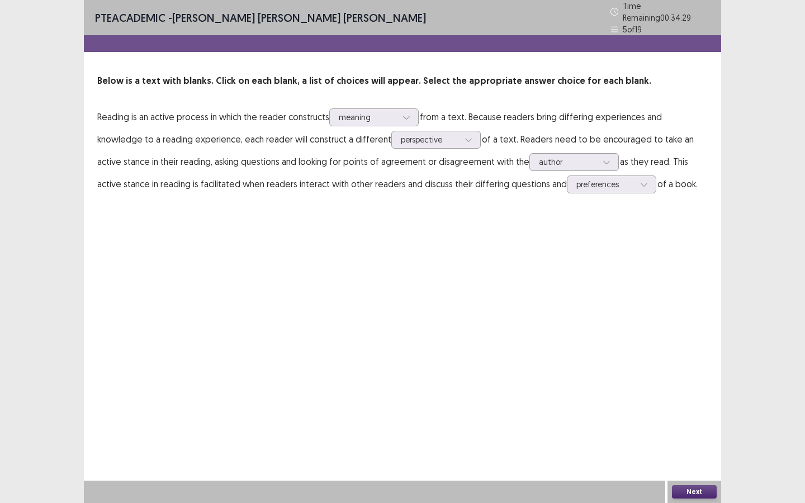
click at [699, 410] on button "Next" at bounding box center [694, 491] width 45 height 13
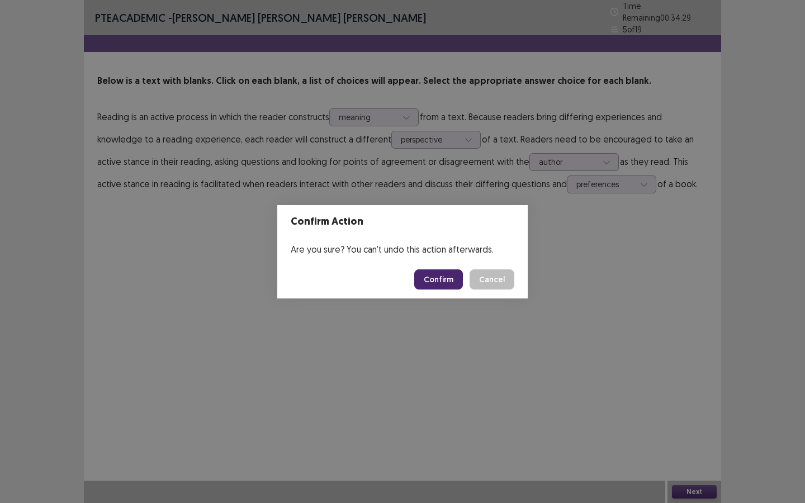
click at [437, 284] on button "Confirm" at bounding box center [438, 280] width 49 height 20
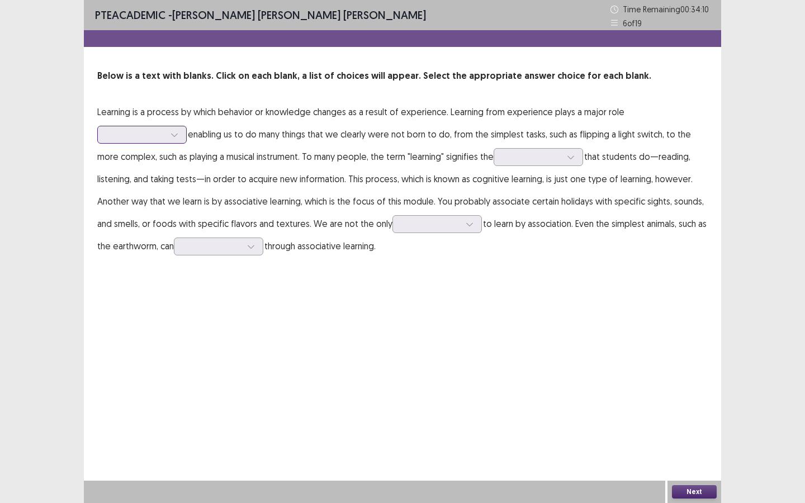
click at [164, 136] on div at bounding box center [136, 134] width 58 height 11
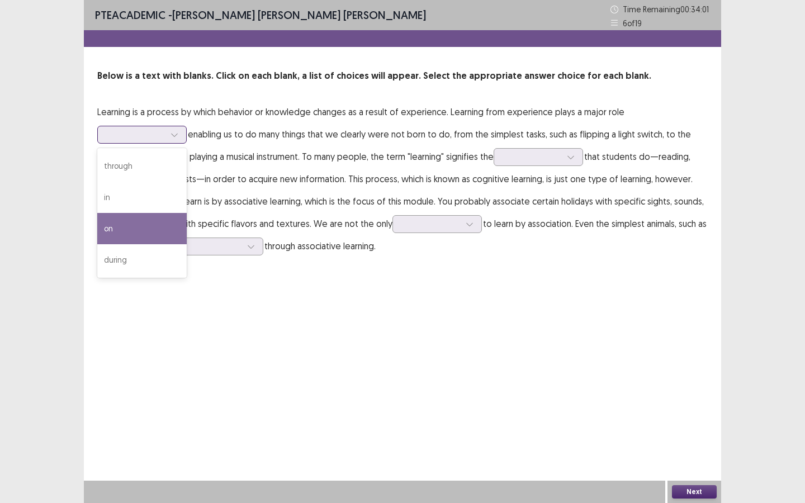
click at [133, 227] on div "on" at bounding box center [141, 228] width 89 height 31
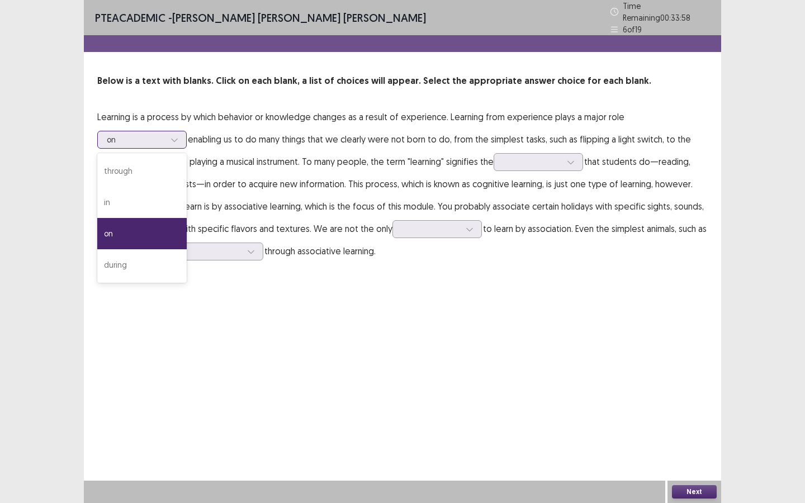
click at [167, 139] on div at bounding box center [174, 139] width 17 height 17
click at [149, 200] on div "in" at bounding box center [141, 202] width 89 height 31
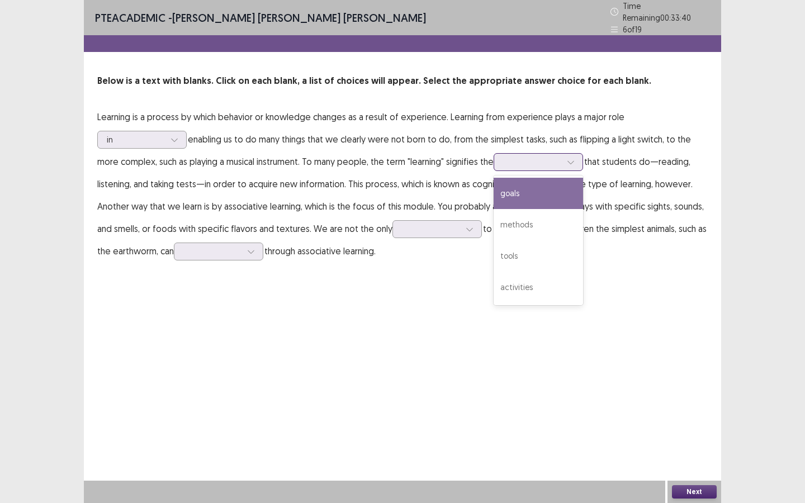
click at [541, 157] on div at bounding box center [532, 162] width 58 height 11
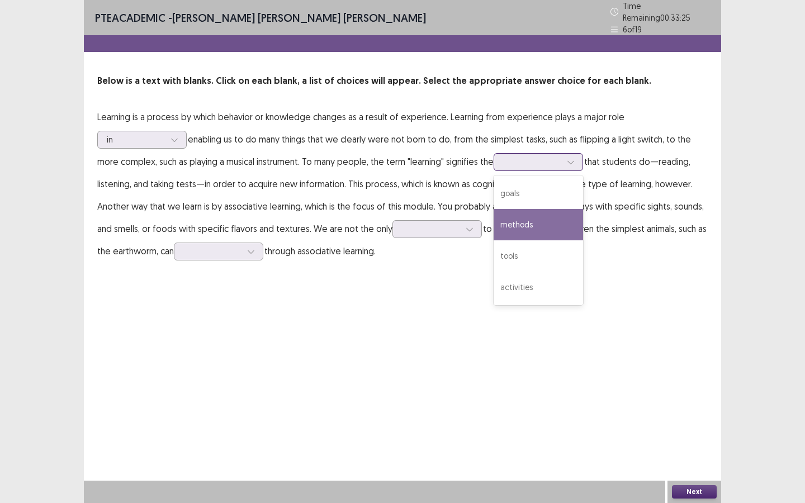
click at [545, 212] on div "methods" at bounding box center [538, 224] width 89 height 31
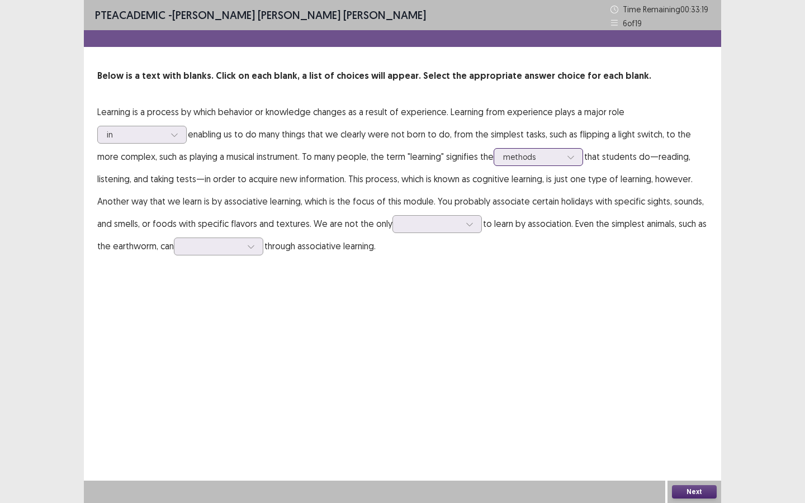
click at [551, 157] on div at bounding box center [532, 157] width 58 height 11
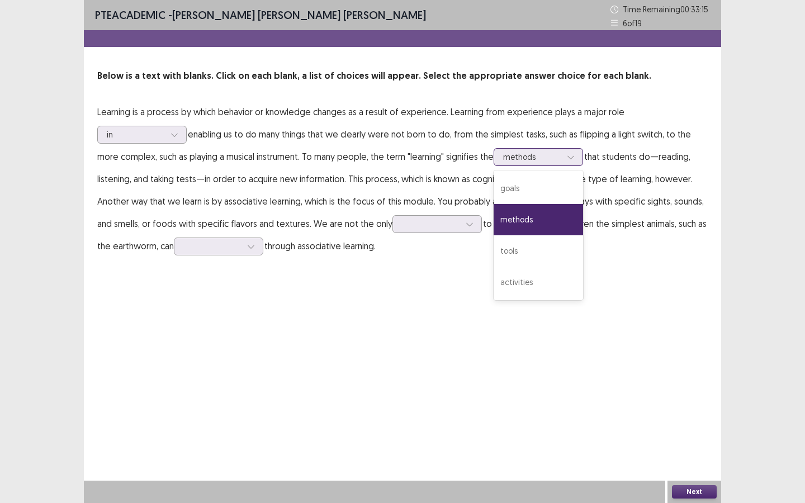
click at [546, 224] on div "methods" at bounding box center [538, 219] width 89 height 31
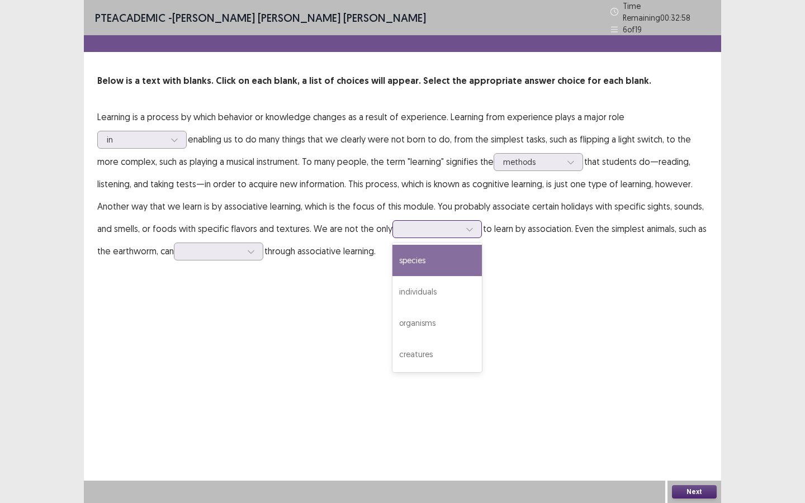
click at [429, 224] on div at bounding box center [431, 229] width 58 height 11
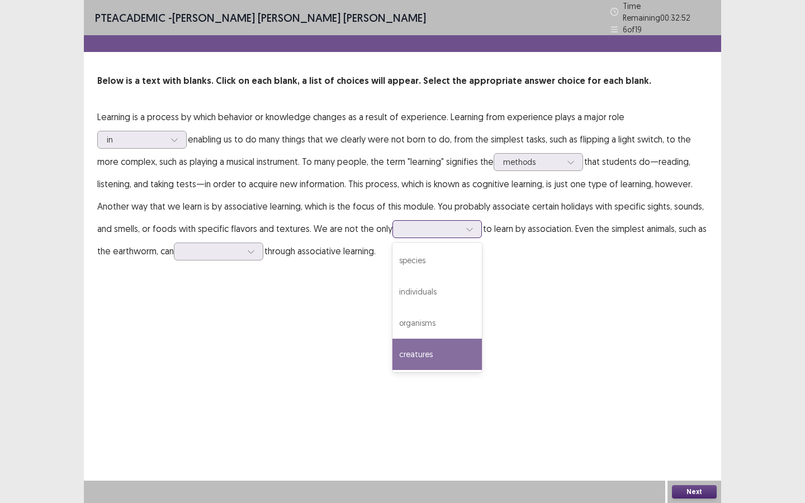
click at [433, 353] on div "creatures" at bounding box center [437, 354] width 89 height 31
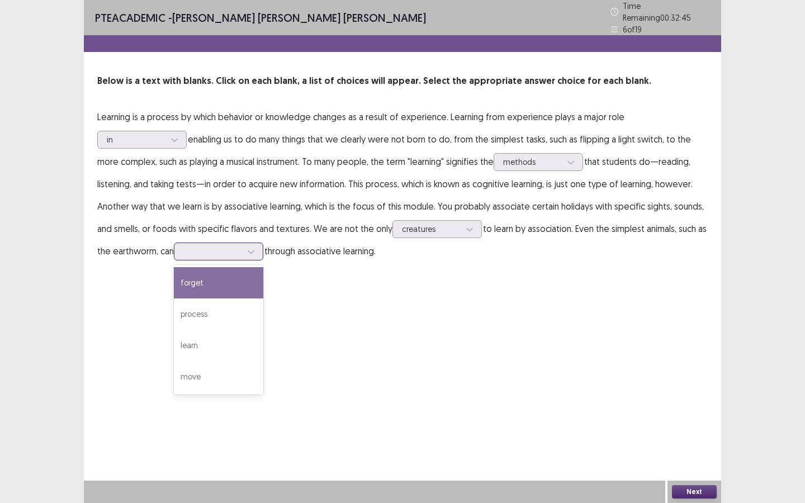
click at [237, 246] on div at bounding box center [212, 251] width 58 height 11
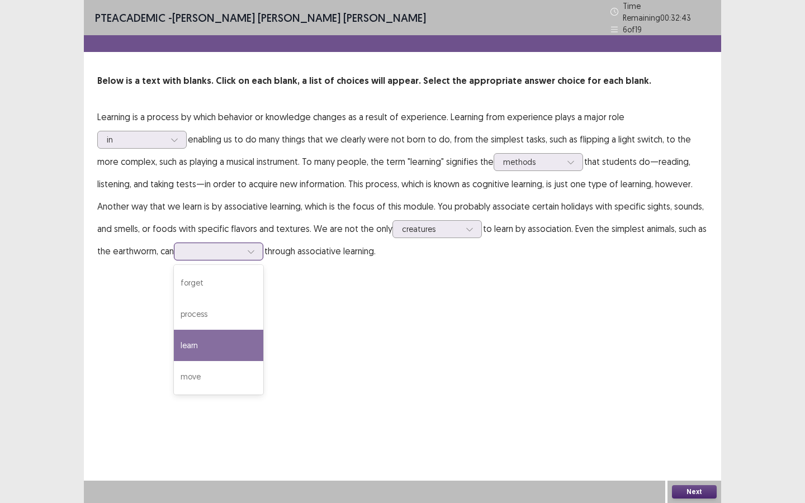
click at [230, 330] on div "learn" at bounding box center [218, 345] width 89 height 31
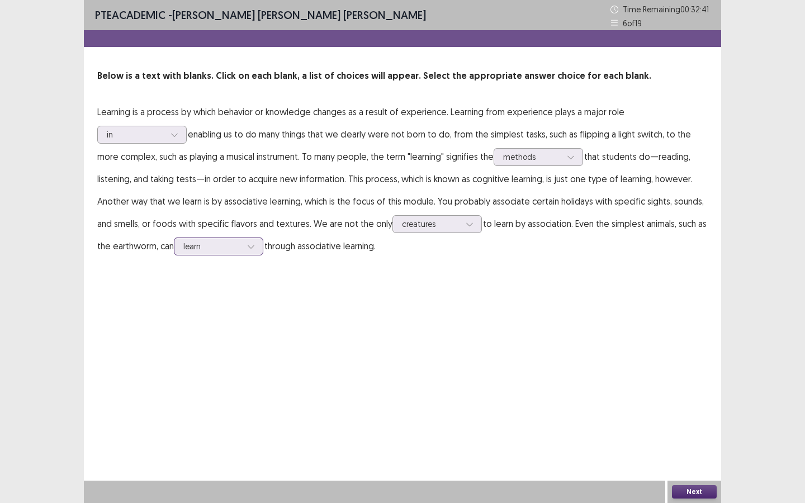
click at [237, 246] on div at bounding box center [212, 246] width 58 height 11
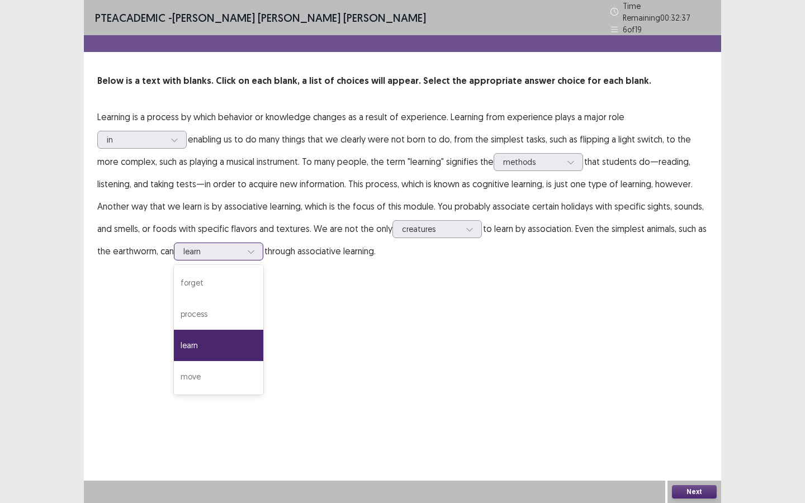
click at [239, 345] on div "learn" at bounding box center [218, 345] width 89 height 31
click at [698, 410] on button "Next" at bounding box center [694, 491] width 45 height 13
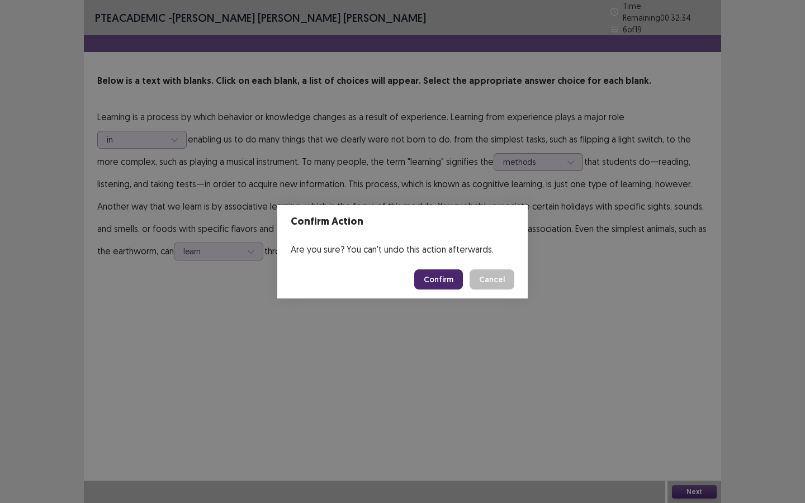
click at [431, 272] on button "Confirm" at bounding box center [438, 280] width 49 height 20
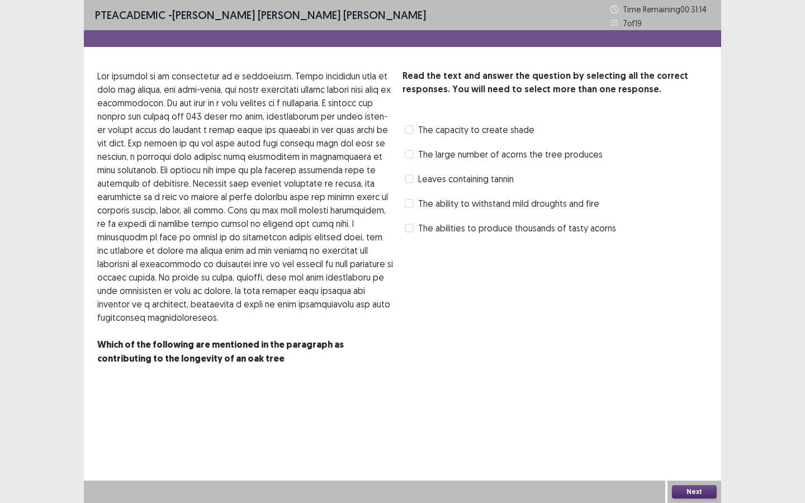
click at [413, 129] on span at bounding box center [409, 129] width 9 height 9
click at [412, 203] on span at bounding box center [409, 203] width 9 height 9
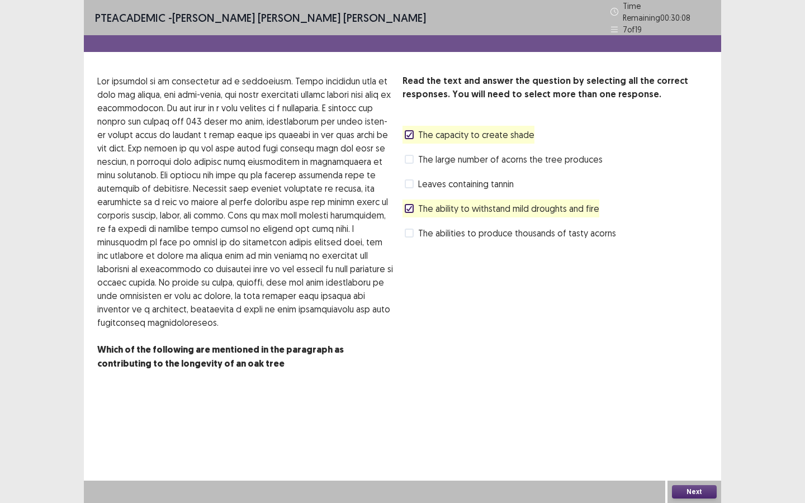
click at [410, 132] on icon at bounding box center [409, 135] width 7 height 6
click at [692, 410] on button "Next" at bounding box center [694, 491] width 45 height 13
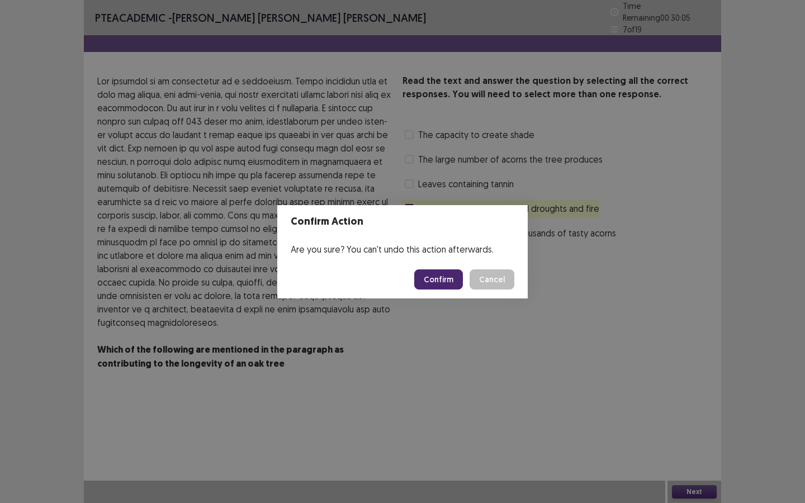
click at [438, 285] on button "Confirm" at bounding box center [438, 280] width 49 height 20
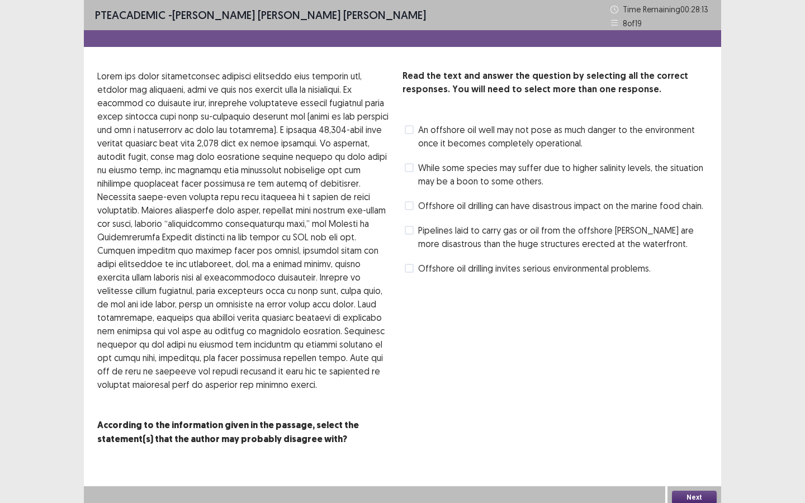
click at [426, 177] on span "While some species may suffer due to higher salinity levels, the situation may …" at bounding box center [563, 174] width 290 height 27
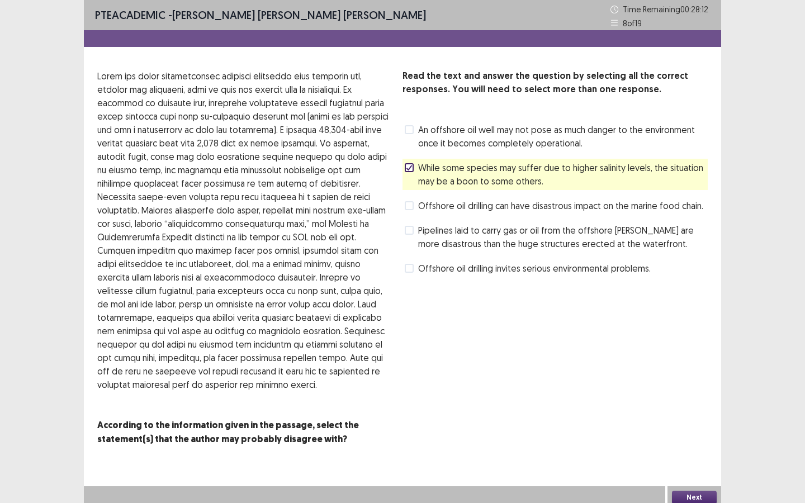
click at [695, 410] on button "Next" at bounding box center [694, 497] width 45 height 13
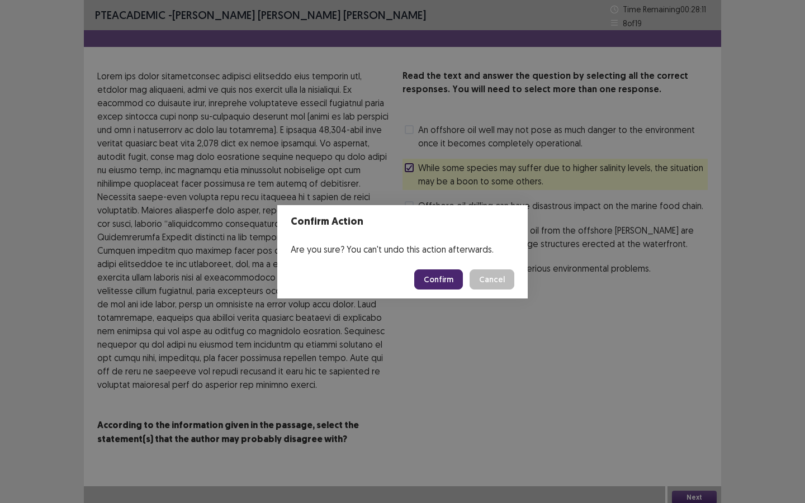
click at [445, 272] on button "Confirm" at bounding box center [438, 280] width 49 height 20
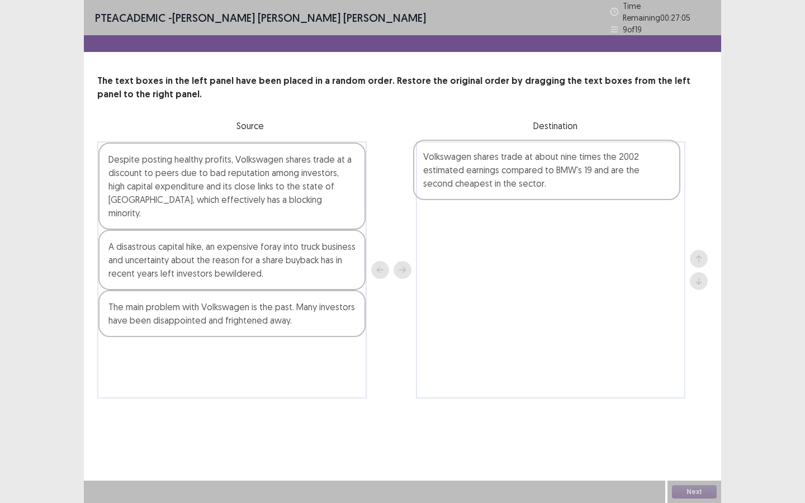
drag, startPoint x: 182, startPoint y: 351, endPoint x: 501, endPoint y: 172, distance: 365.5
click at [501, 172] on div "Despite posting healthy profits, Volkswagen shares trade at a discount to peers…" at bounding box center [402, 269] width 611 height 257
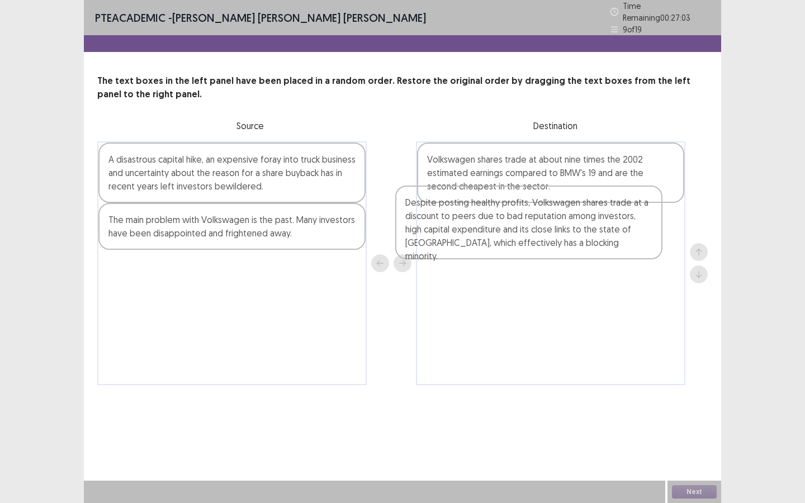
drag, startPoint x: 199, startPoint y: 179, endPoint x: 499, endPoint y: 226, distance: 303.9
click at [499, 226] on div "Despite posting healthy profits, Volkswagen shares trade at a discount to peers…" at bounding box center [402, 263] width 611 height 244
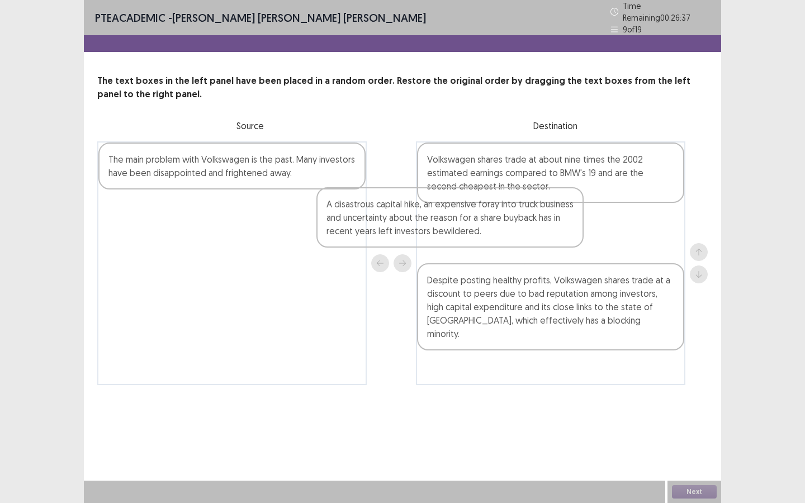
drag, startPoint x: 282, startPoint y: 169, endPoint x: 545, endPoint y: 222, distance: 267.5
click at [545, 222] on div "A disastrous capital hike, an expensive foray into truck business and uncertain…" at bounding box center [402, 263] width 611 height 244
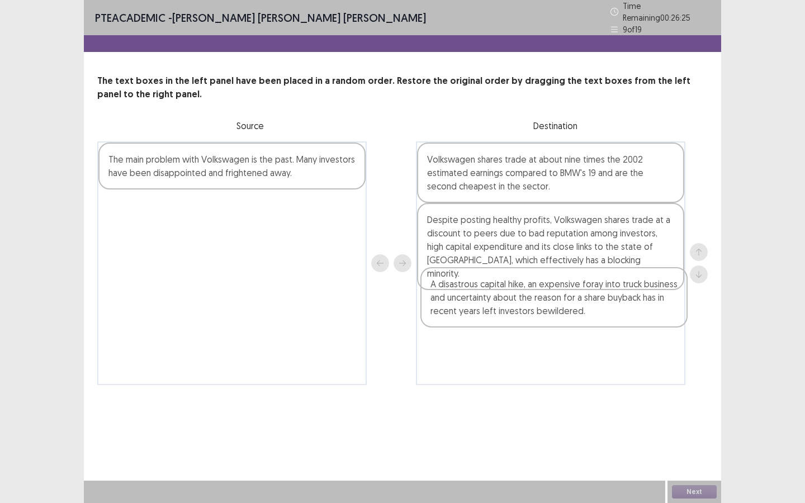
drag, startPoint x: 518, startPoint y: 242, endPoint x: 521, endPoint y: 318, distance: 76.1
click at [521, 318] on div "Volkswagen shares trade at about nine times the 2002 estimated earnings compare…" at bounding box center [551, 263] width 270 height 244
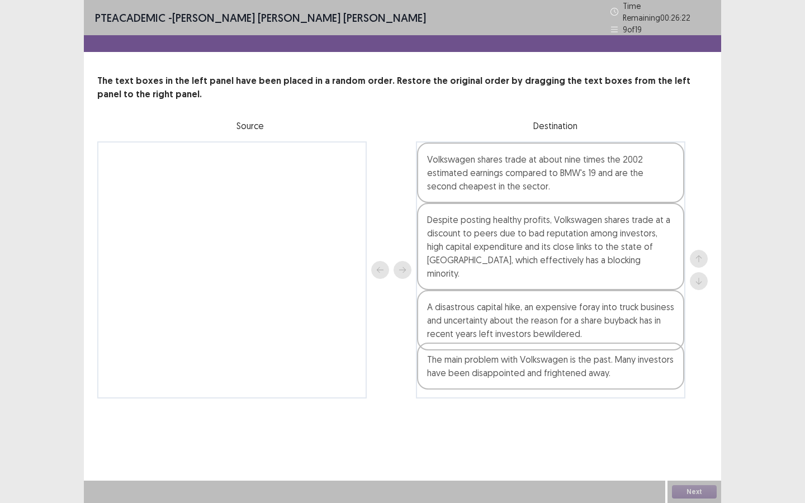
drag, startPoint x: 215, startPoint y: 168, endPoint x: 537, endPoint y: 368, distance: 379.2
click at [537, 368] on div "The main problem with Volkswagen is the past. Many investors have been disappoi…" at bounding box center [402, 269] width 611 height 257
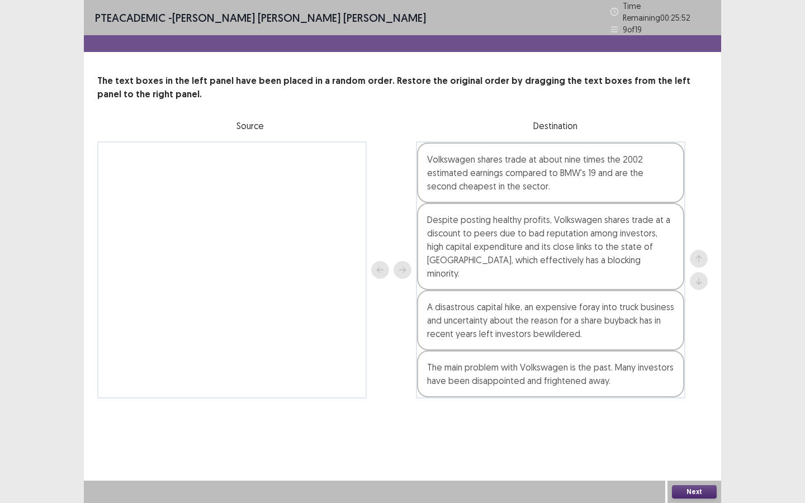
click at [693, 410] on button "Next" at bounding box center [694, 491] width 45 height 13
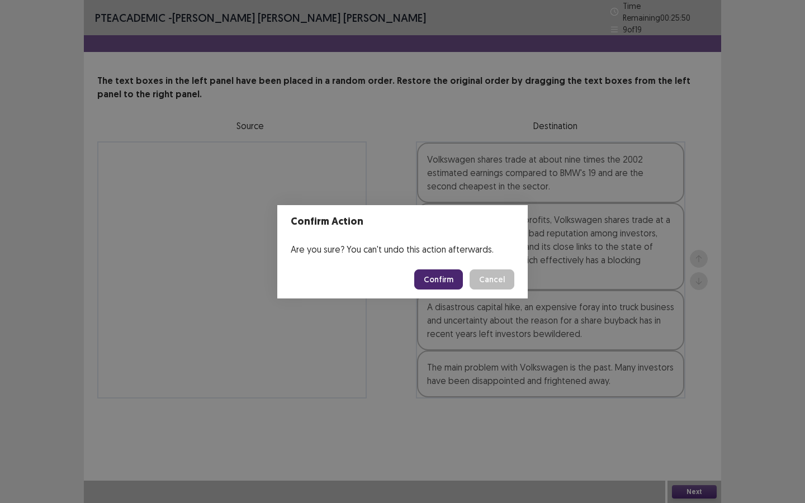
click at [448, 276] on button "Confirm" at bounding box center [438, 280] width 49 height 20
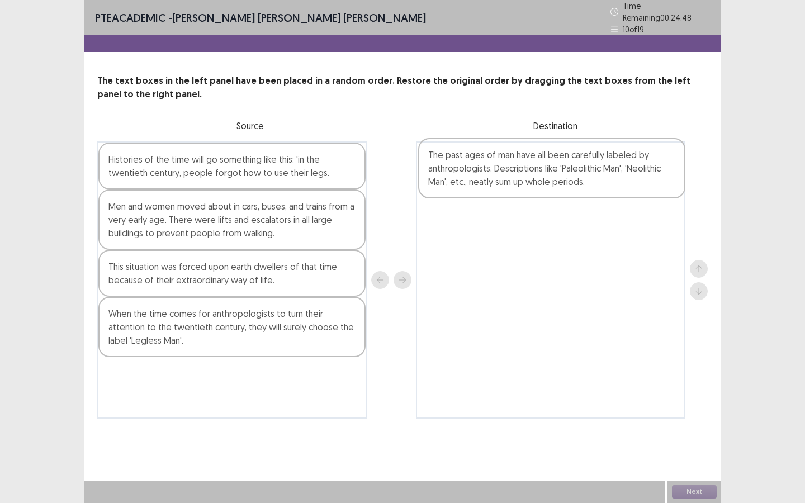
drag, startPoint x: 125, startPoint y: 284, endPoint x: 451, endPoint y: 177, distance: 343.1
click at [451, 177] on div "Histories of the time will go something like this: 'in the twentieth century, p…" at bounding box center [402, 279] width 611 height 277
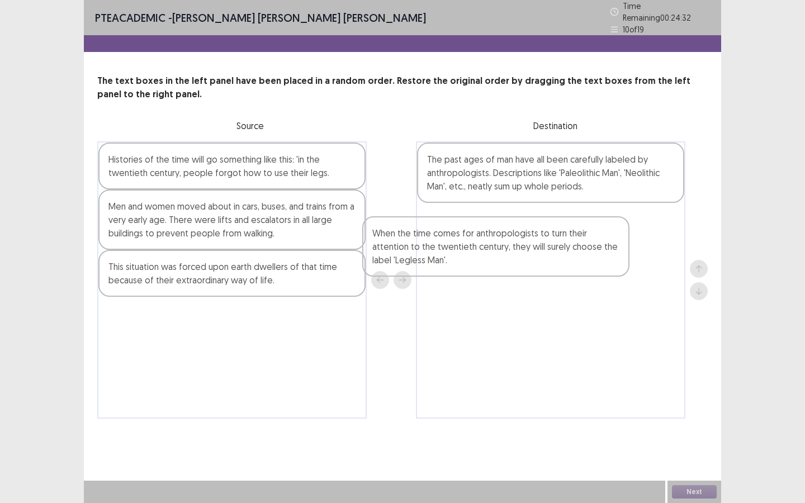
drag, startPoint x: 204, startPoint y: 337, endPoint x: 471, endPoint y: 244, distance: 283.0
click at [471, 244] on div "Histories of the time will go something like this: 'in the twentieth century, p…" at bounding box center [402, 279] width 611 height 277
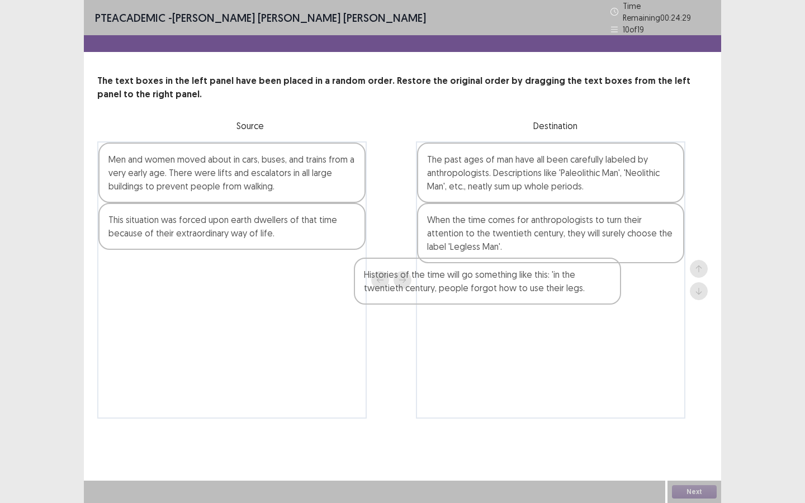
drag, startPoint x: 262, startPoint y: 168, endPoint x: 528, endPoint y: 286, distance: 290.9
click at [528, 286] on div "Histories of the time will go something like this: 'in the twentieth century, p…" at bounding box center [402, 279] width 611 height 277
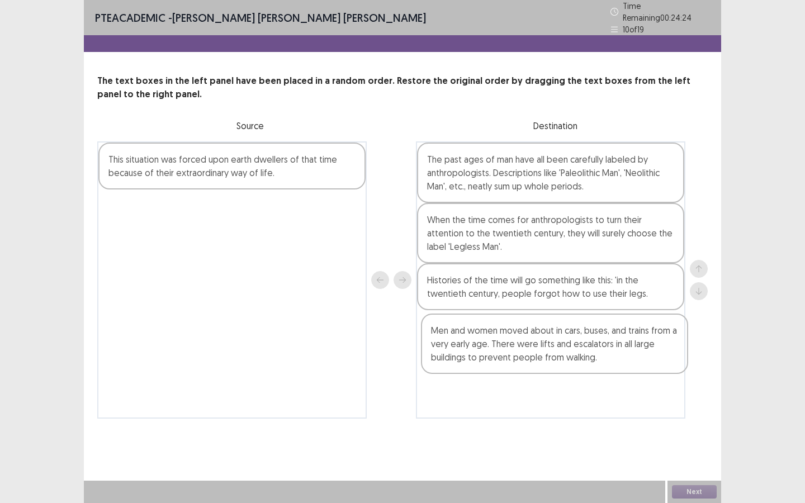
drag, startPoint x: 228, startPoint y: 173, endPoint x: 555, endPoint y: 347, distance: 371.0
click at [555, 347] on div "Men and women moved about in cars, buses, and trains from a very early age. The…" at bounding box center [402, 279] width 611 height 277
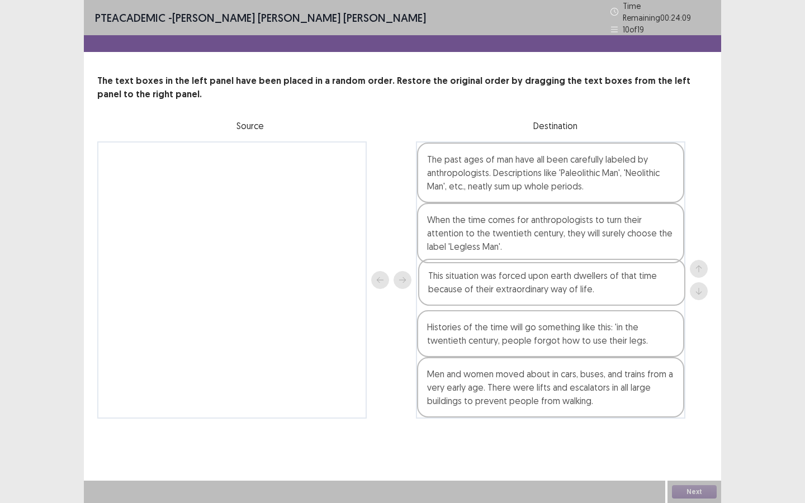
drag, startPoint x: 197, startPoint y: 156, endPoint x: 521, endPoint y: 277, distance: 345.8
click at [521, 277] on div "This situation was forced upon earth dwellers of that time because of their ext…" at bounding box center [402, 279] width 611 height 277
click at [703, 410] on button "Next" at bounding box center [694, 491] width 45 height 13
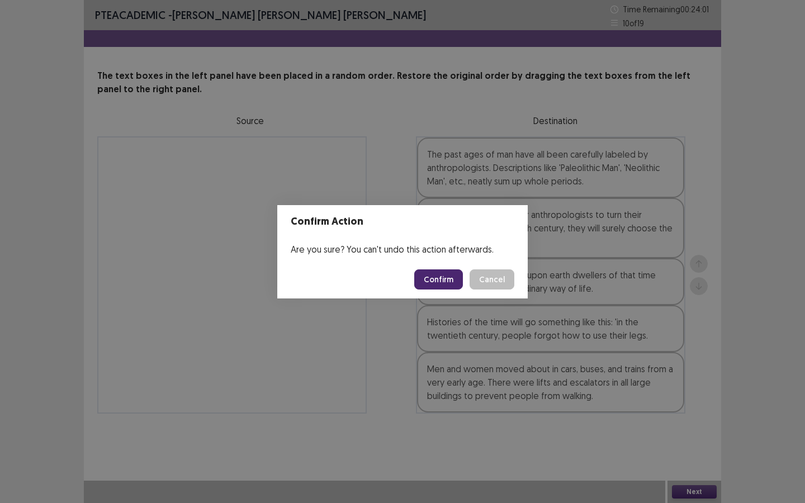
click at [491, 277] on button "Cancel" at bounding box center [492, 280] width 45 height 20
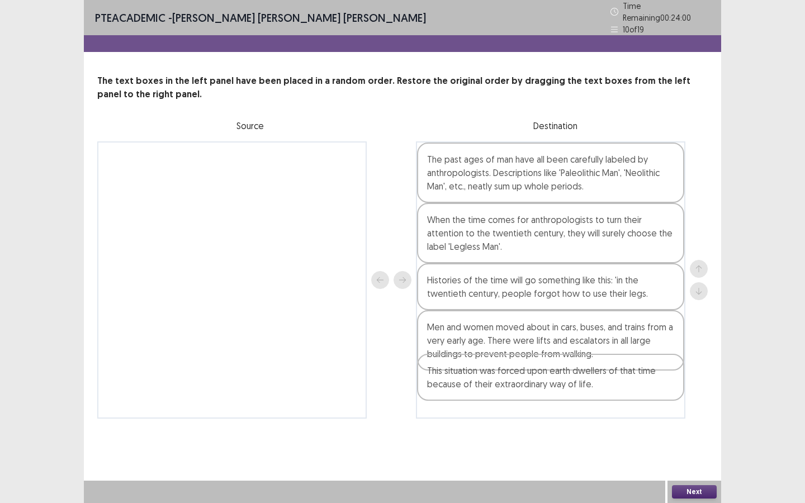
drag, startPoint x: 496, startPoint y: 278, endPoint x: 497, endPoint y: 377, distance: 98.4
click at [497, 377] on div "The past ages of man have all been carefully labeled by anthropologists. Descri…" at bounding box center [551, 279] width 270 height 277
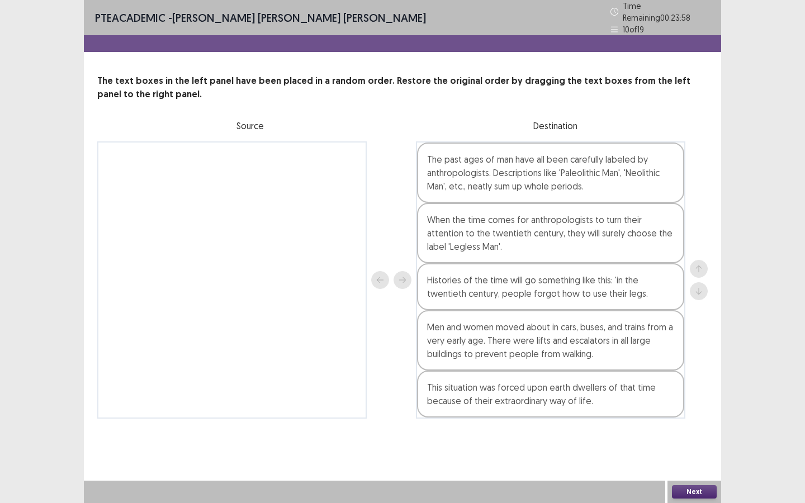
click at [690, 410] on div "Next" at bounding box center [695, 492] width 54 height 22
click at [686, 410] on button "Next" at bounding box center [694, 491] width 45 height 13
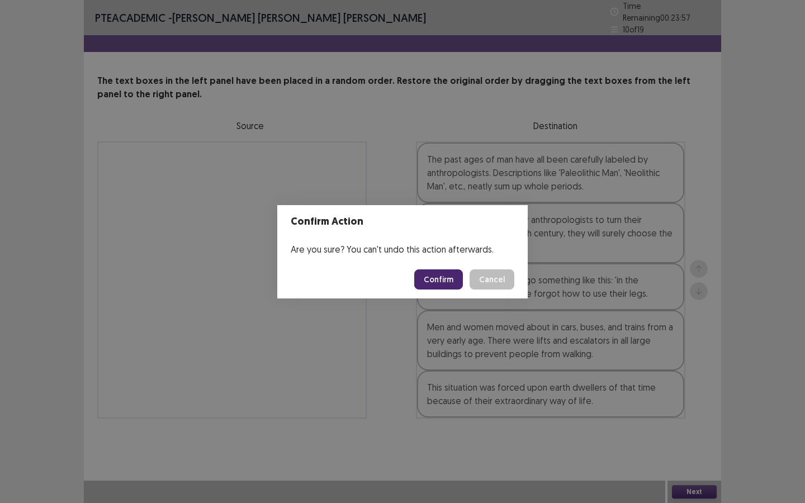
click at [440, 280] on button "Confirm" at bounding box center [438, 280] width 49 height 20
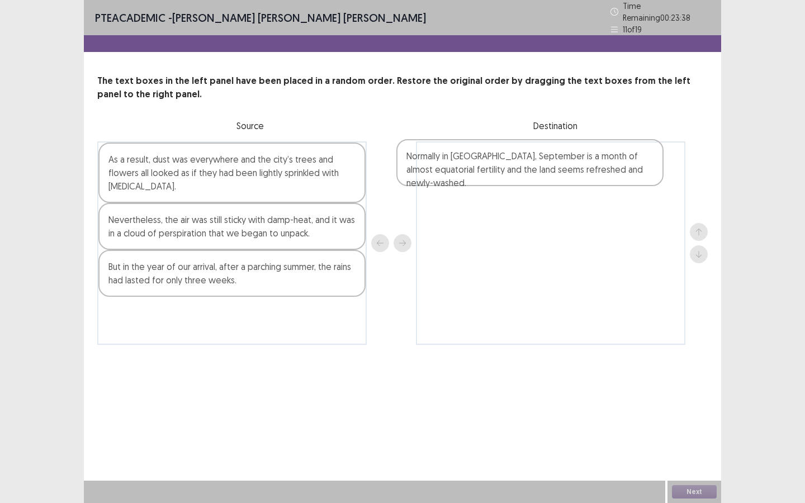
drag, startPoint x: 283, startPoint y: 267, endPoint x: 588, endPoint y: 161, distance: 322.6
click at [588, 161] on div "As a result, dust was everywhere and the city’s trees and flowers all looked as…" at bounding box center [402, 243] width 611 height 204
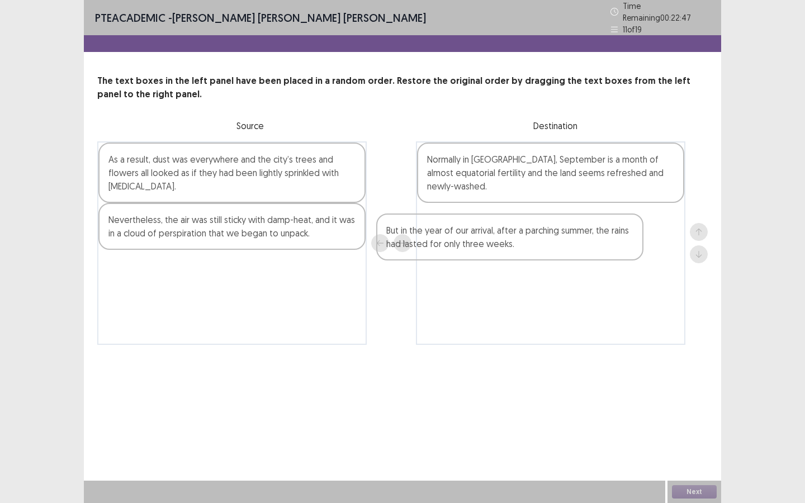
drag, startPoint x: 266, startPoint y: 274, endPoint x: 552, endPoint y: 221, distance: 290.7
click at [552, 221] on div "As a result, dust was everywhere and the city’s trees and flowers all looked as…" at bounding box center [402, 243] width 611 height 204
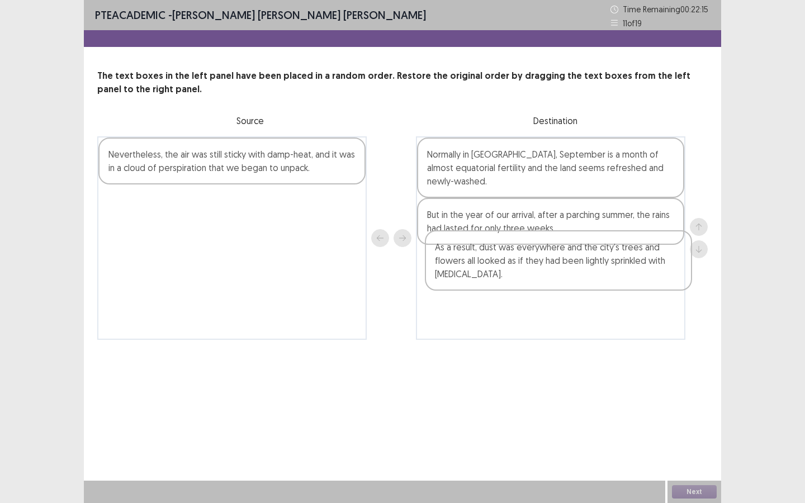
drag, startPoint x: 223, startPoint y: 173, endPoint x: 555, endPoint y: 265, distance: 344.1
click at [555, 265] on div "As a result, dust was everywhere and the city’s trees and flowers all looked as…" at bounding box center [402, 238] width 611 height 204
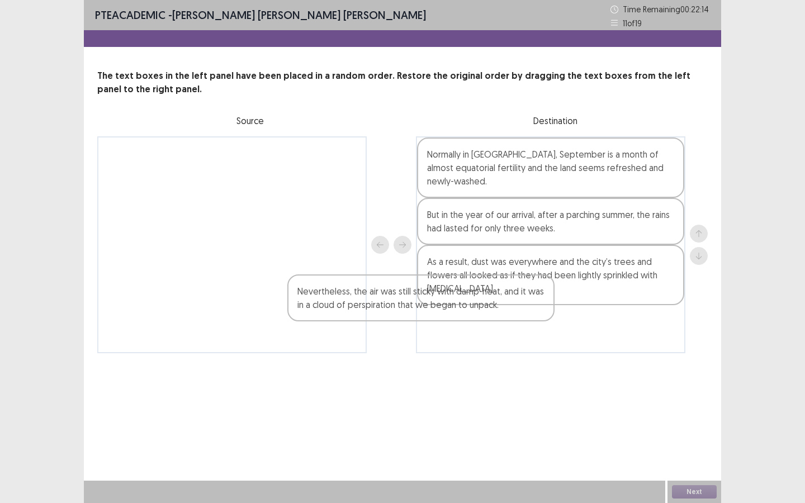
drag, startPoint x: 321, startPoint y: 160, endPoint x: 518, endPoint y: 304, distance: 243.4
click at [518, 304] on div "Nevertheless, the air was still sticky with damp-heat, and it was in a cloud of…" at bounding box center [402, 244] width 611 height 217
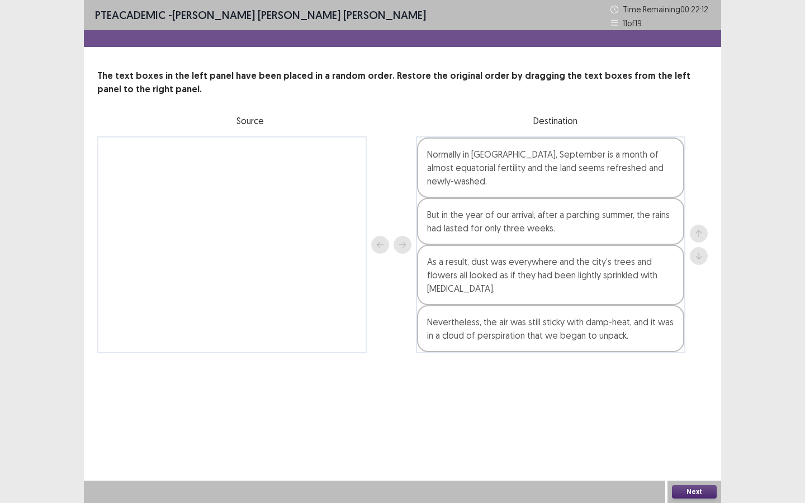
click at [698, 410] on button "Next" at bounding box center [694, 491] width 45 height 13
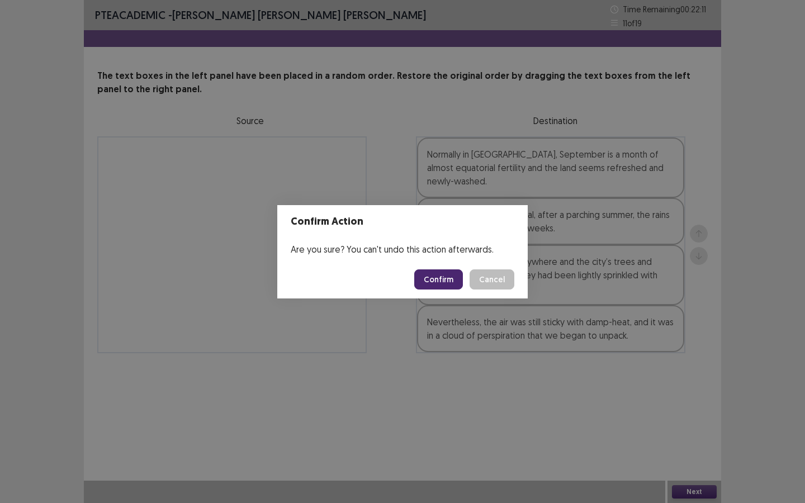
click at [436, 276] on button "Confirm" at bounding box center [438, 280] width 49 height 20
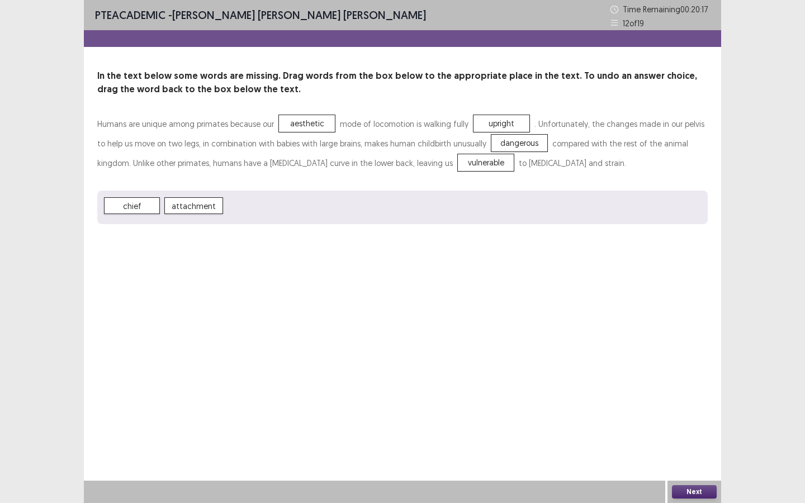
click at [702, 410] on button "Next" at bounding box center [694, 491] width 45 height 13
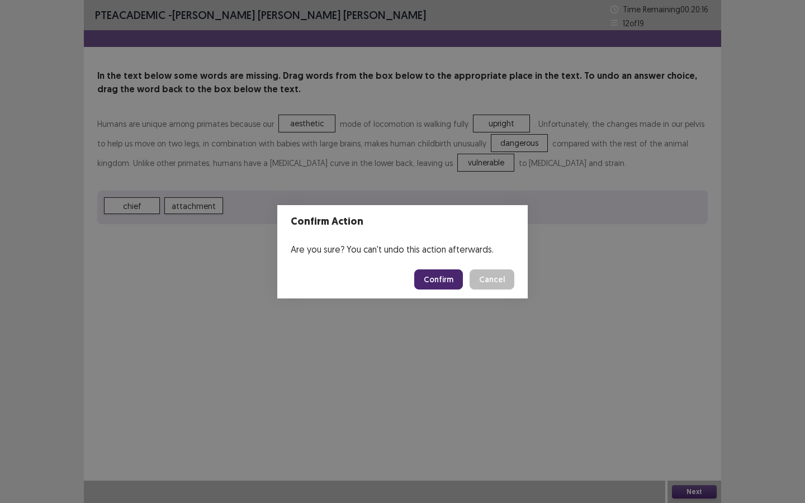
click at [438, 282] on button "Confirm" at bounding box center [438, 280] width 49 height 20
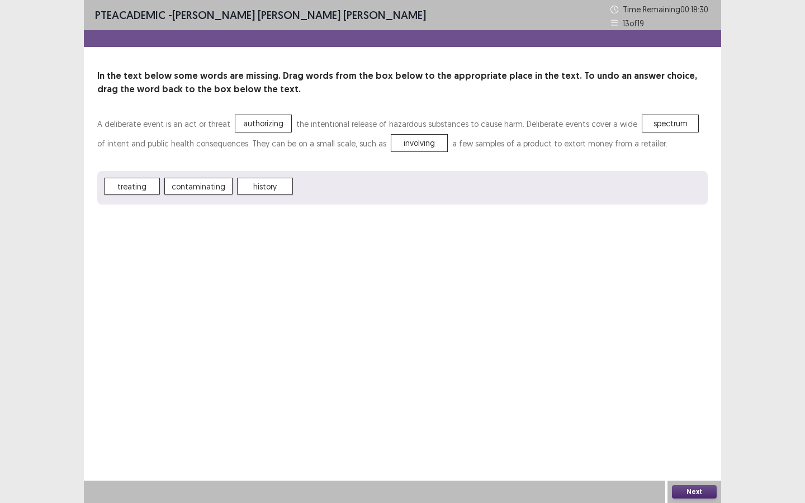
click at [692, 410] on button "Next" at bounding box center [694, 491] width 45 height 13
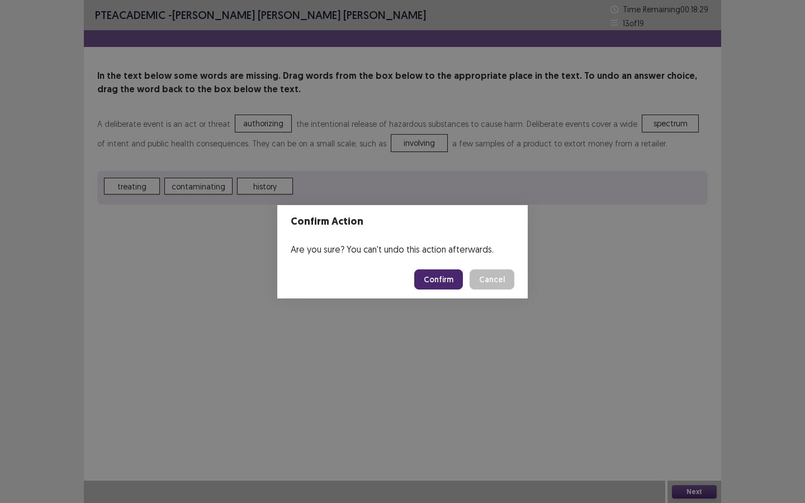
click at [442, 280] on button "Confirm" at bounding box center [438, 280] width 49 height 20
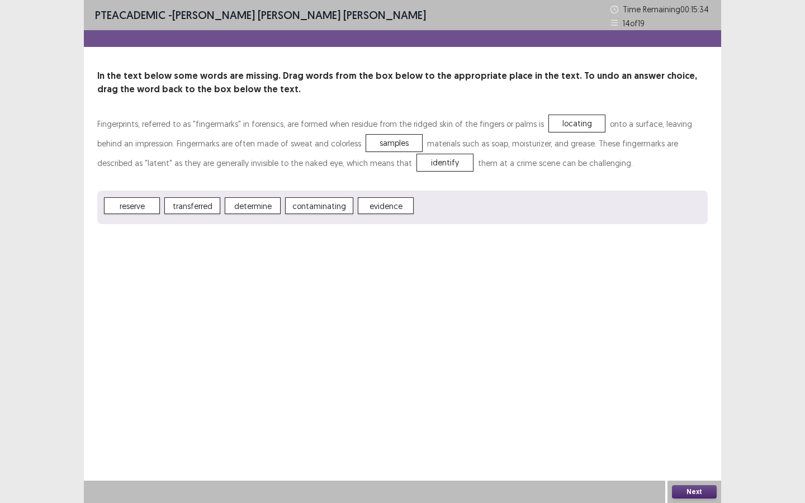
click at [692, 410] on button "Next" at bounding box center [694, 491] width 45 height 13
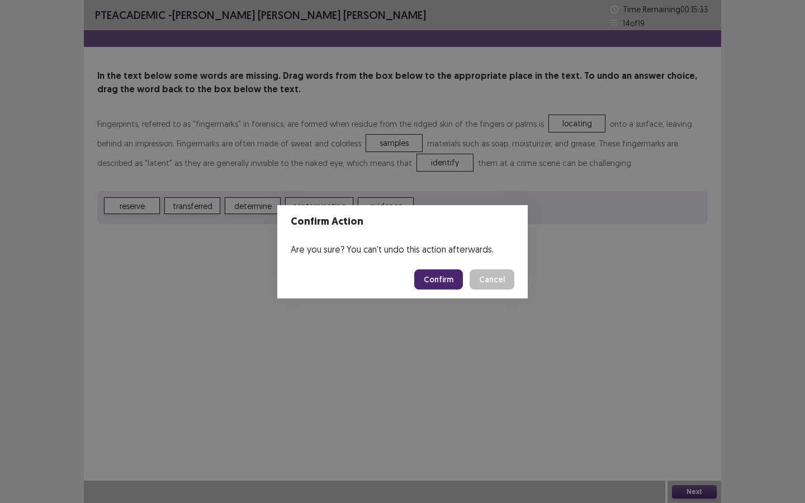
click at [446, 276] on button "Confirm" at bounding box center [438, 280] width 49 height 20
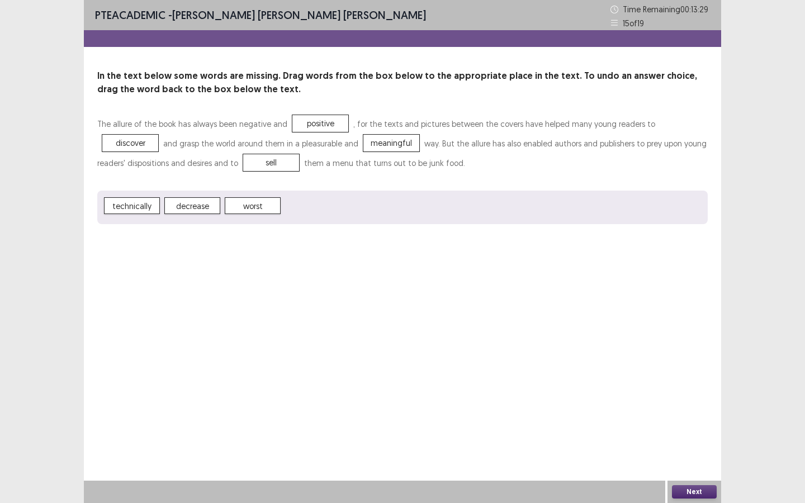
click at [698, 410] on button "Next" at bounding box center [694, 491] width 45 height 13
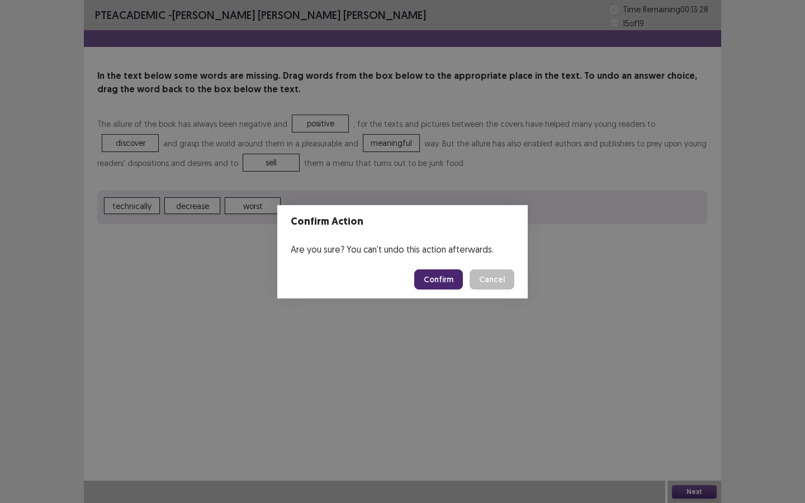
click at [447, 278] on button "Confirm" at bounding box center [438, 280] width 49 height 20
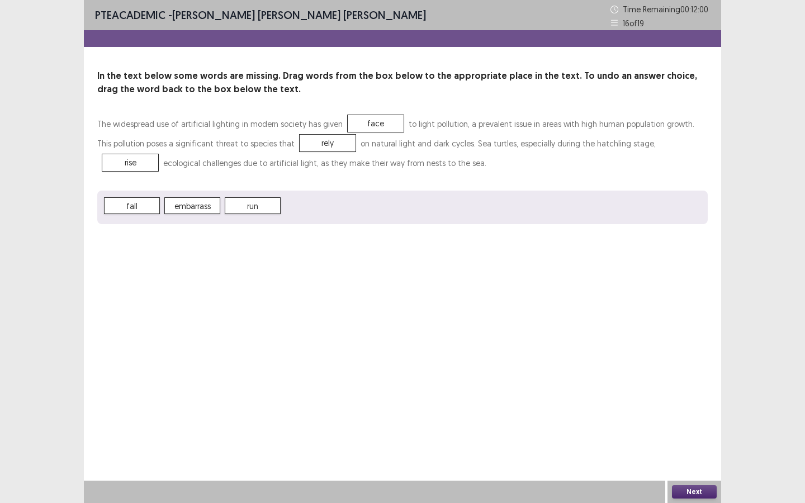
click at [690, 410] on button "Next" at bounding box center [694, 491] width 45 height 13
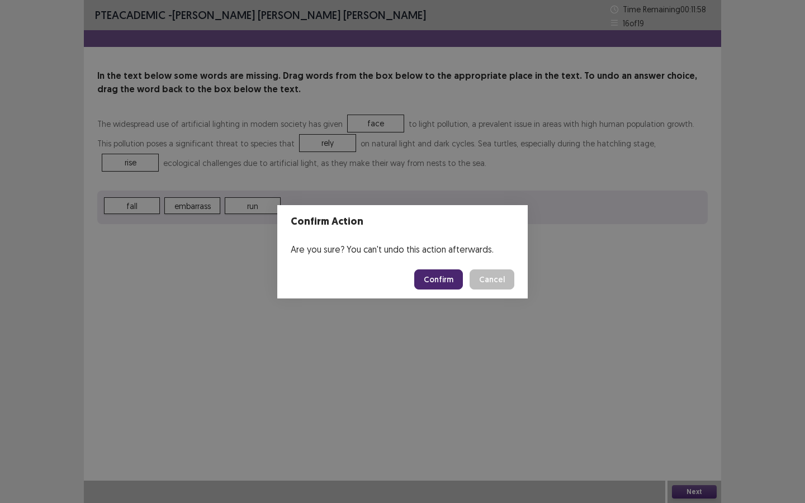
click at [433, 275] on button "Confirm" at bounding box center [438, 280] width 49 height 20
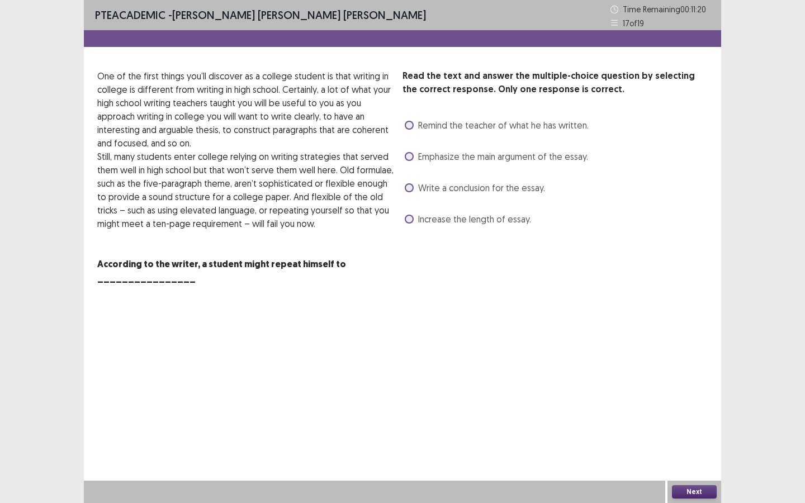
click at [438, 126] on span "Remind the teacher of what he has written." at bounding box center [503, 125] width 171 height 13
click at [684, 410] on button "Next" at bounding box center [694, 491] width 45 height 13
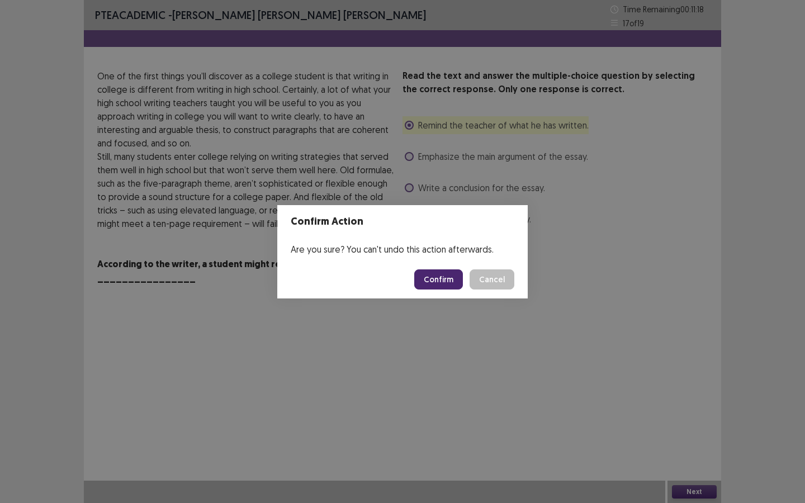
click at [447, 280] on button "Confirm" at bounding box center [438, 280] width 49 height 20
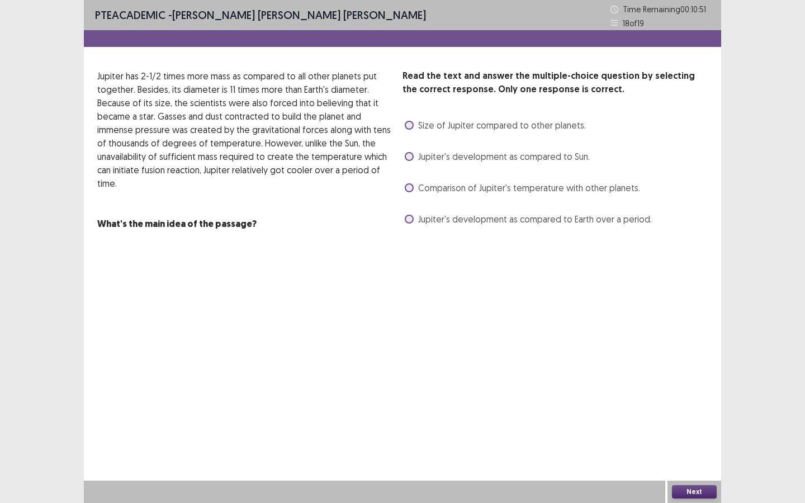
click at [452, 122] on span "Size of Jupiter compared to other planets." at bounding box center [502, 125] width 168 height 13
click at [697, 410] on button "Next" at bounding box center [694, 491] width 45 height 13
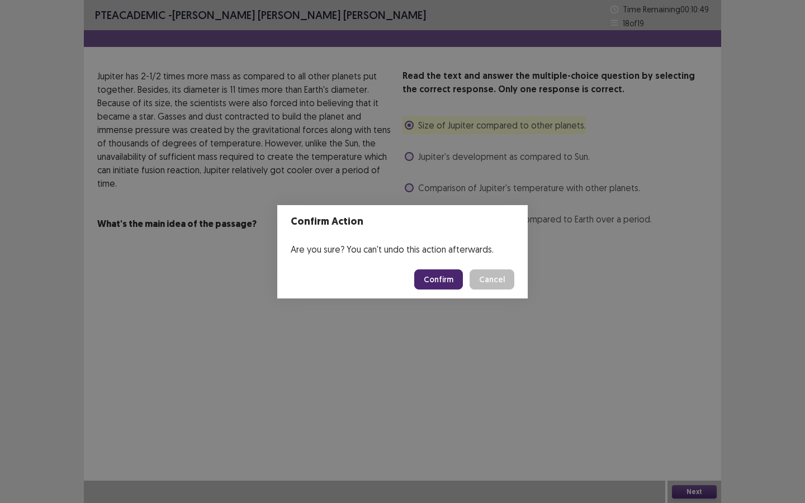
click at [431, 277] on button "Confirm" at bounding box center [438, 280] width 49 height 20
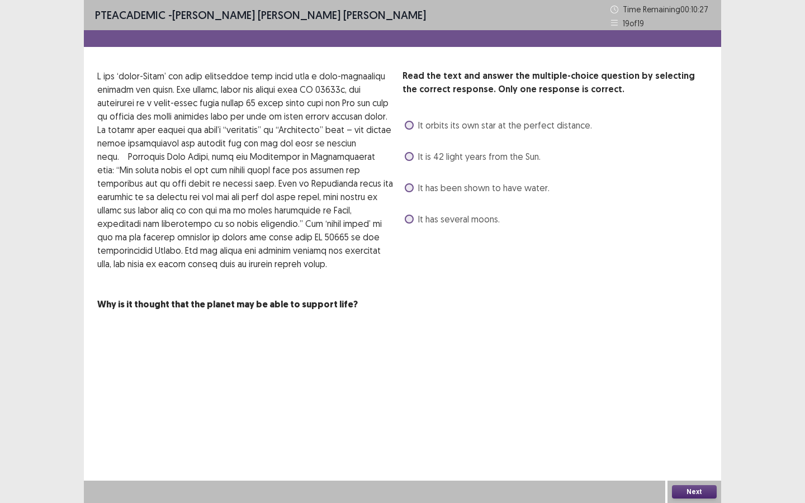
click at [465, 190] on span "It has been shown to have water." at bounding box center [483, 187] width 131 height 13
click at [697, 410] on button "Next" at bounding box center [694, 491] width 45 height 13
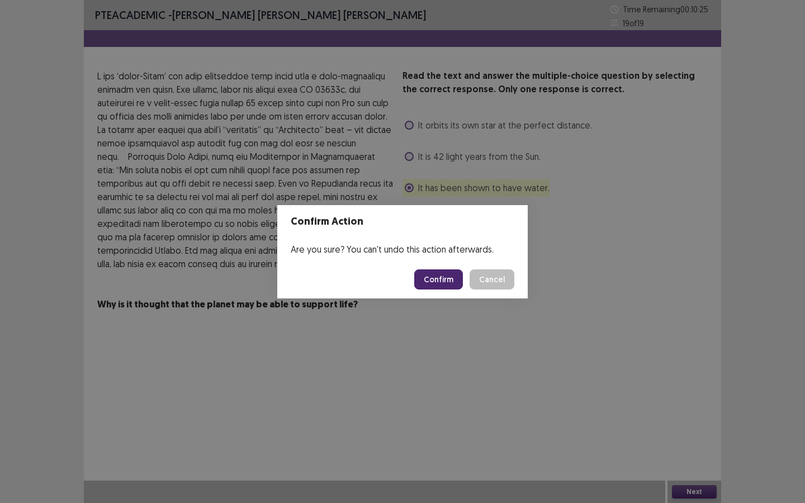
click at [446, 281] on button "Confirm" at bounding box center [438, 280] width 49 height 20
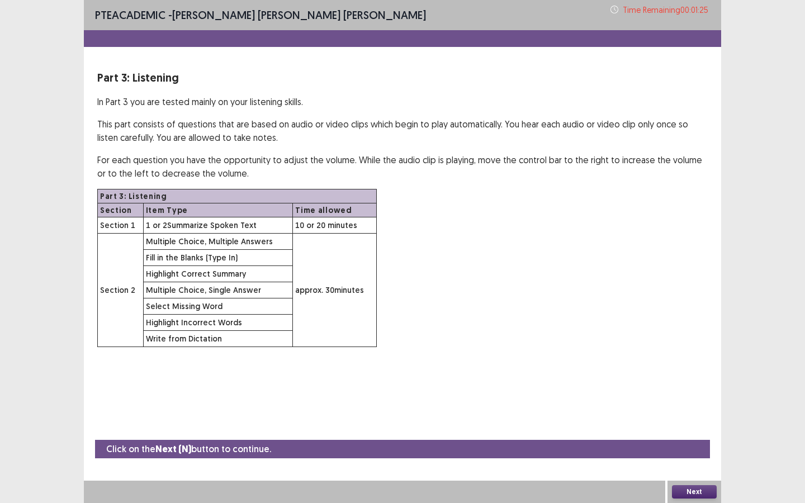
click at [696, 410] on button "Next" at bounding box center [694, 491] width 45 height 13
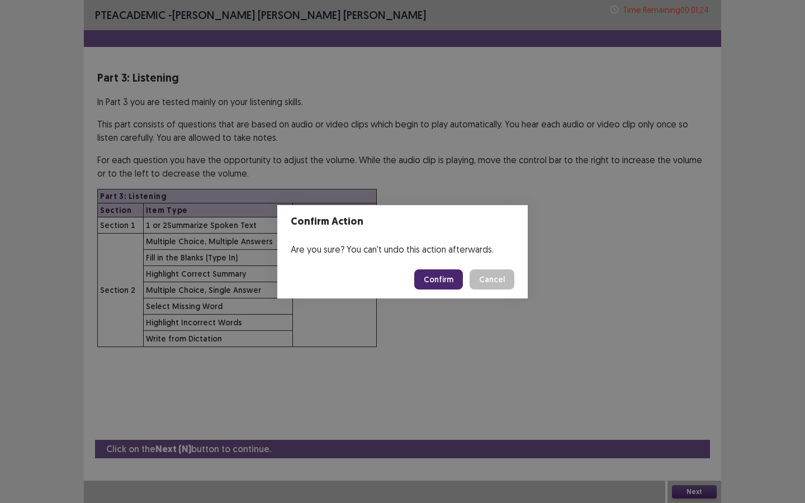
click at [435, 276] on button "Confirm" at bounding box center [438, 280] width 49 height 20
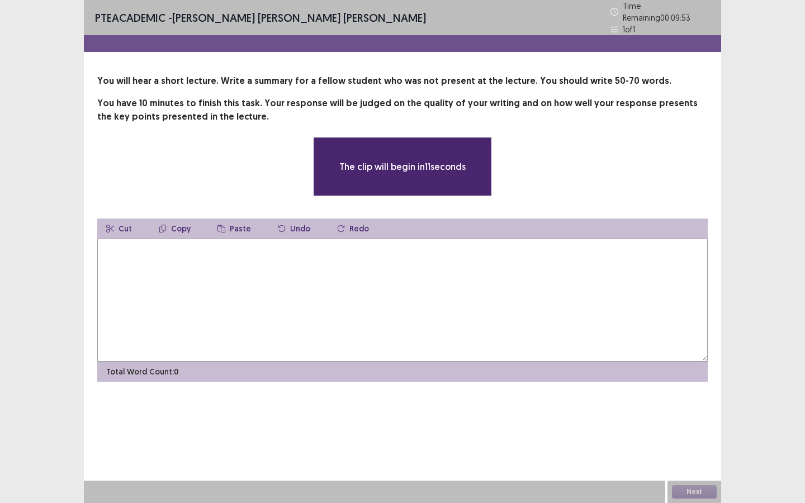
click at [435, 276] on textarea at bounding box center [402, 300] width 611 height 123
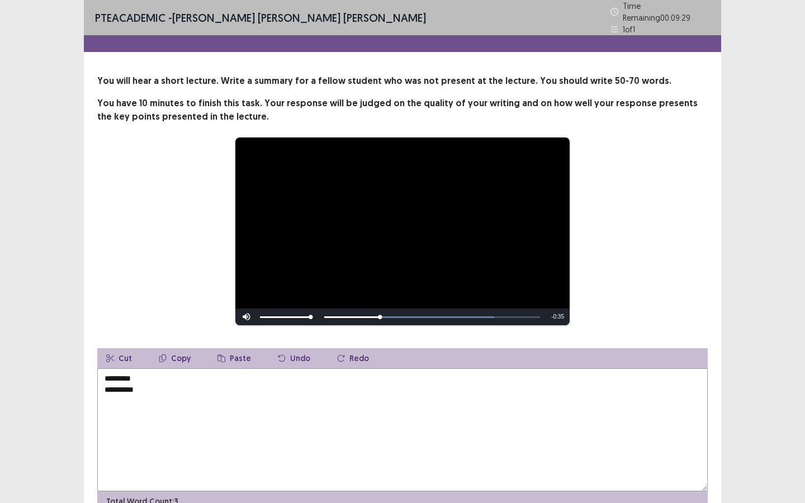
type textarea "**********"
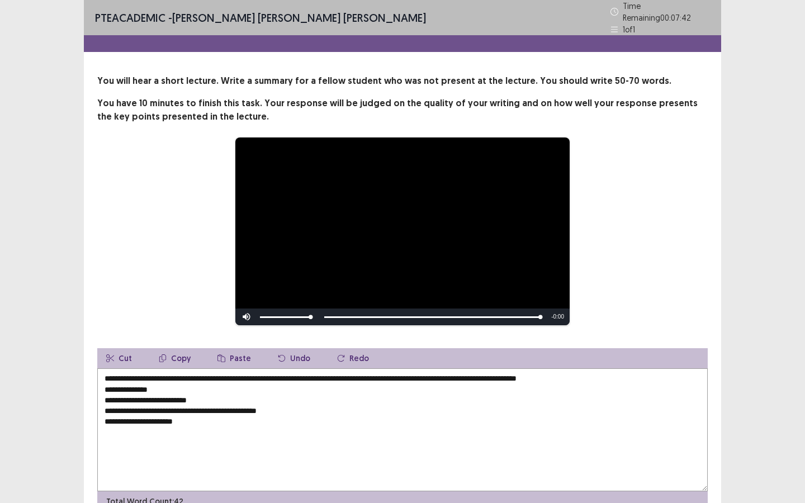
click at [448, 376] on textarea "**********" at bounding box center [402, 430] width 611 height 123
click at [653, 375] on textarea "**********" at bounding box center [402, 430] width 611 height 123
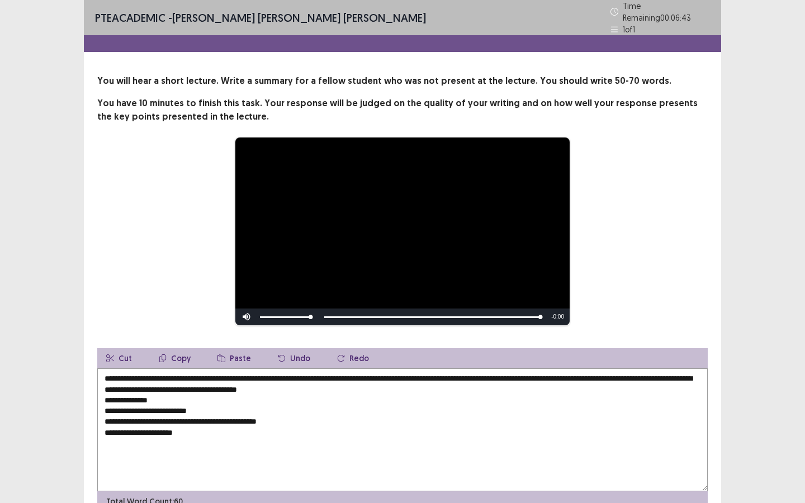
drag, startPoint x: 334, startPoint y: 386, endPoint x: 333, endPoint y: 403, distance: 16.3
click at [334, 387] on textarea "**********" at bounding box center [402, 430] width 611 height 123
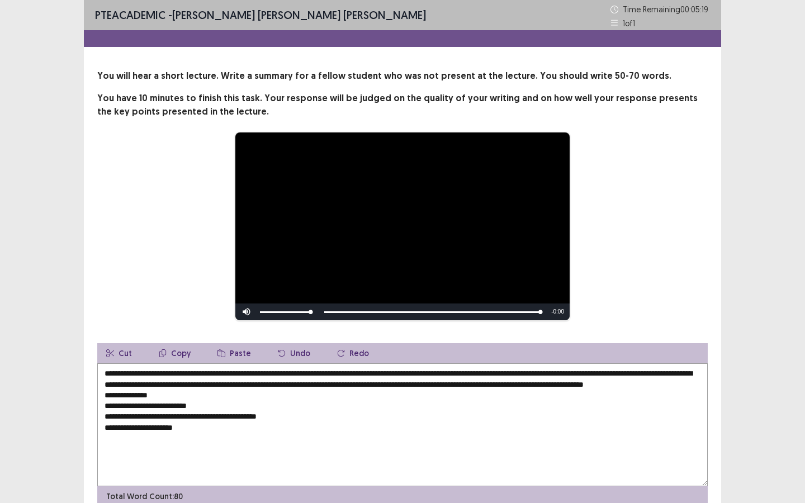
drag, startPoint x: 106, startPoint y: 396, endPoint x: 167, endPoint y: 481, distance: 105.4
click at [167, 481] on textarea "**********" at bounding box center [402, 424] width 611 height 123
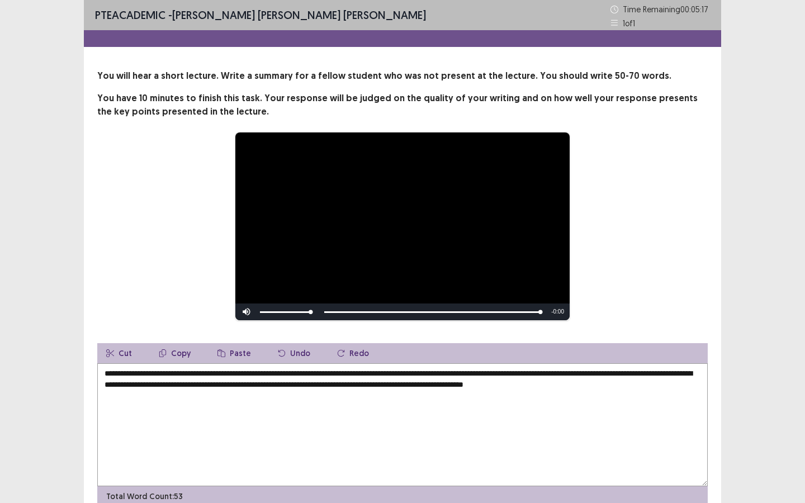
scroll to position [53, 0]
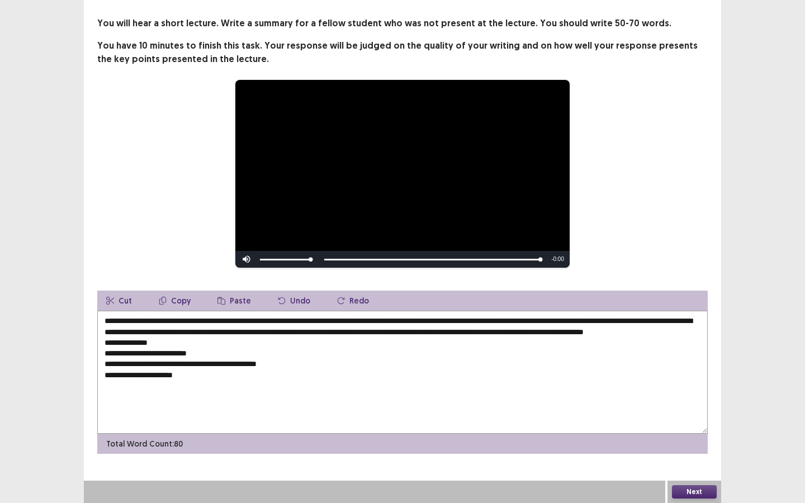
click at [173, 352] on textarea "**********" at bounding box center [402, 372] width 611 height 123
drag, startPoint x: 104, startPoint y: 352, endPoint x: 124, endPoint y: 384, distance: 37.4
click at [124, 384] on textarea "**********" at bounding box center [402, 372] width 611 height 123
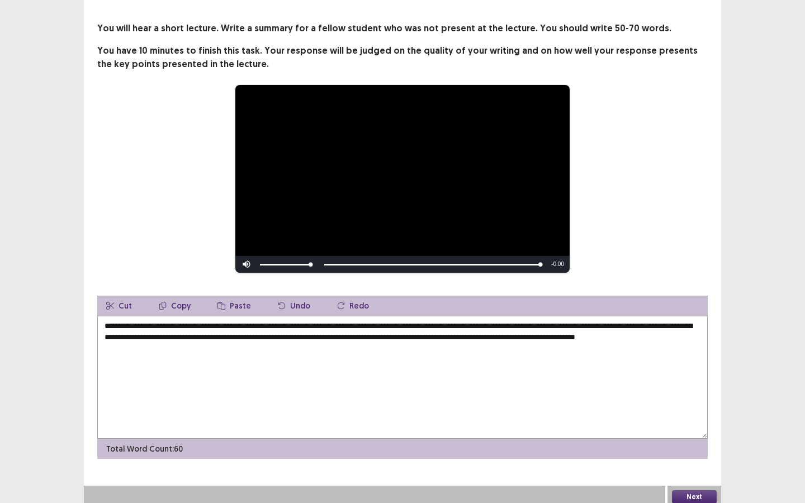
type textarea "**********"
click at [704, 490] on button "Next" at bounding box center [694, 496] width 45 height 13
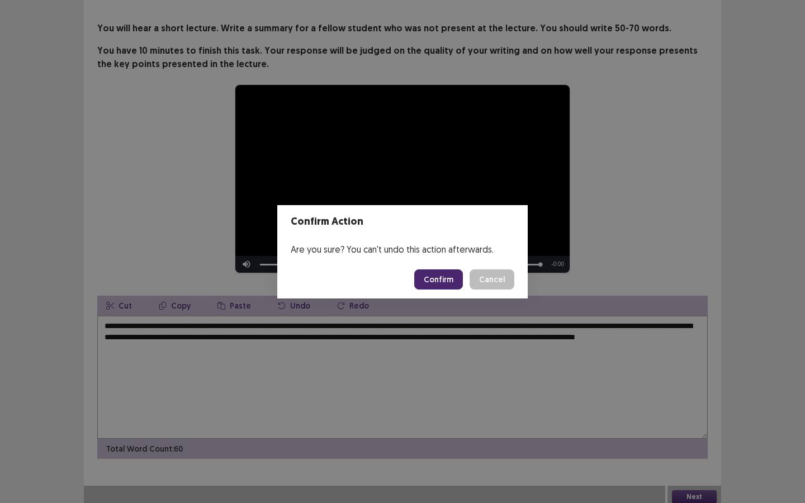
click at [443, 276] on button "Confirm" at bounding box center [438, 280] width 49 height 20
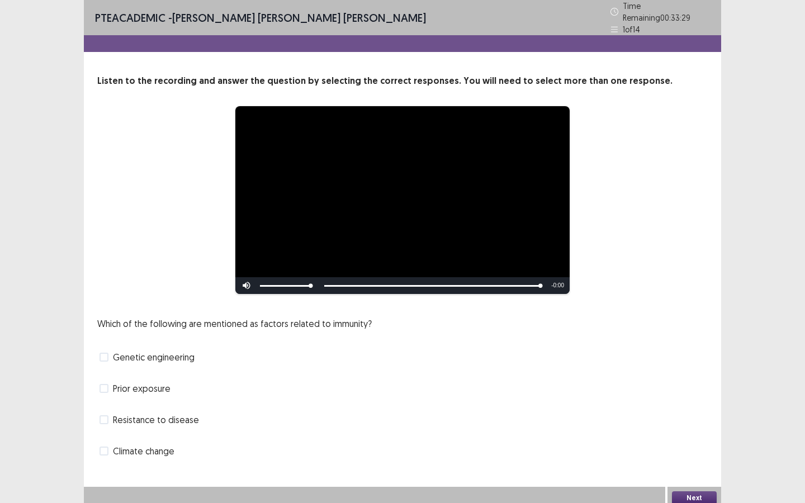
click at [118, 351] on span "Genetic engineering" at bounding box center [154, 357] width 82 height 13
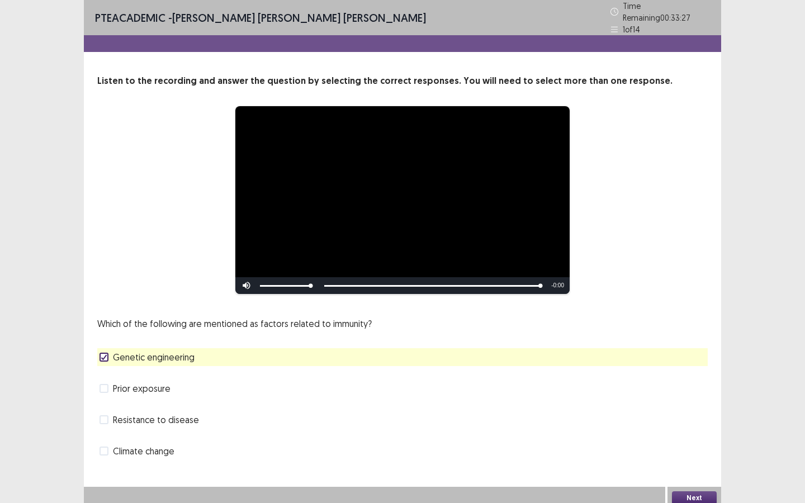
click at [702, 492] on button "Next" at bounding box center [694, 498] width 45 height 13
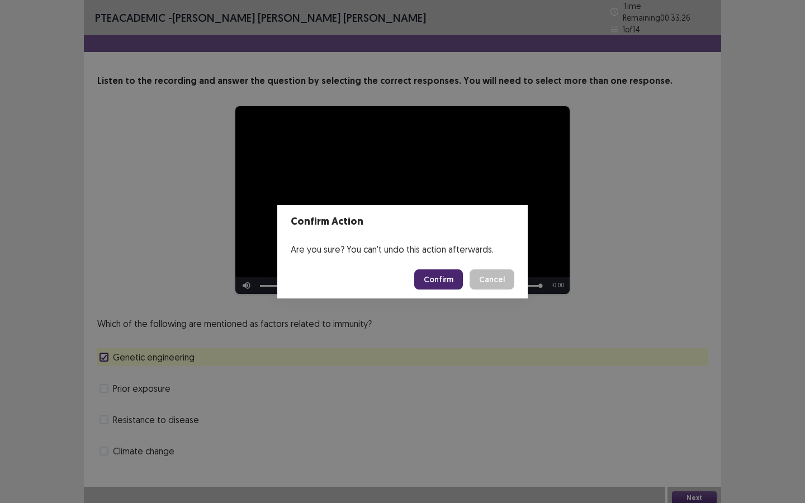
click at [446, 278] on button "Confirm" at bounding box center [438, 280] width 49 height 20
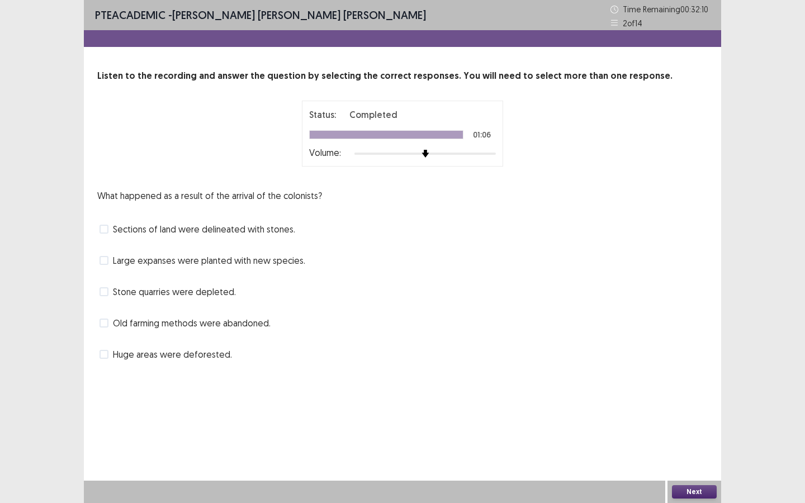
click at [121, 350] on span "Huge areas were deforested." at bounding box center [172, 354] width 119 height 13
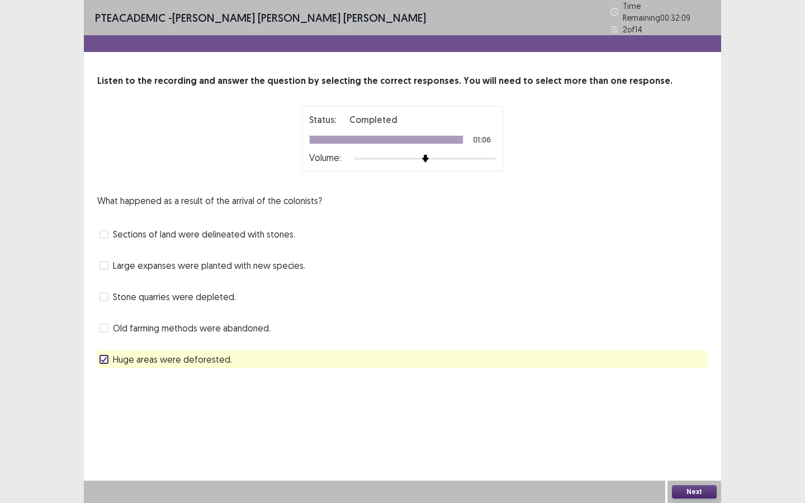
click at [692, 490] on button "Next" at bounding box center [694, 491] width 45 height 13
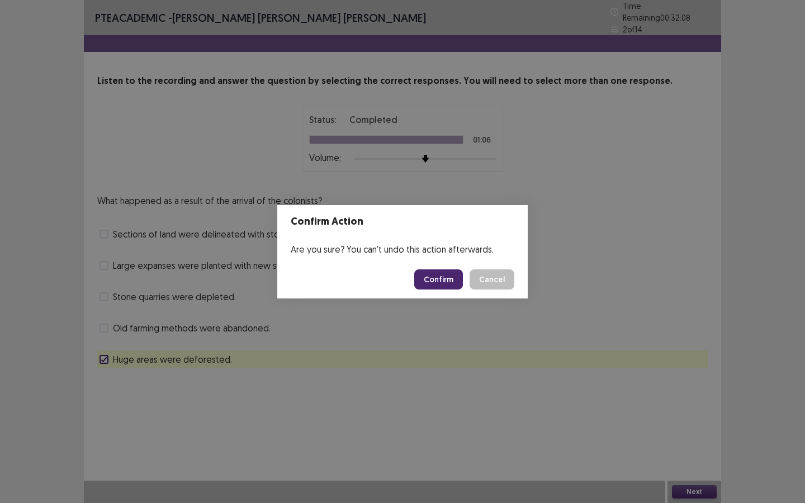
click at [445, 276] on button "Confirm" at bounding box center [438, 280] width 49 height 20
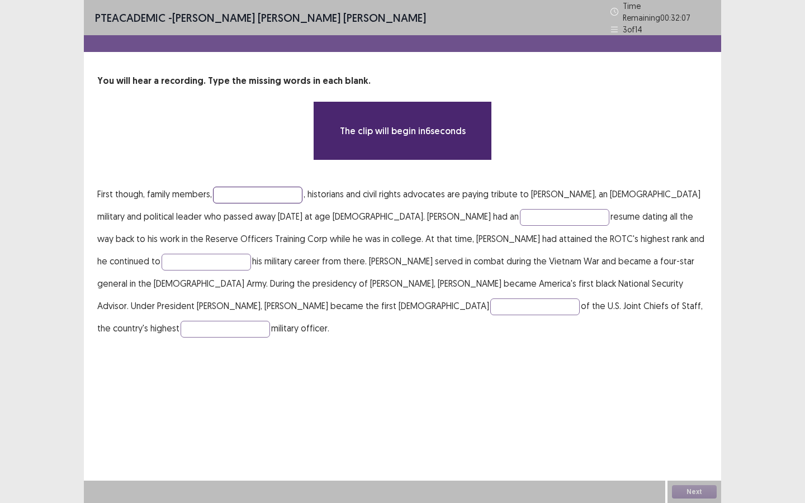
click at [259, 187] on input "text" at bounding box center [257, 195] width 89 height 17
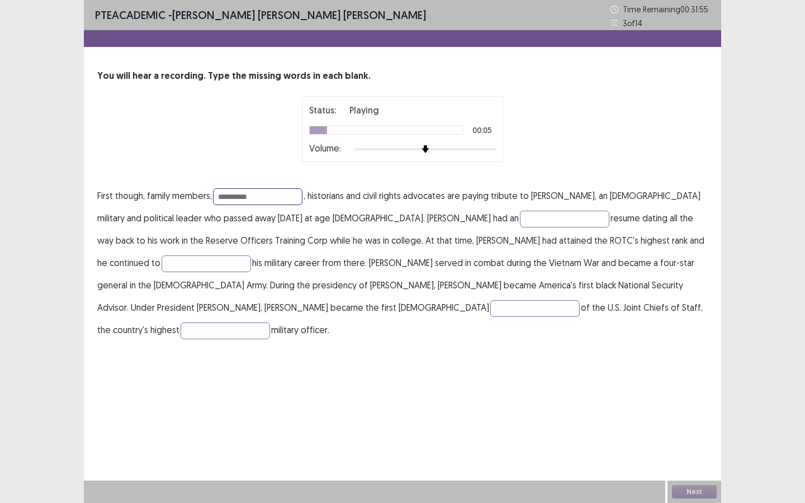
type input "**********"
type input "********"
type input "*****"
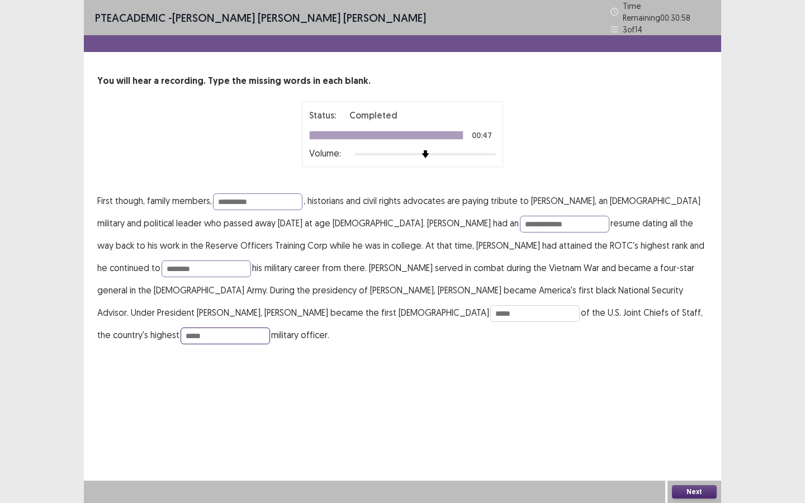
type input "*****"
drag, startPoint x: 140, startPoint y: 310, endPoint x: 56, endPoint y: 314, distance: 83.4
click at [56, 314] on div "**********" at bounding box center [402, 251] width 805 height 503
type input "*"
type input "******"
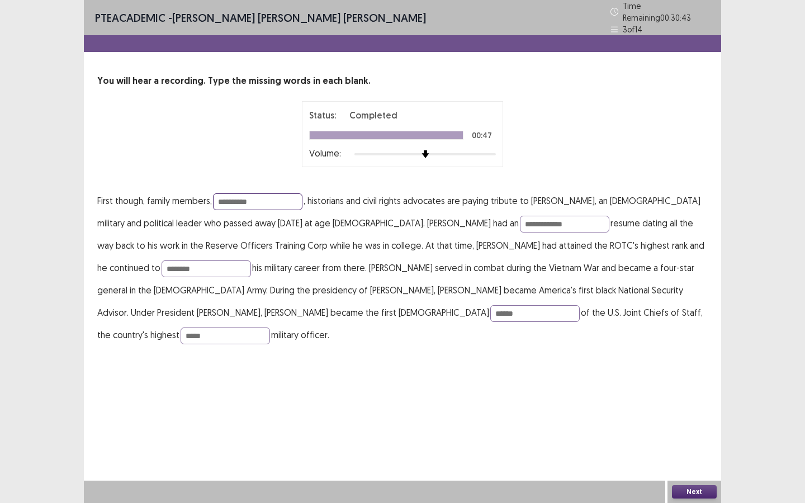
drag, startPoint x: 277, startPoint y: 193, endPoint x: 116, endPoint y: 191, distance: 160.5
click at [116, 191] on p "**********" at bounding box center [402, 268] width 611 height 157
type input "**********"
drag, startPoint x: 429, startPoint y: 216, endPoint x: 301, endPoint y: 214, distance: 128.1
click at [301, 214] on p "**********" at bounding box center [402, 268] width 611 height 157
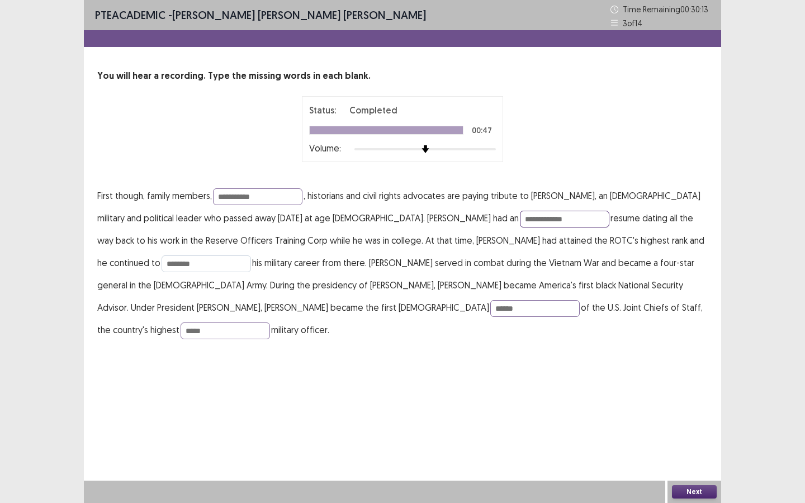
type input "**********"
click at [251, 256] on input "********" at bounding box center [206, 264] width 89 height 17
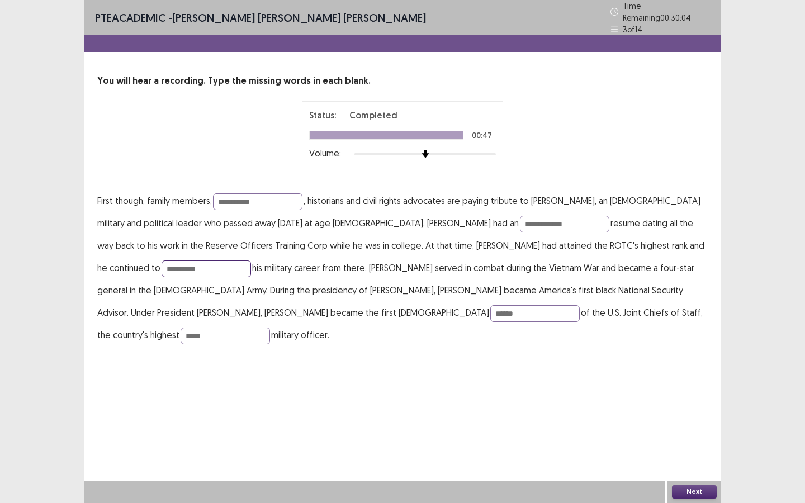
click at [251, 261] on input "**********" at bounding box center [206, 269] width 89 height 17
type input "*********"
click at [700, 487] on button "Next" at bounding box center [694, 491] width 45 height 13
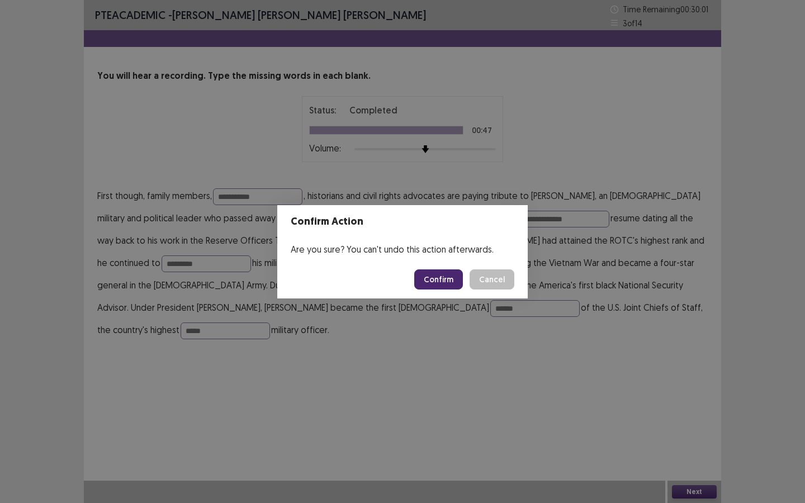
click at [446, 271] on button "Confirm" at bounding box center [438, 280] width 49 height 20
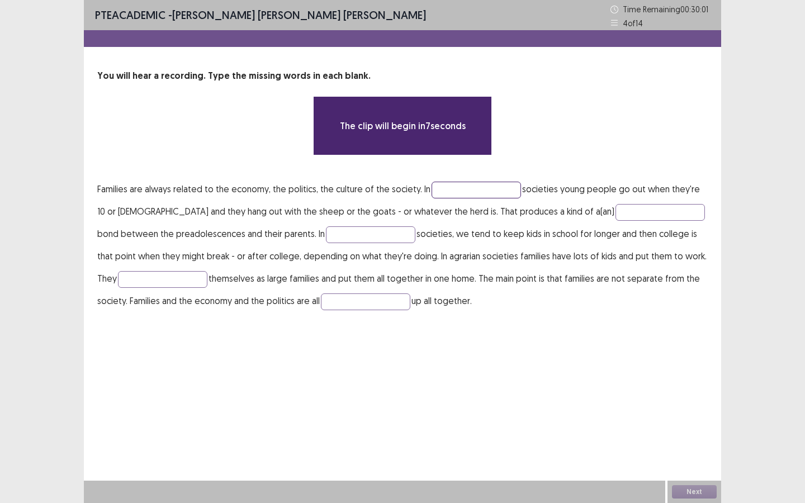
click at [457, 191] on input "text" at bounding box center [476, 190] width 89 height 17
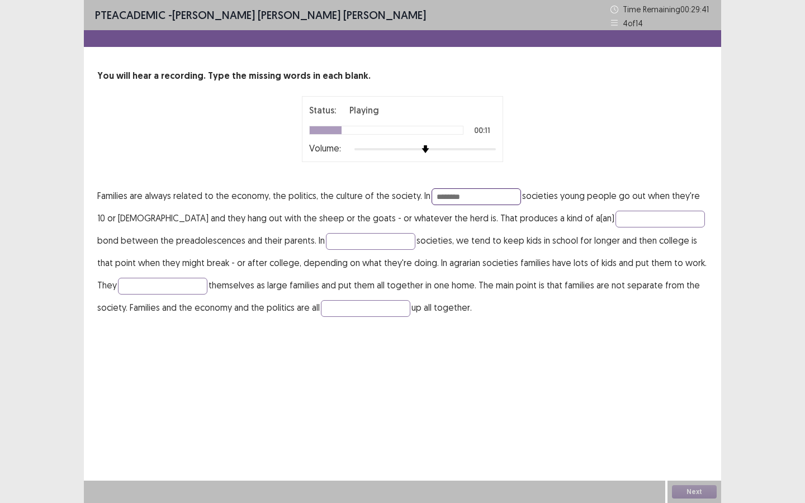
type input "********"
type input "***"
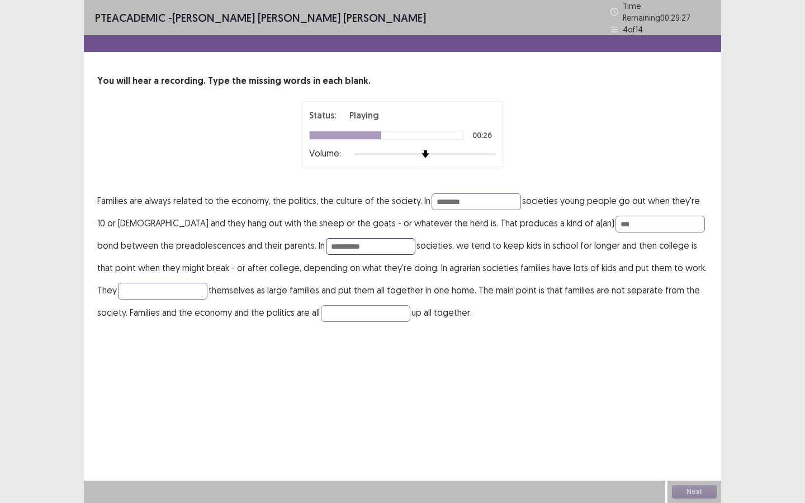
type input "**********"
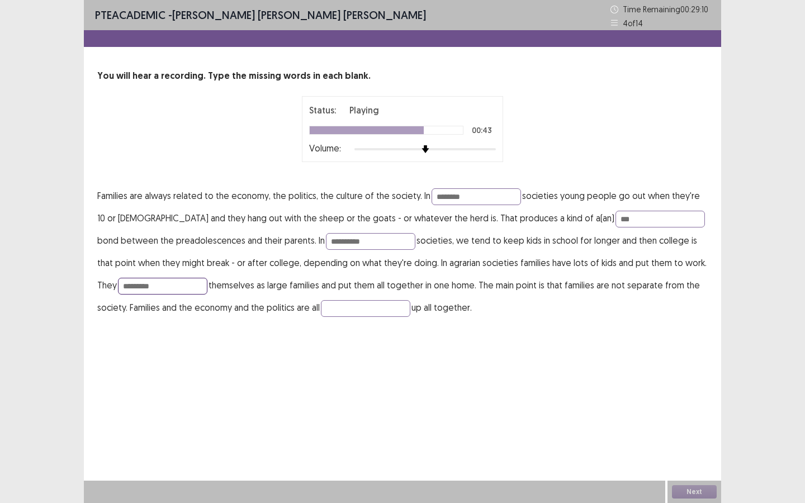
type input "*********"
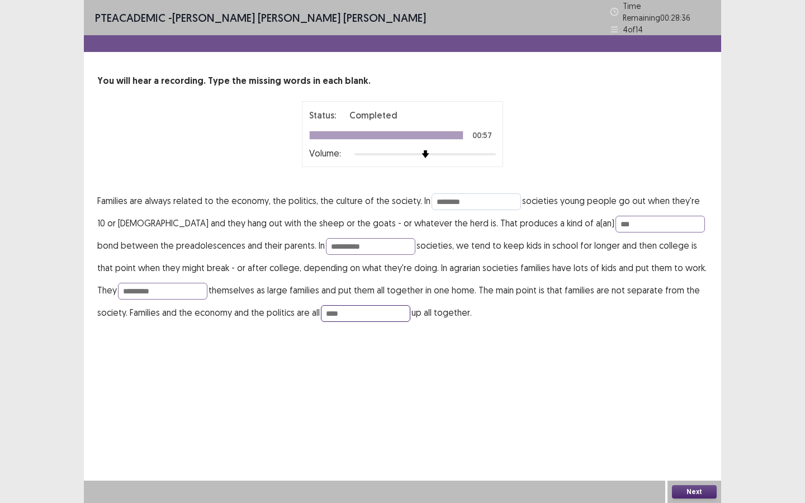
type input "****"
drag, startPoint x: 480, startPoint y: 197, endPoint x: 388, endPoint y: 195, distance: 92.3
click at [388, 195] on p "**********" at bounding box center [402, 257] width 611 height 134
type input "*"
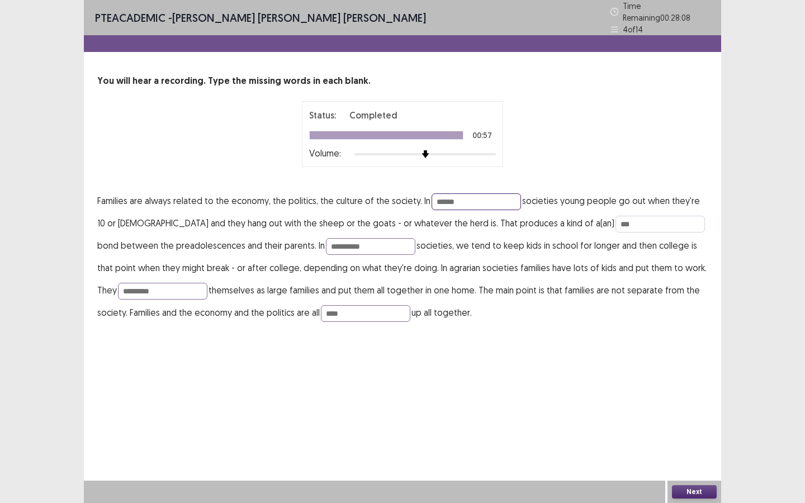
type input "******"
drag, startPoint x: 587, startPoint y: 221, endPoint x: 533, endPoint y: 217, distance: 53.9
click at [533, 217] on p "**********" at bounding box center [402, 257] width 611 height 134
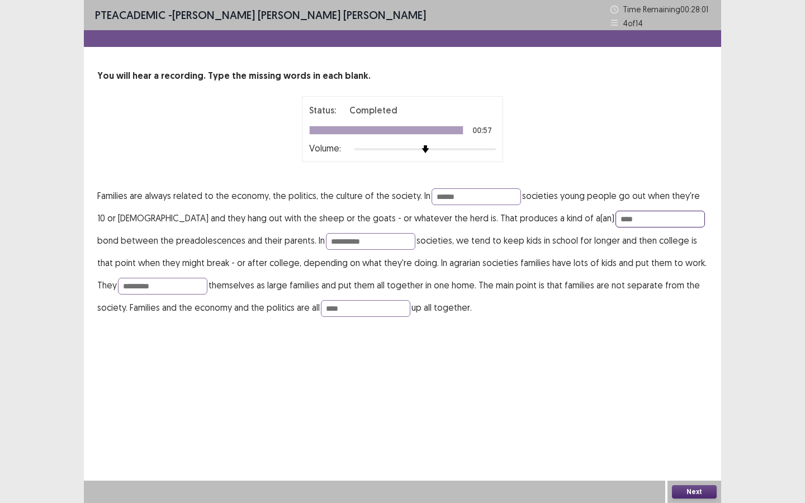
type input "****"
click at [698, 492] on button "Next" at bounding box center [694, 491] width 45 height 13
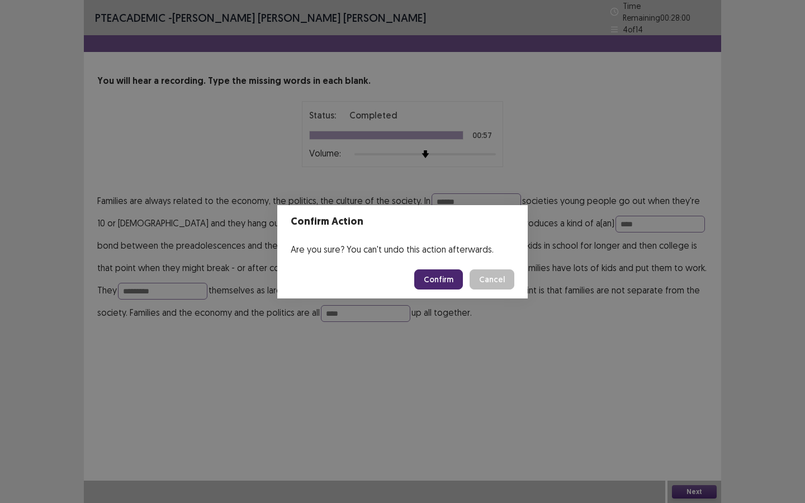
click at [432, 273] on button "Confirm" at bounding box center [438, 280] width 49 height 20
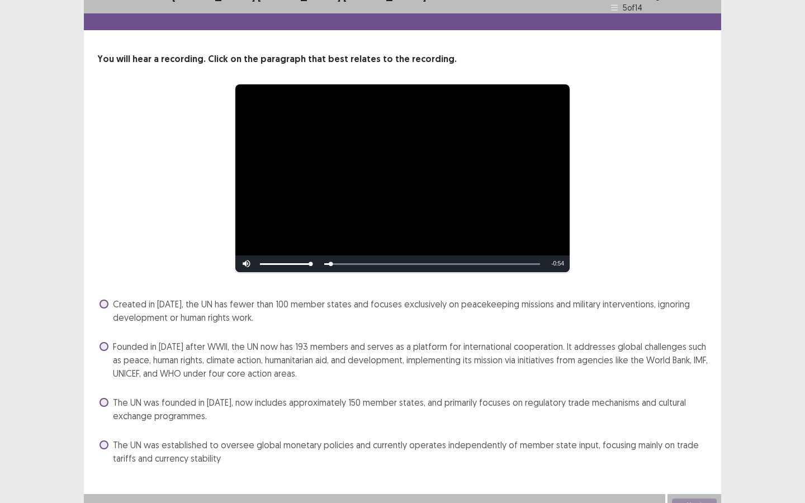
scroll to position [30, 0]
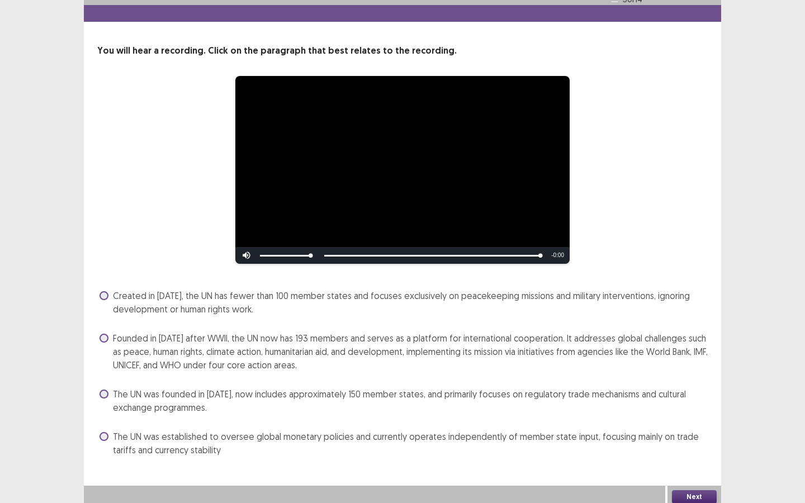
click at [106, 334] on span at bounding box center [104, 338] width 9 height 9
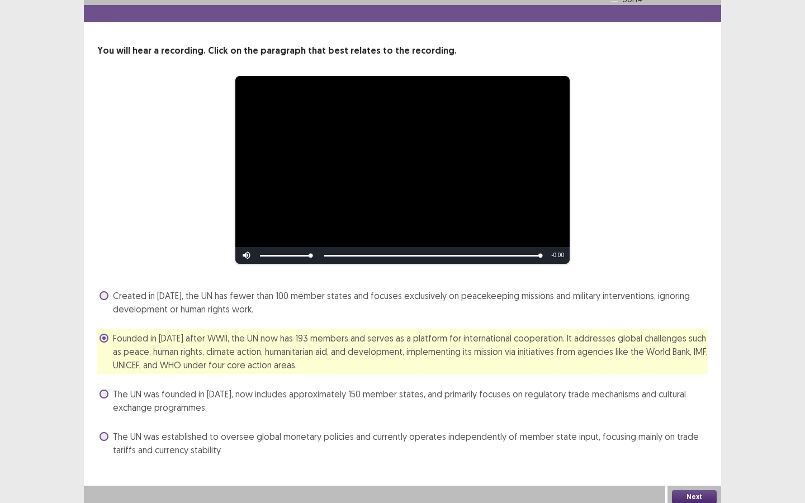
click at [694, 490] on button "Next" at bounding box center [694, 496] width 45 height 13
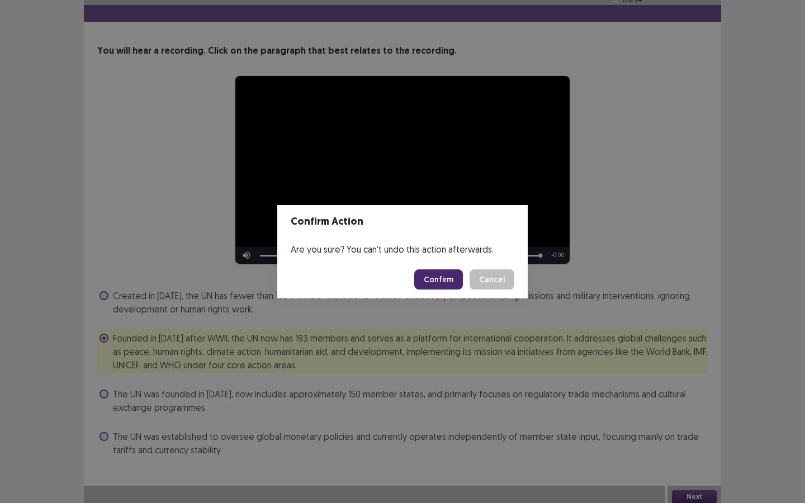
click at [452, 273] on button "Confirm" at bounding box center [438, 280] width 49 height 20
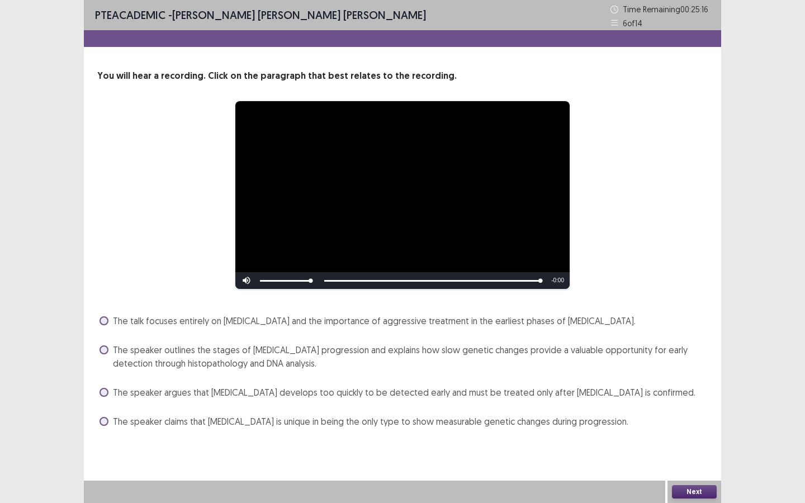
click at [106, 351] on span at bounding box center [104, 350] width 9 height 9
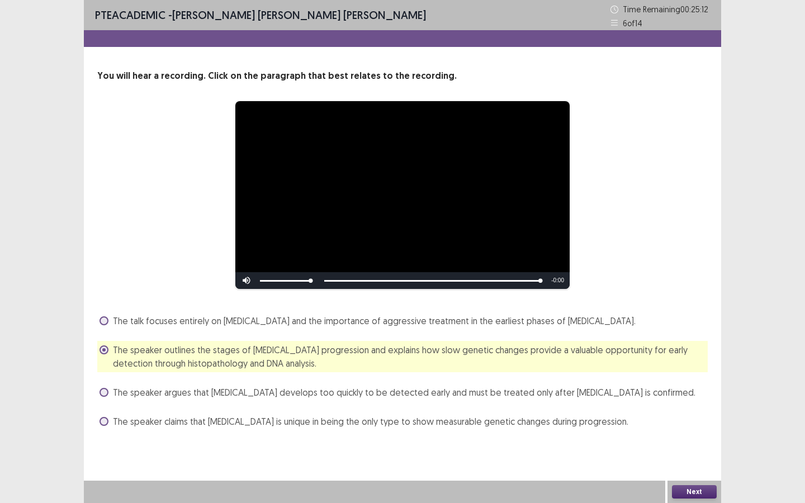
click at [697, 490] on button "Next" at bounding box center [694, 491] width 45 height 13
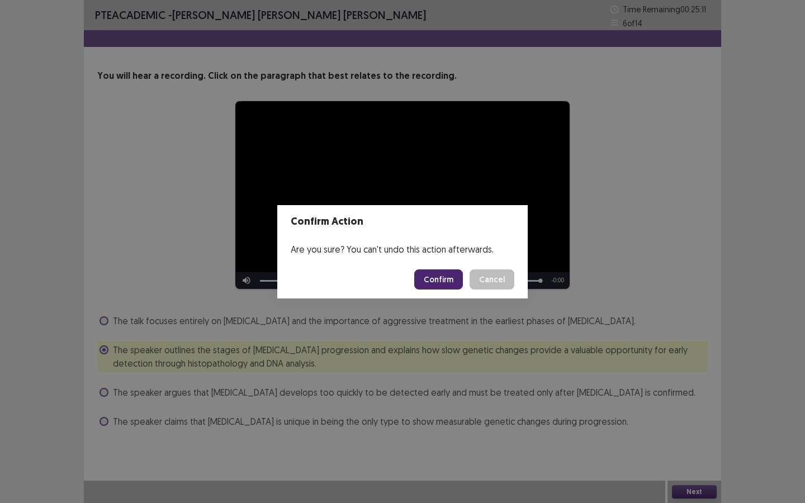
click at [442, 277] on button "Confirm" at bounding box center [438, 280] width 49 height 20
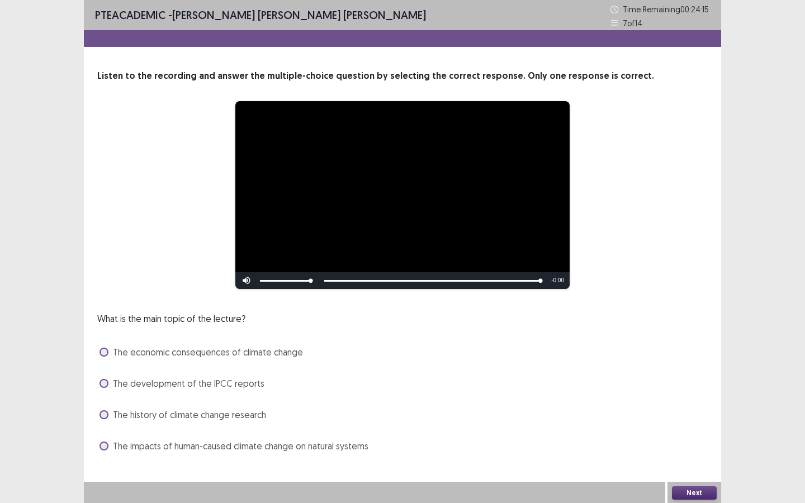
click at [158, 445] on span "The impacts of human-caused climate change on natural systems" at bounding box center [241, 446] width 256 height 13
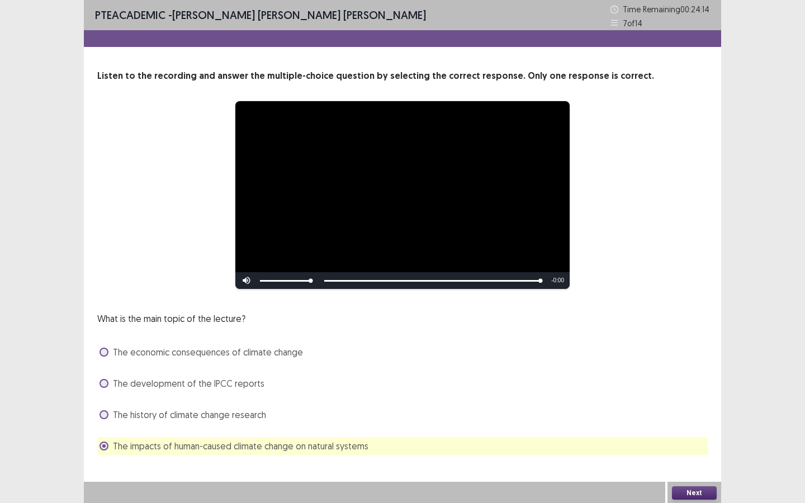
click at [696, 490] on button "Next" at bounding box center [694, 493] width 45 height 13
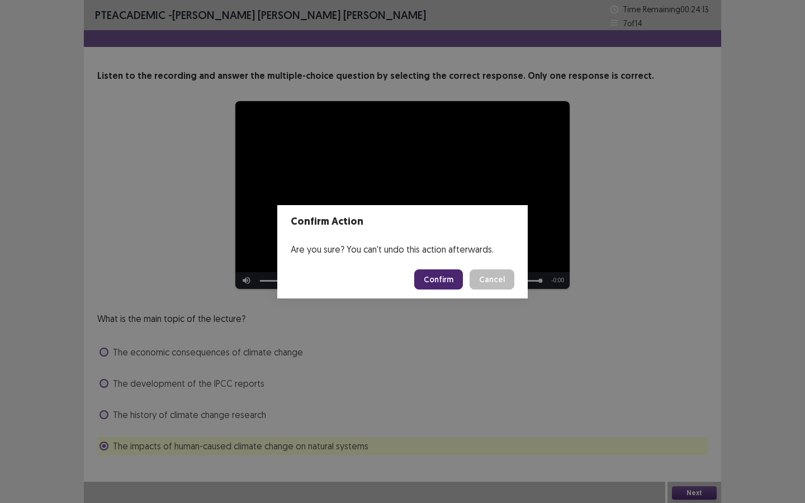
click at [451, 277] on button "Confirm" at bounding box center [438, 280] width 49 height 20
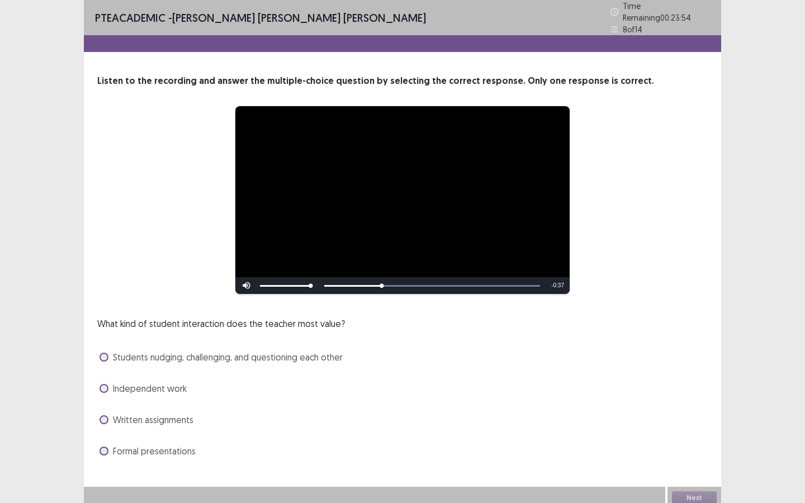
click at [107, 353] on span at bounding box center [104, 357] width 9 height 9
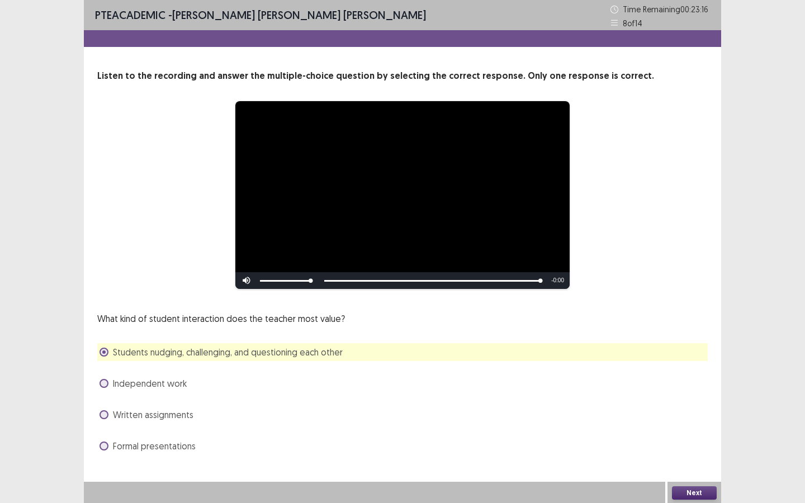
click at [687, 493] on button "Next" at bounding box center [694, 493] width 45 height 13
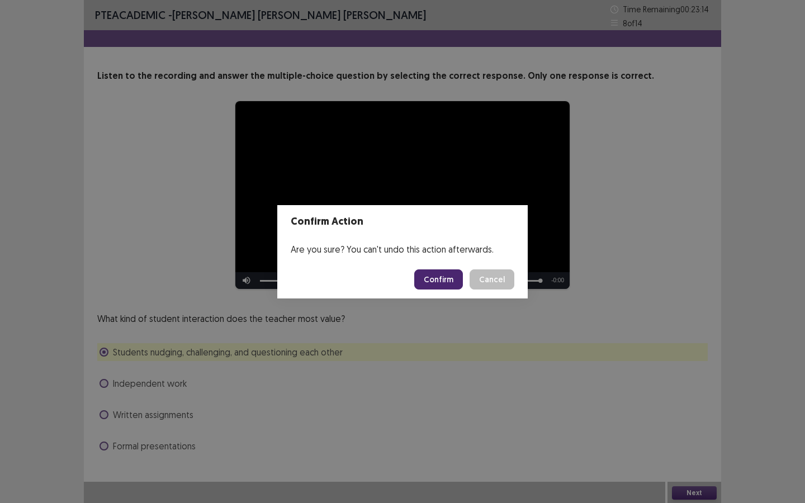
click at [433, 275] on button "Confirm" at bounding box center [438, 280] width 49 height 20
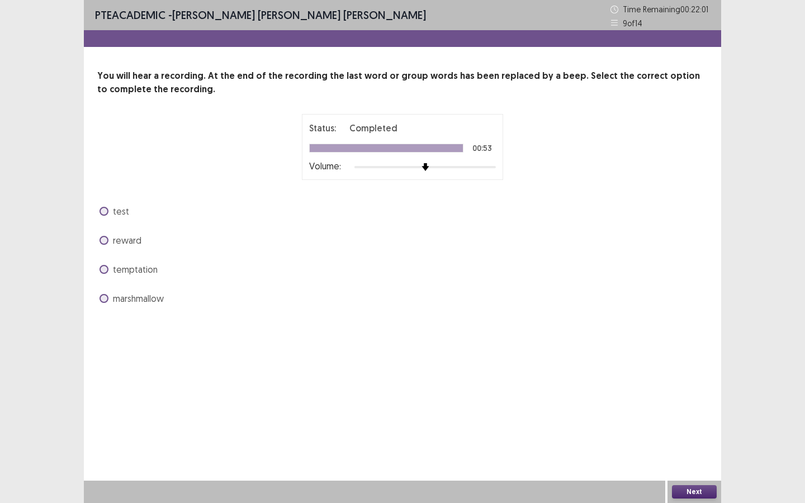
click at [108, 238] on label "reward" at bounding box center [121, 240] width 42 height 13
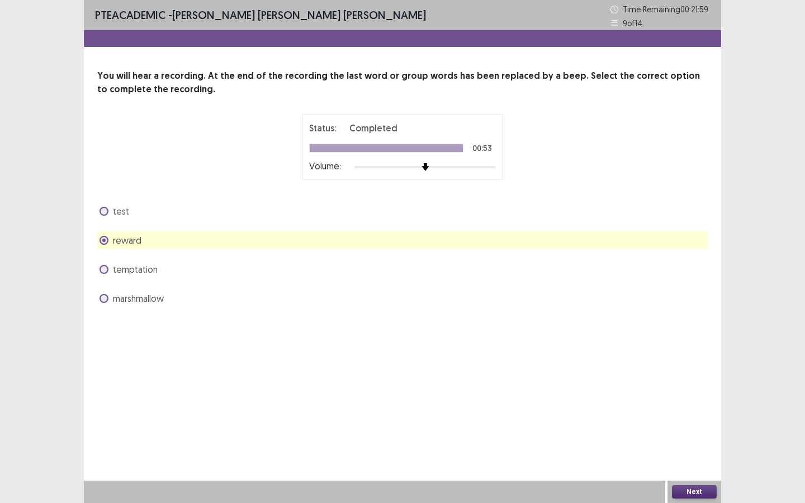
click at [686, 490] on button "Next" at bounding box center [694, 491] width 45 height 13
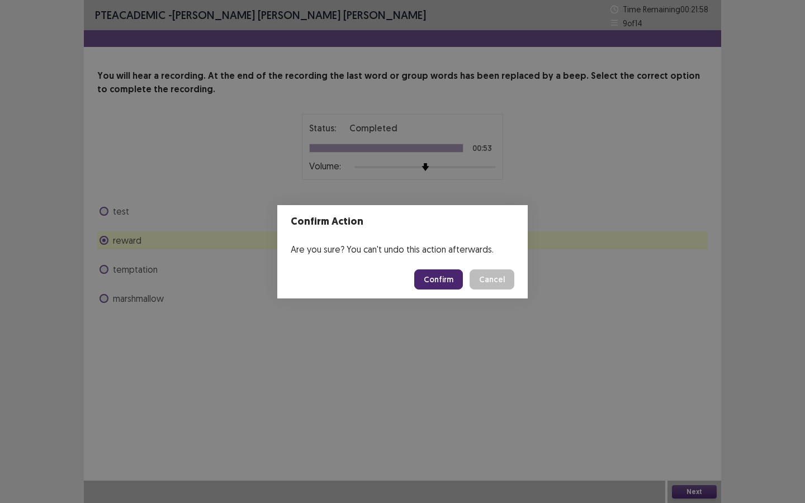
click at [440, 275] on button "Confirm" at bounding box center [438, 280] width 49 height 20
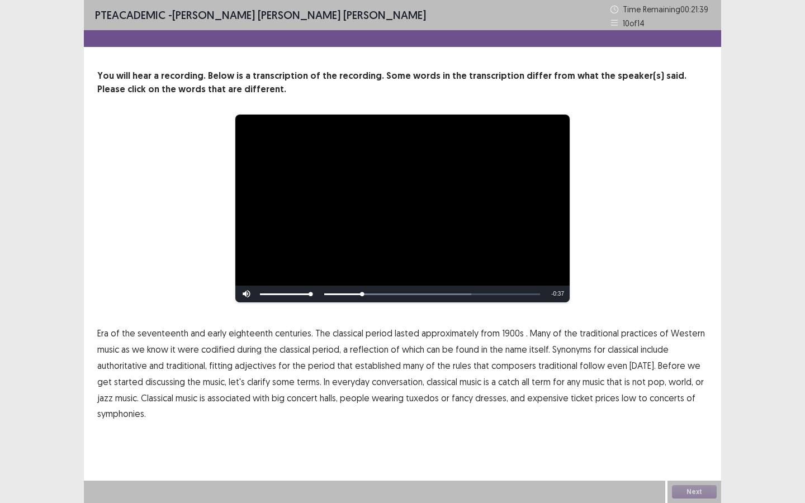
click at [502, 332] on span "1900s" at bounding box center [513, 333] width 22 height 13
click at [546, 366] on span "traditional" at bounding box center [558, 365] width 39 height 13
click at [622, 399] on span "low" at bounding box center [629, 397] width 15 height 13
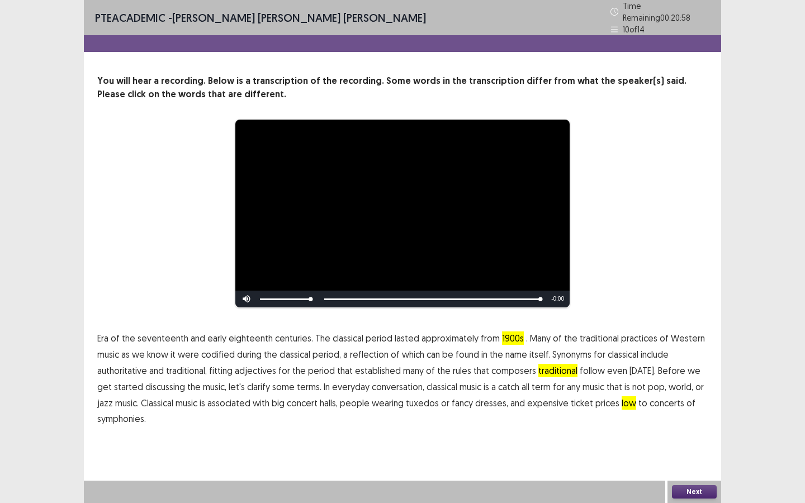
click at [129, 414] on span "symphonies." at bounding box center [121, 418] width 49 height 13
click at [695, 494] on button "Next" at bounding box center [694, 491] width 45 height 13
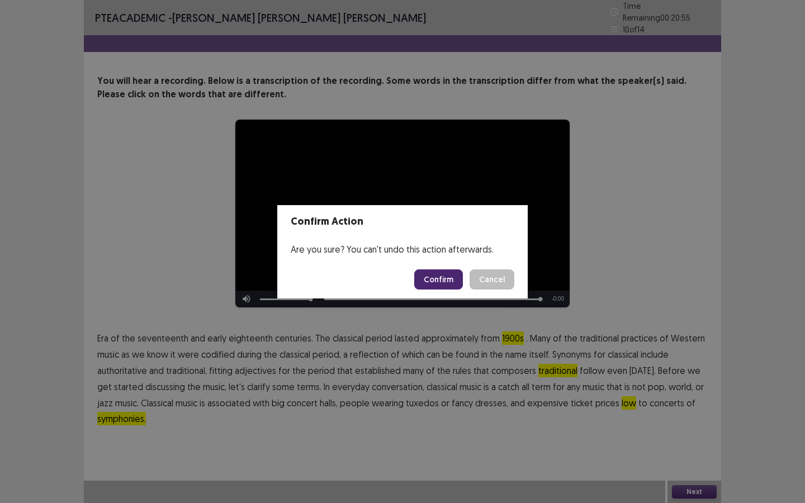
click at [446, 276] on button "Confirm" at bounding box center [438, 280] width 49 height 20
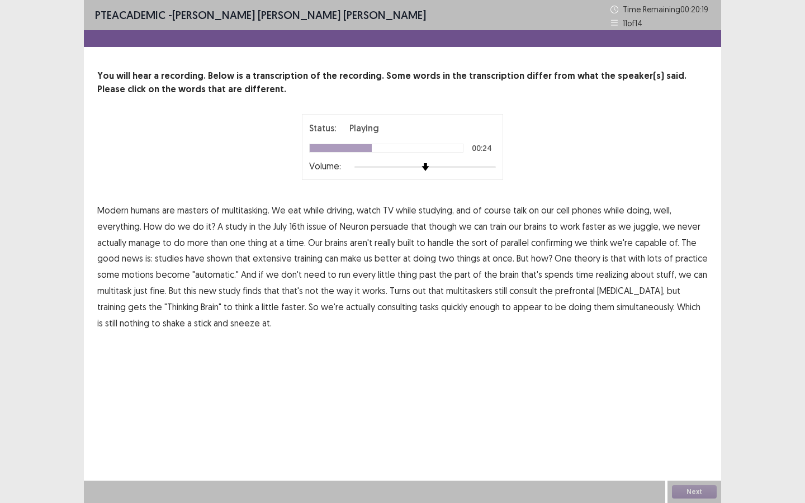
click at [554, 240] on span "confirming" at bounding box center [551, 242] width 41 height 13
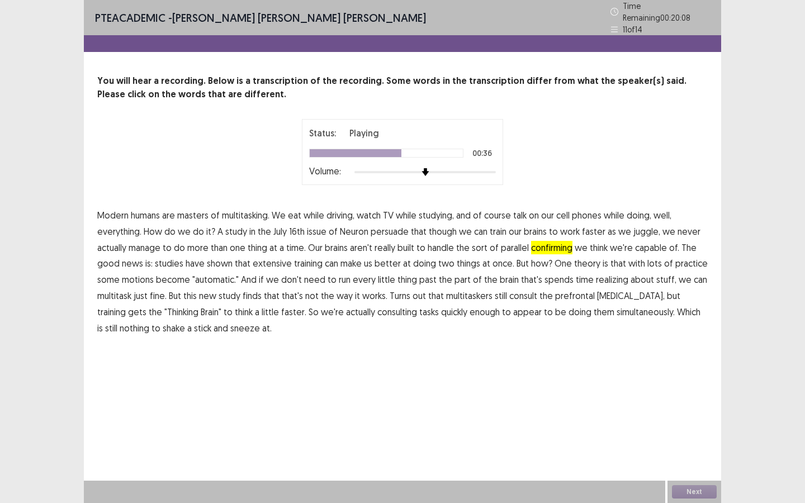
click at [138, 275] on span "motions" at bounding box center [138, 279] width 32 height 13
click at [601, 273] on span "realizing" at bounding box center [612, 279] width 32 height 13
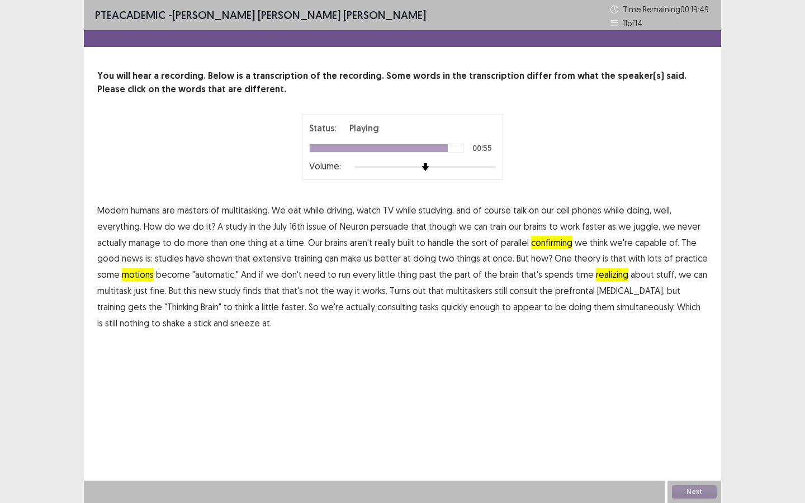
click at [377, 306] on span "consulting" at bounding box center [397, 306] width 40 height 13
click at [690, 492] on button "Next" at bounding box center [694, 491] width 45 height 13
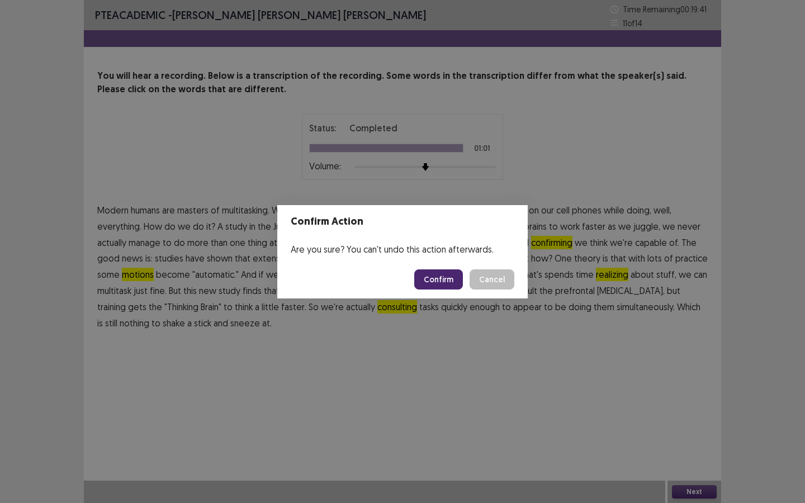
click at [437, 281] on button "Confirm" at bounding box center [438, 280] width 49 height 20
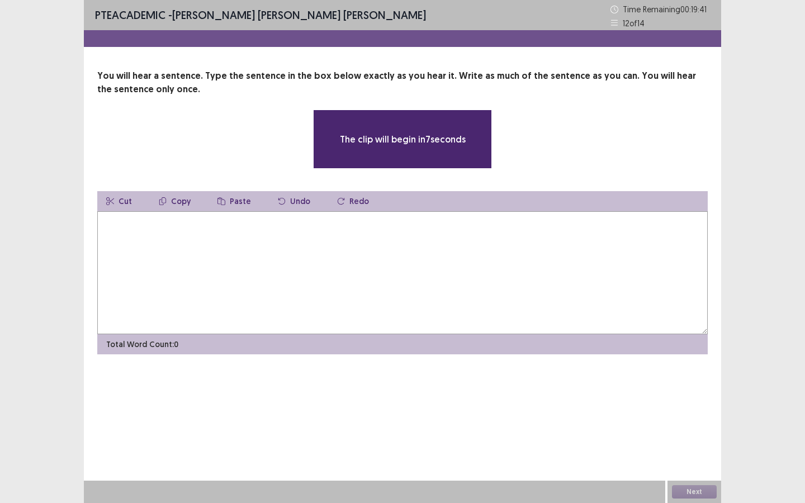
click at [438, 281] on textarea at bounding box center [402, 272] width 611 height 123
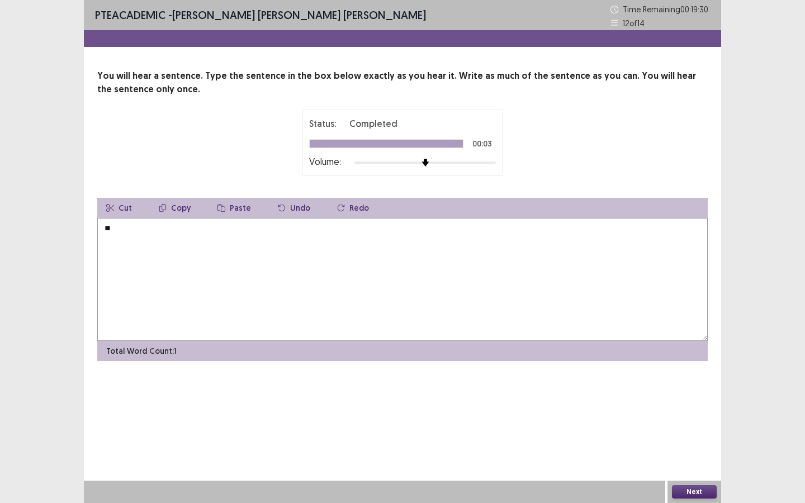
type textarea "*"
type textarea "**********"
click at [703, 494] on button "Next" at bounding box center [694, 491] width 45 height 13
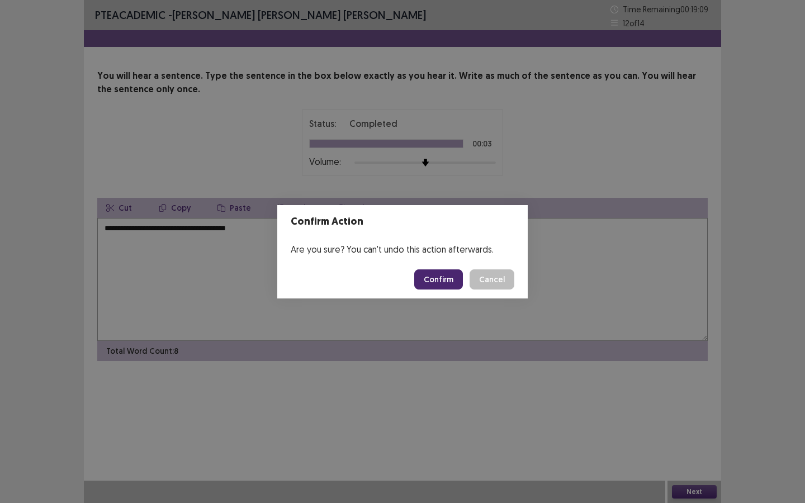
click at [440, 271] on button "Confirm" at bounding box center [438, 280] width 49 height 20
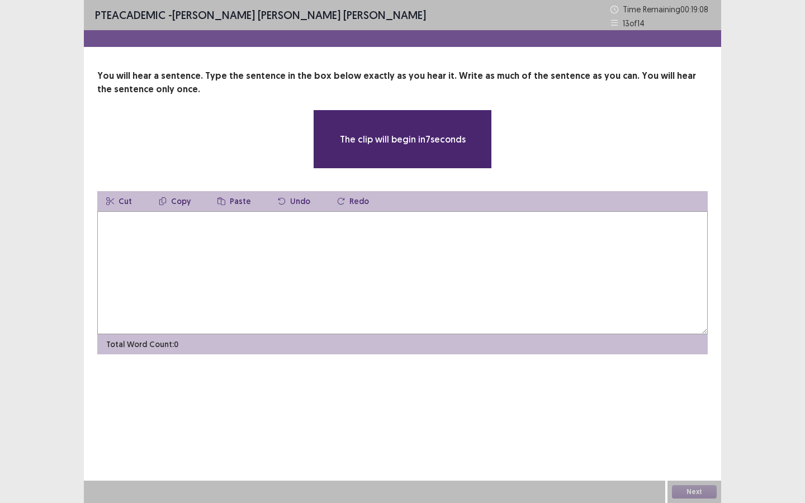
click at [440, 271] on textarea at bounding box center [402, 272] width 611 height 123
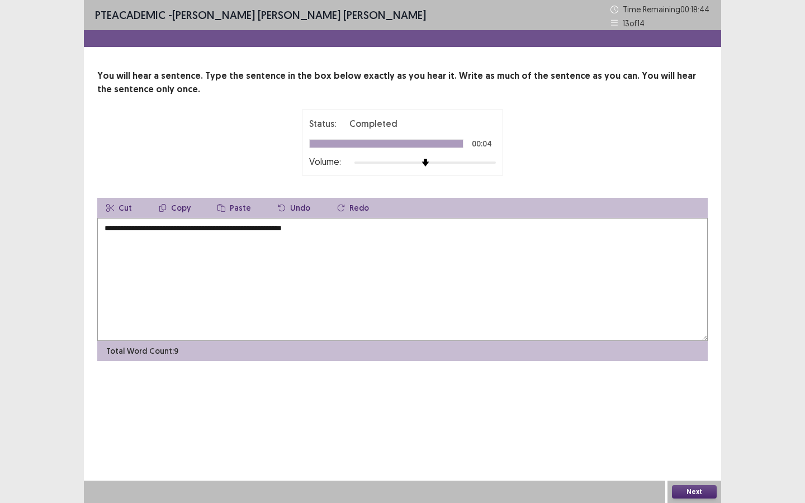
click at [110, 230] on textarea "**********" at bounding box center [402, 279] width 611 height 123
type textarea "**********"
click at [698, 489] on button "Next" at bounding box center [694, 491] width 45 height 13
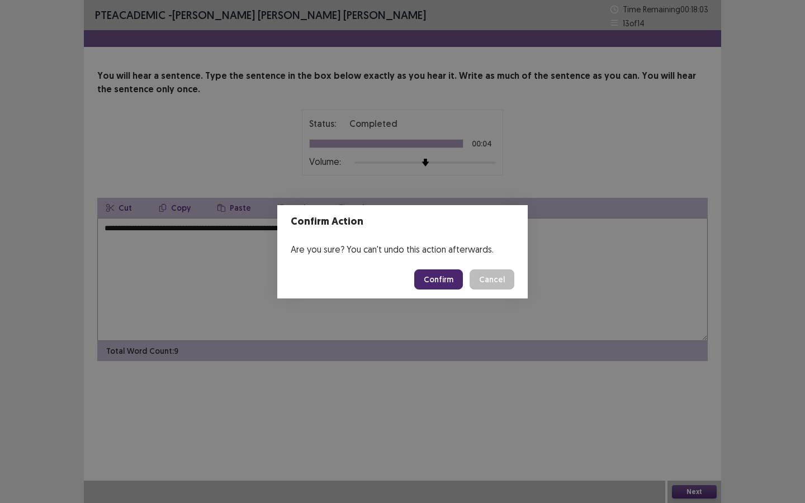
click at [440, 277] on button "Confirm" at bounding box center [438, 280] width 49 height 20
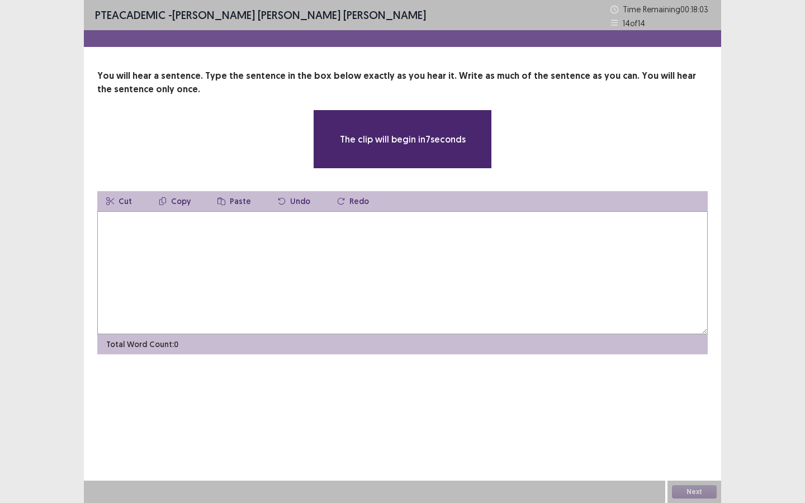
click at [440, 277] on textarea at bounding box center [402, 272] width 611 height 123
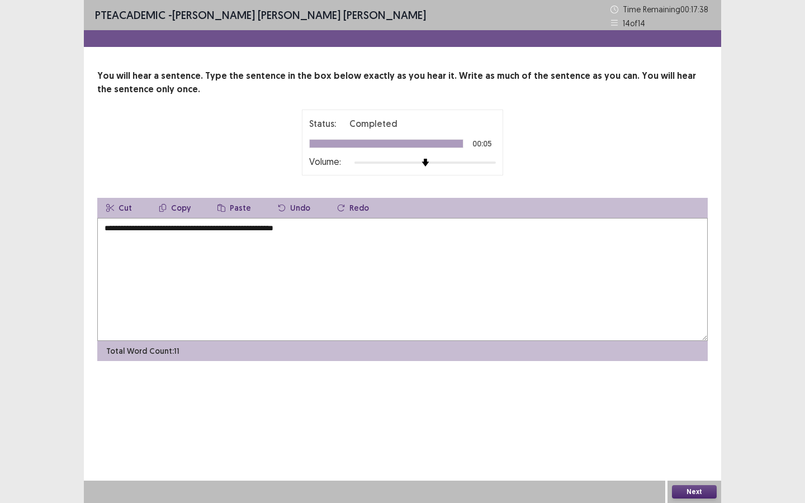
click at [110, 231] on textarea "**********" at bounding box center [402, 279] width 611 height 123
type textarea "**********"
click at [693, 490] on button "Next" at bounding box center [694, 491] width 45 height 13
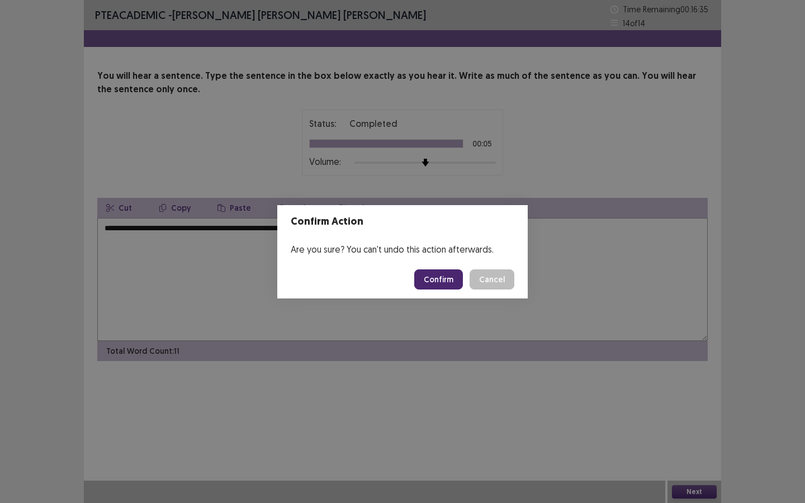
click at [438, 279] on button "Confirm" at bounding box center [438, 280] width 49 height 20
